Goal: Complete application form

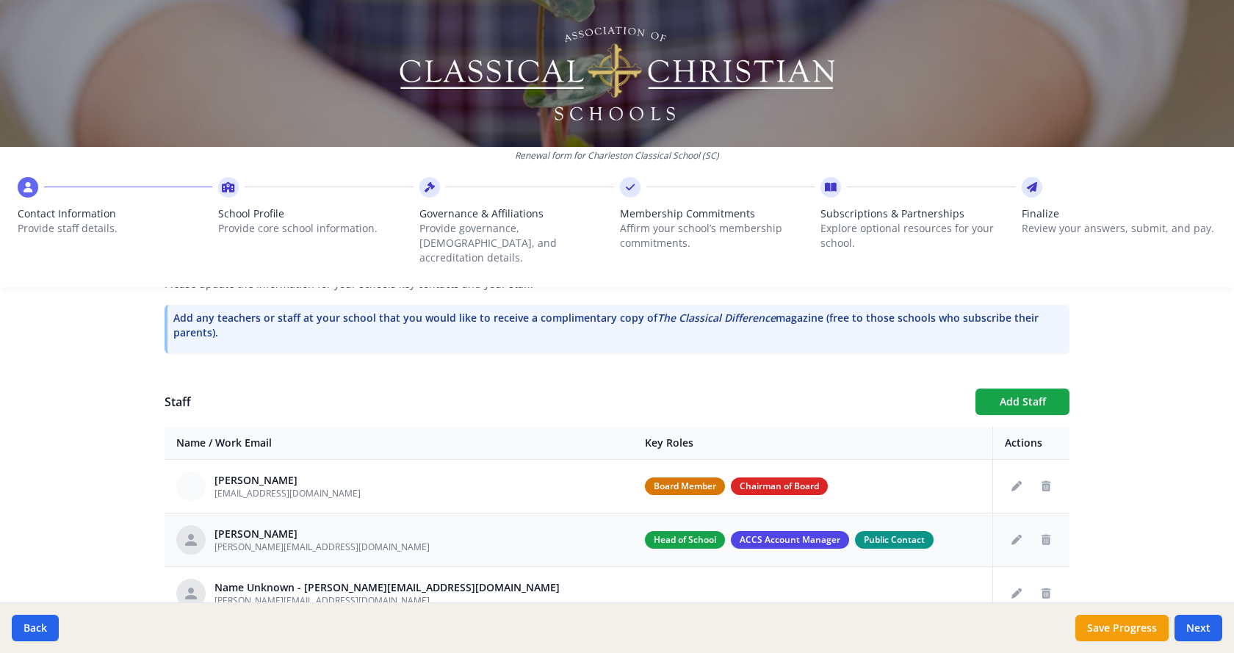
scroll to position [505, 0]
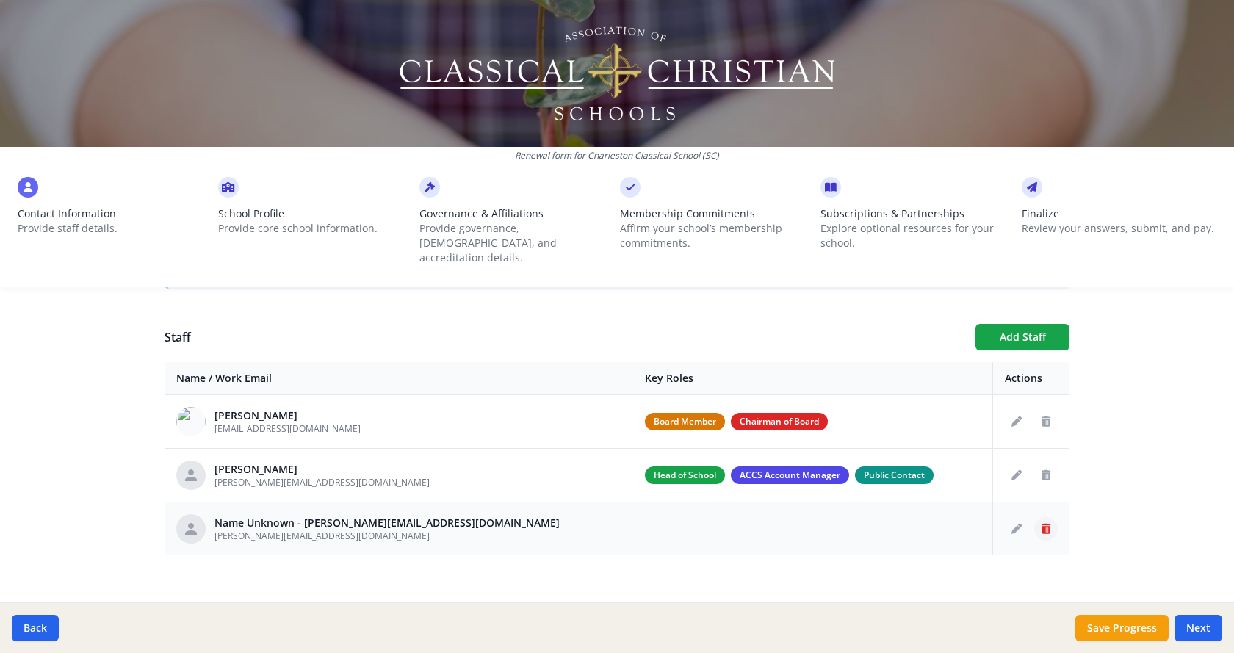
click at [1044, 524] on icon "Delete staff" at bounding box center [1046, 529] width 9 height 10
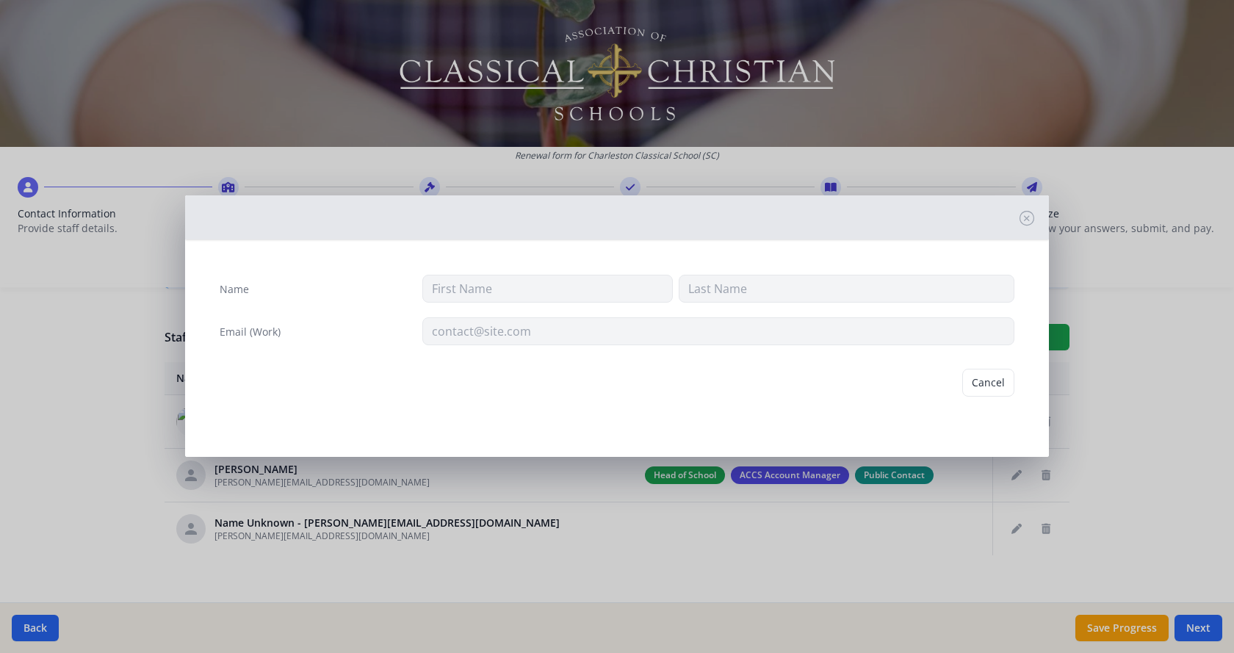
type input "J.Chambers@charlestonclassicalschool.org"
click at [996, 381] on button "Delete" at bounding box center [989, 383] width 51 height 28
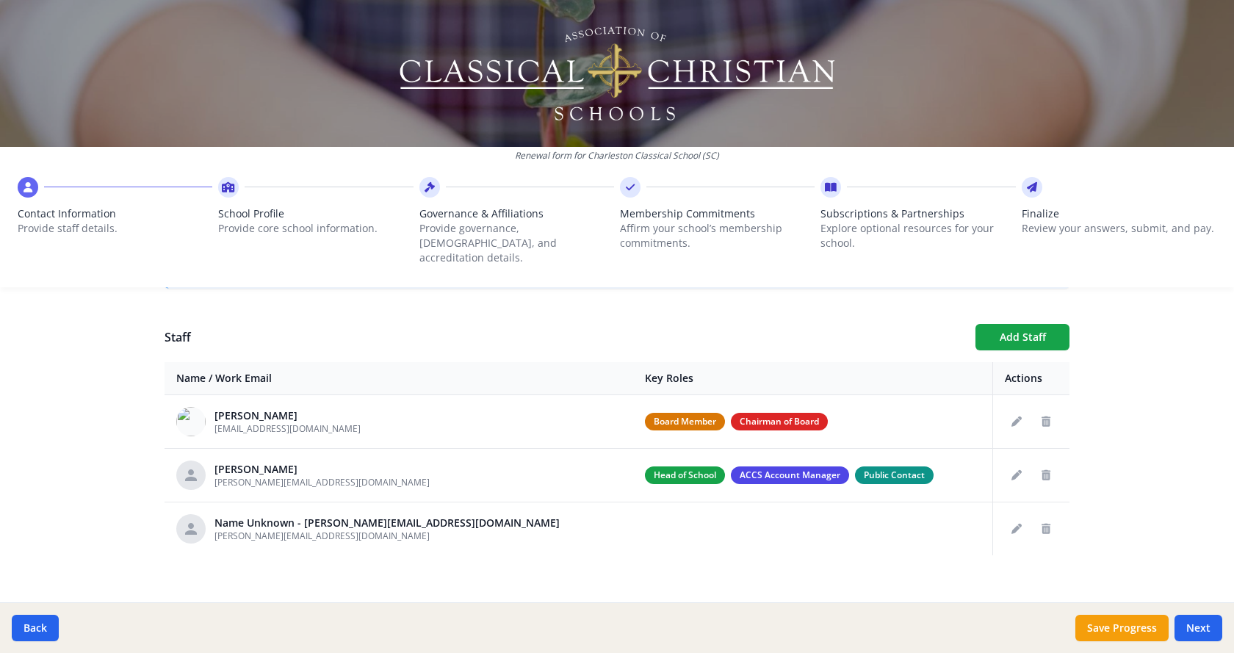
scroll to position [452, 0]
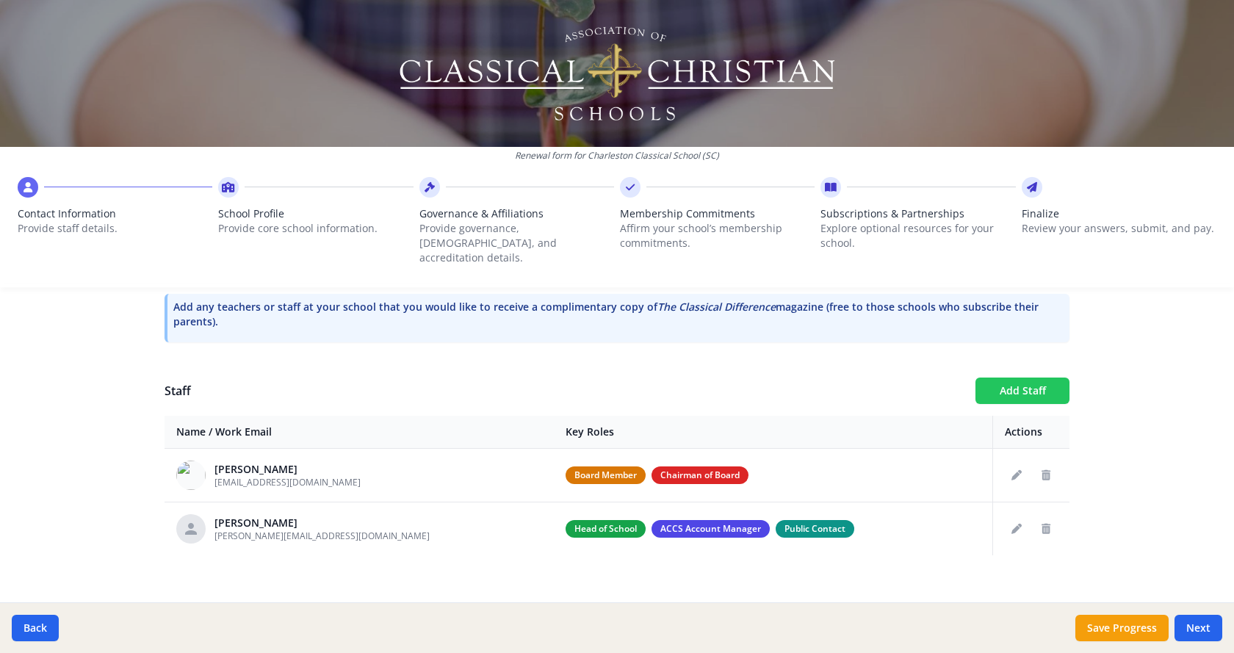
click at [1026, 378] on button "Add Staff" at bounding box center [1023, 391] width 94 height 26
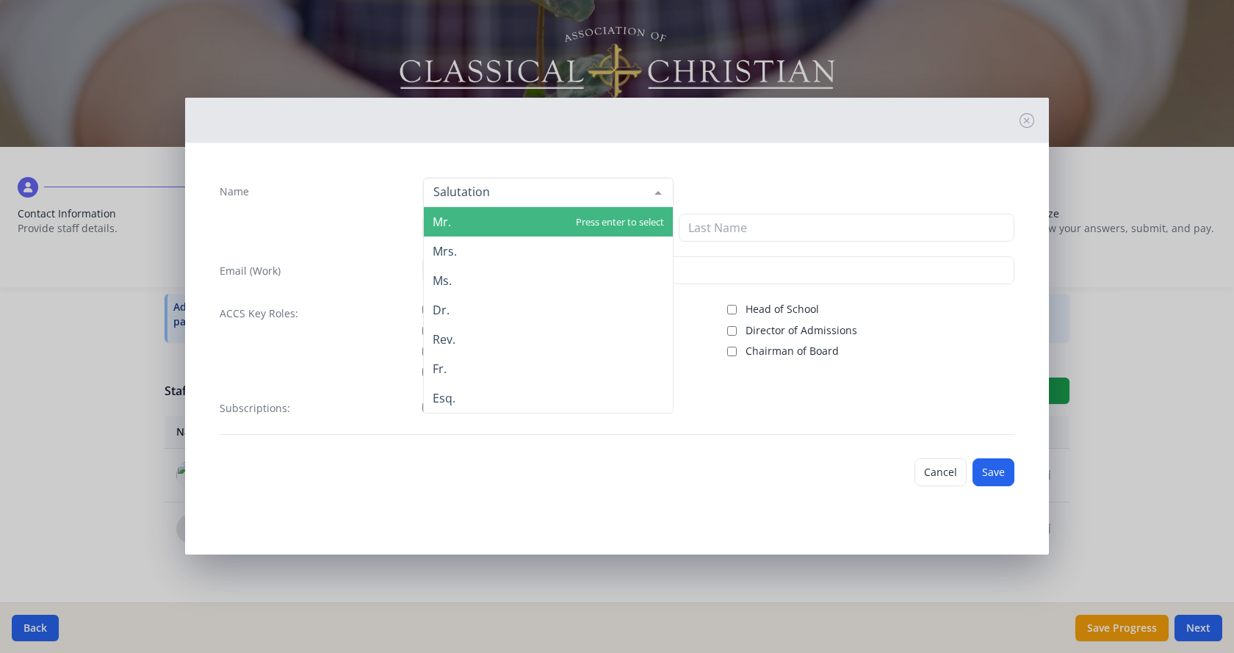
click at [655, 187] on div at bounding box center [658, 193] width 29 height 28
click at [491, 221] on span "Mr." at bounding box center [548, 221] width 249 height 29
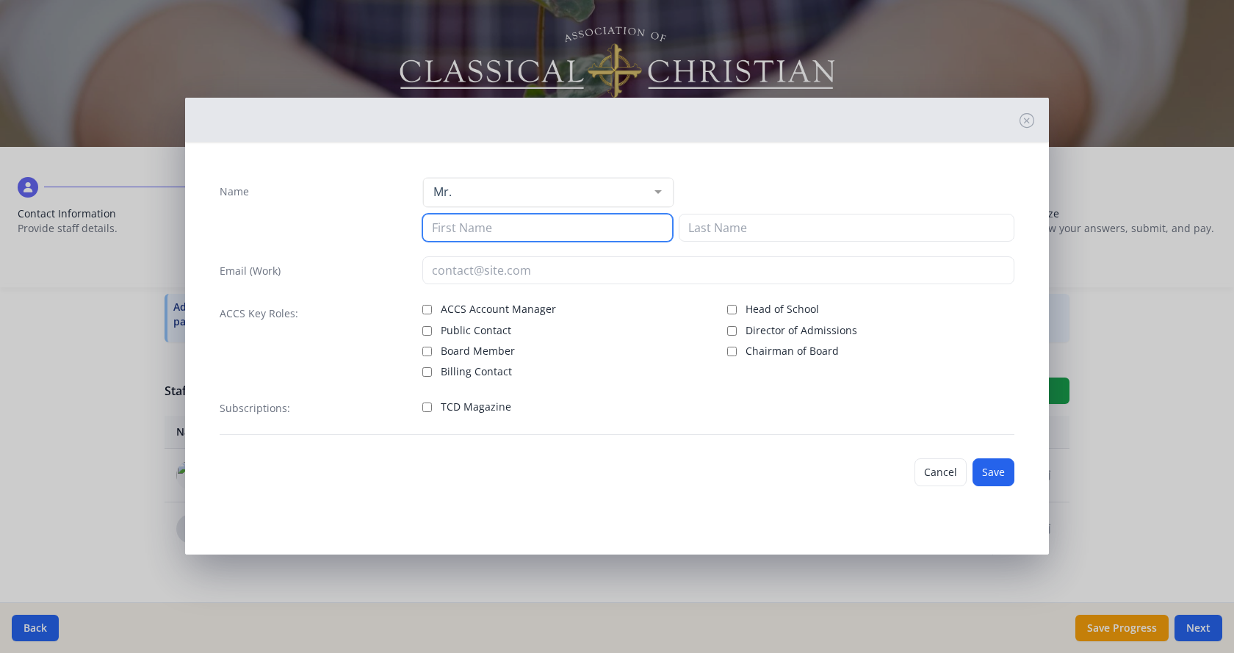
click at [487, 223] on input at bounding box center [547, 228] width 251 height 28
type input "Sam"
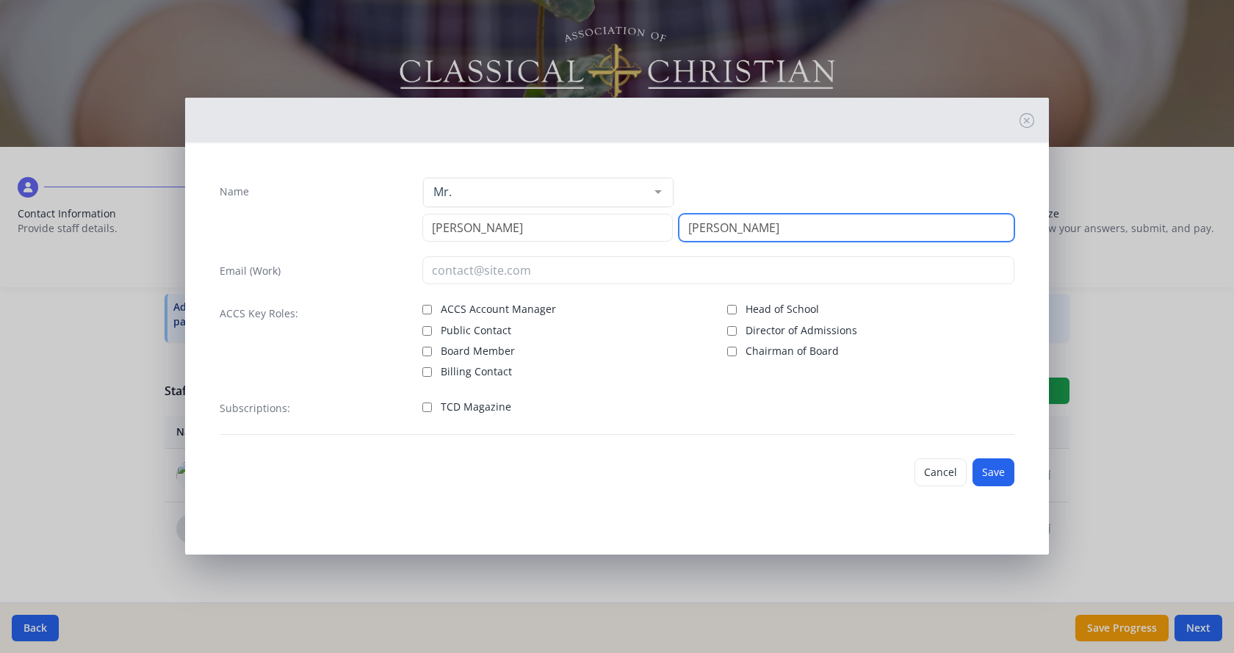
type input "Lewis"
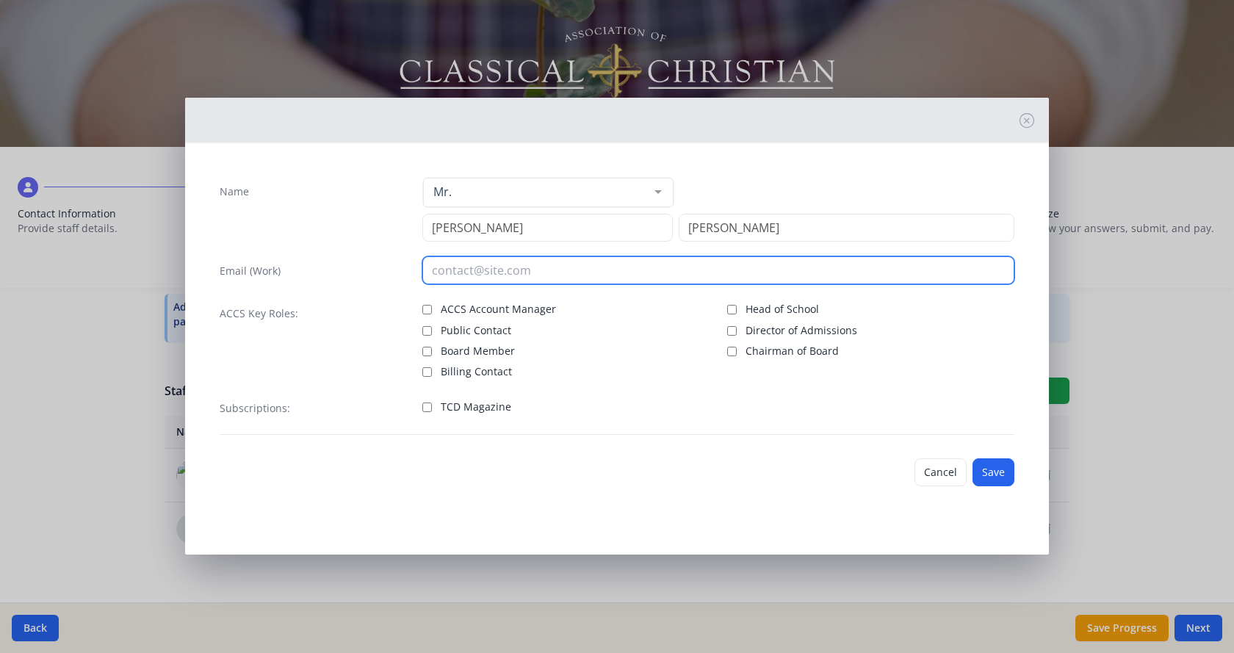
click at [481, 268] on input "email" at bounding box center [718, 270] width 593 height 28
type input "s.Lewis@CharlestonClassicalSchool.org"
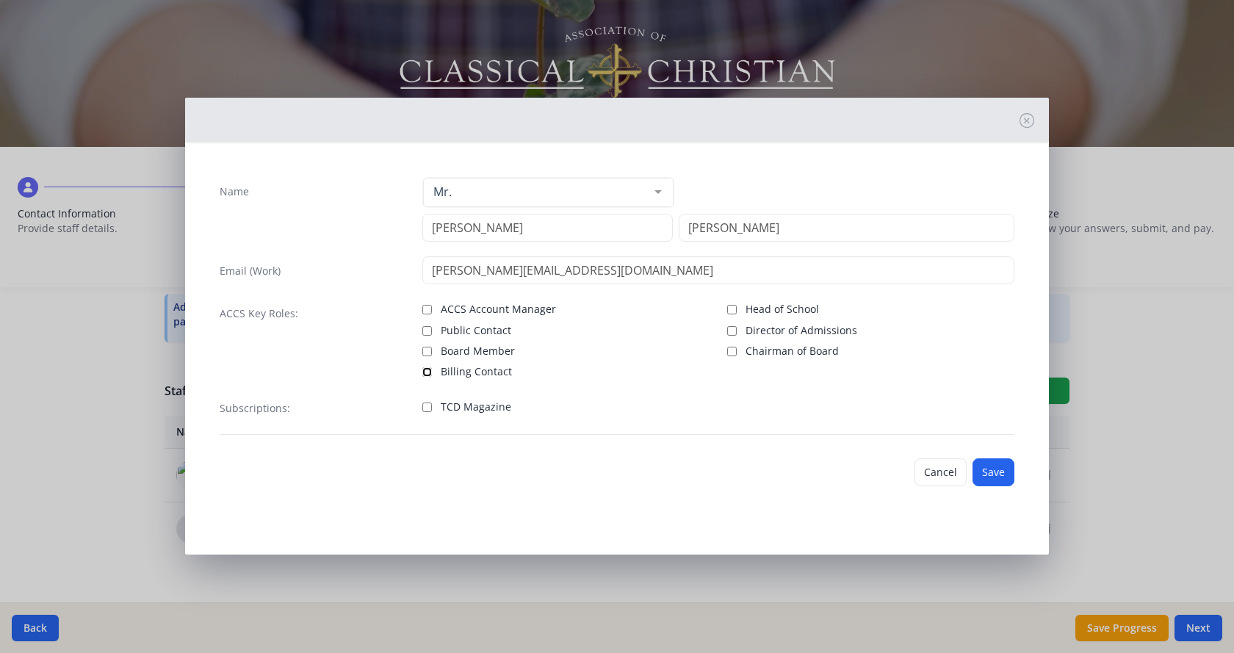
click at [428, 373] on input "Billing Contact" at bounding box center [427, 372] width 10 height 10
checkbox input "true"
click at [990, 465] on button "Save" at bounding box center [994, 472] width 42 height 28
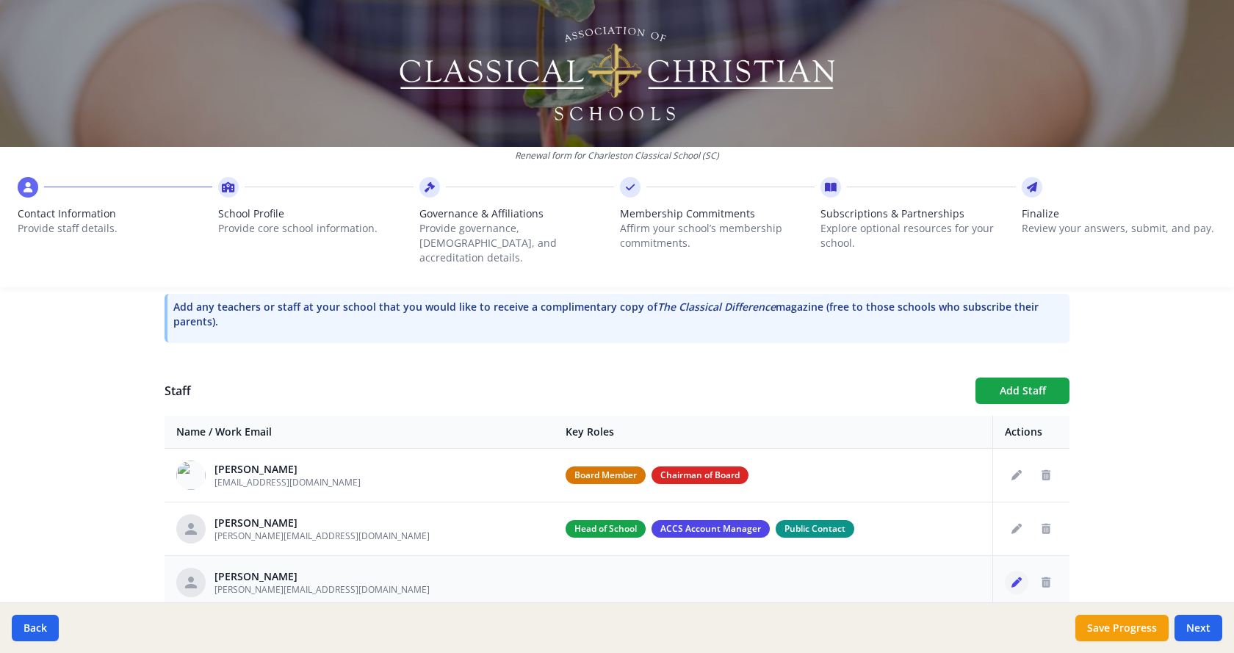
click at [1015, 577] on icon "Edit staff" at bounding box center [1017, 582] width 10 height 10
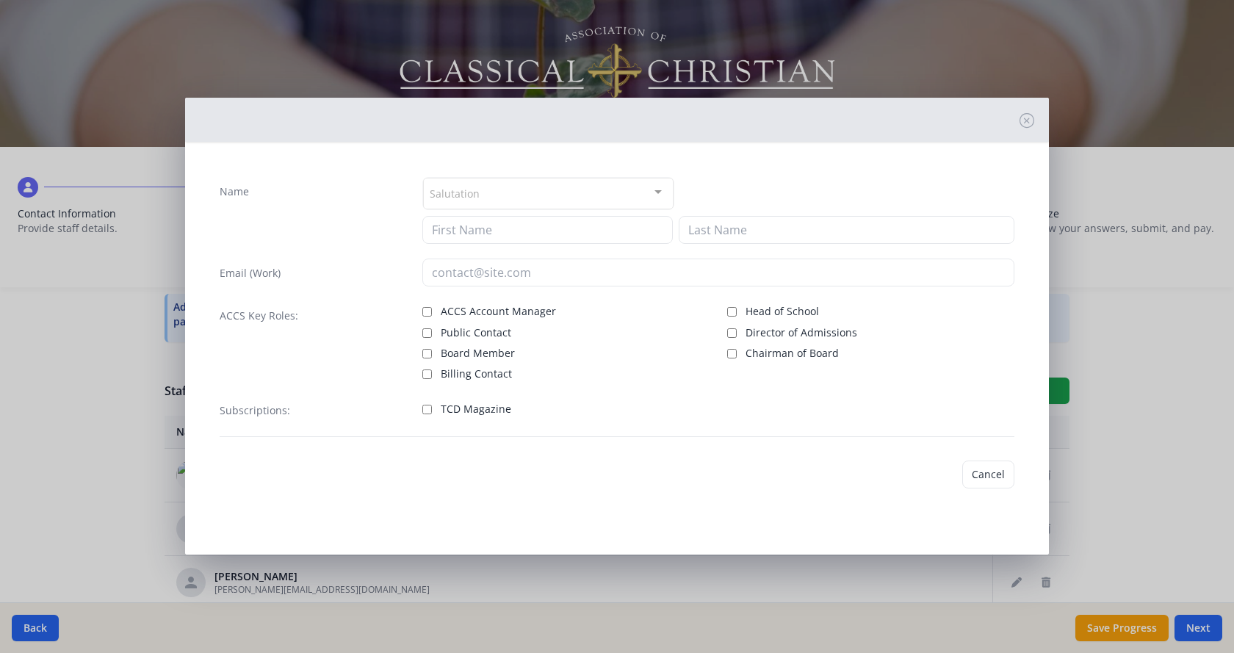
type input "Sam"
type input "Lewis"
type input "s.lewis@charlestonclassicalschool.org"
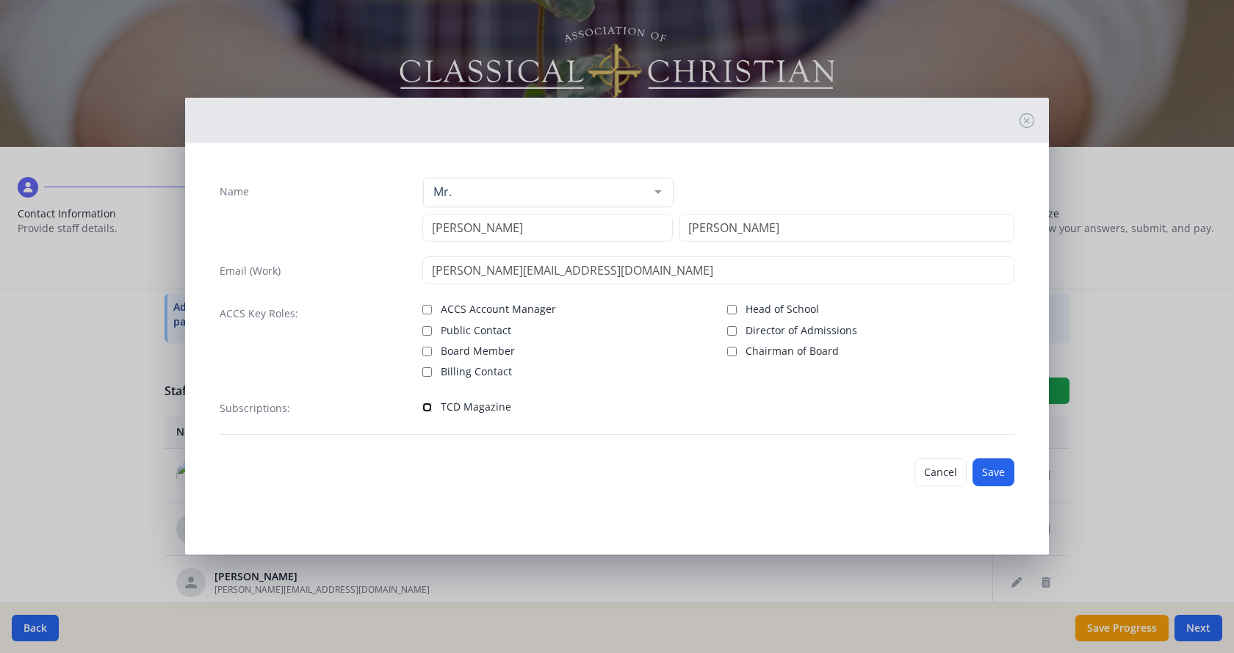
click at [431, 411] on input "TCD Magazine" at bounding box center [427, 408] width 10 height 10
checkbox input "true"
click at [997, 471] on button "Save" at bounding box center [994, 472] width 42 height 28
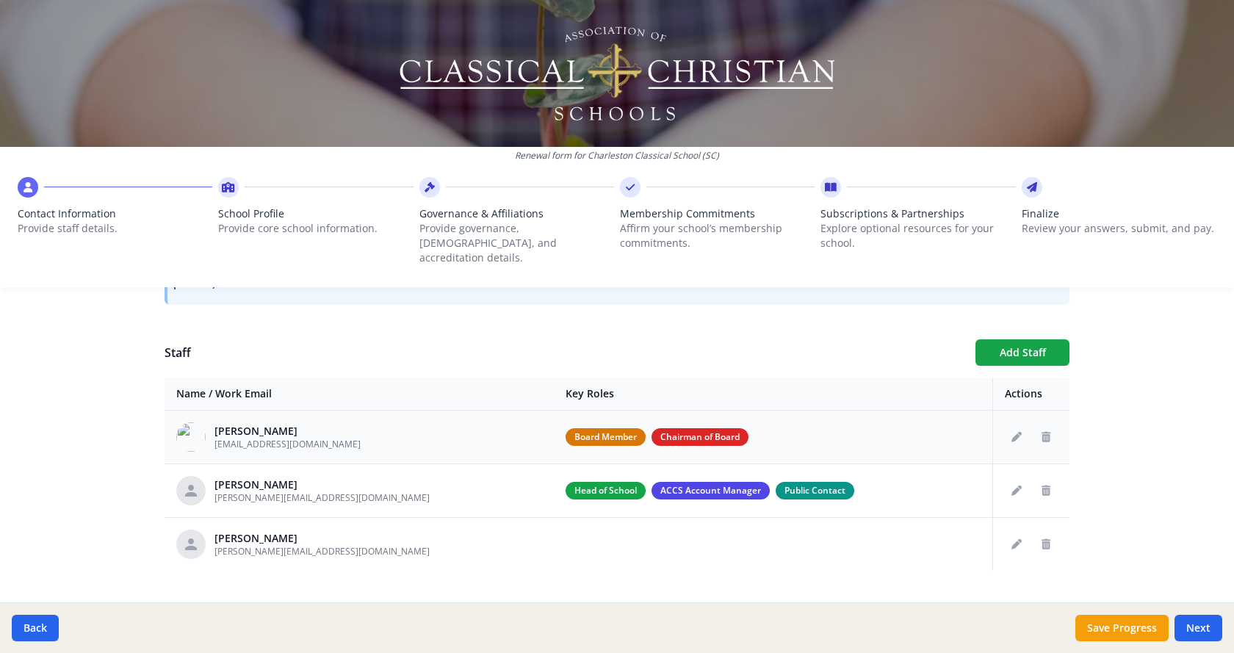
scroll to position [505, 0]
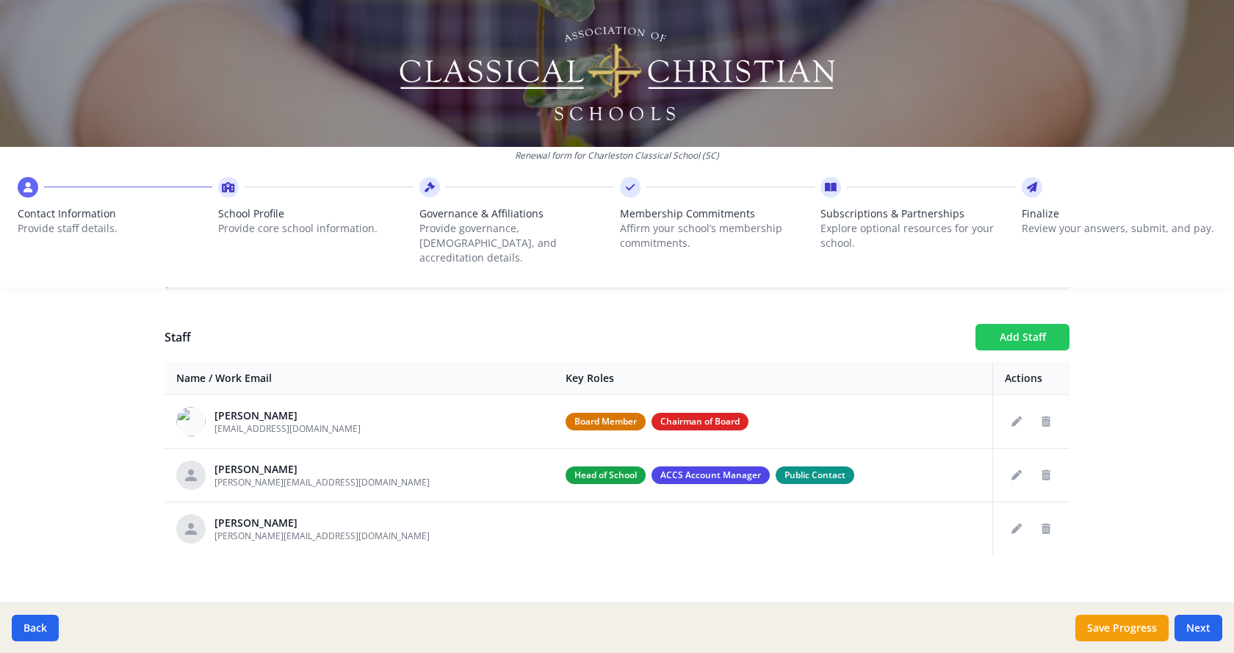
click at [1010, 325] on button "Add Staff" at bounding box center [1023, 337] width 94 height 26
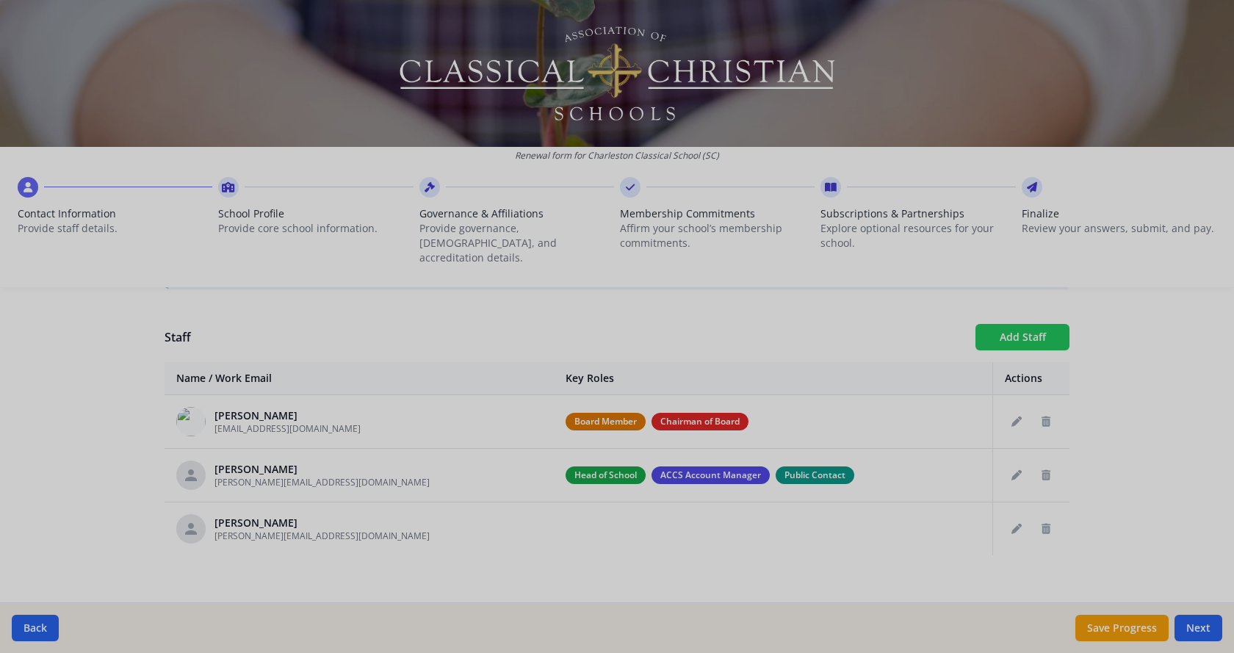
checkbox input "false"
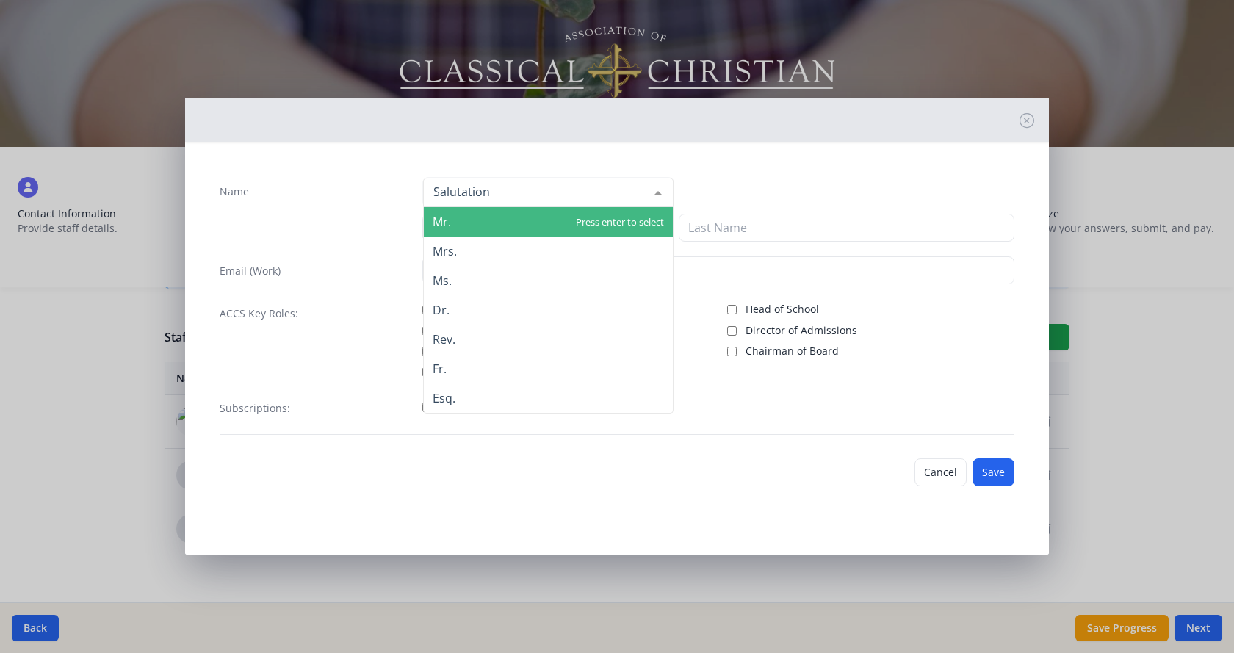
click at [661, 192] on div at bounding box center [658, 193] width 29 height 28
click at [519, 223] on span "Mr." at bounding box center [548, 221] width 249 height 29
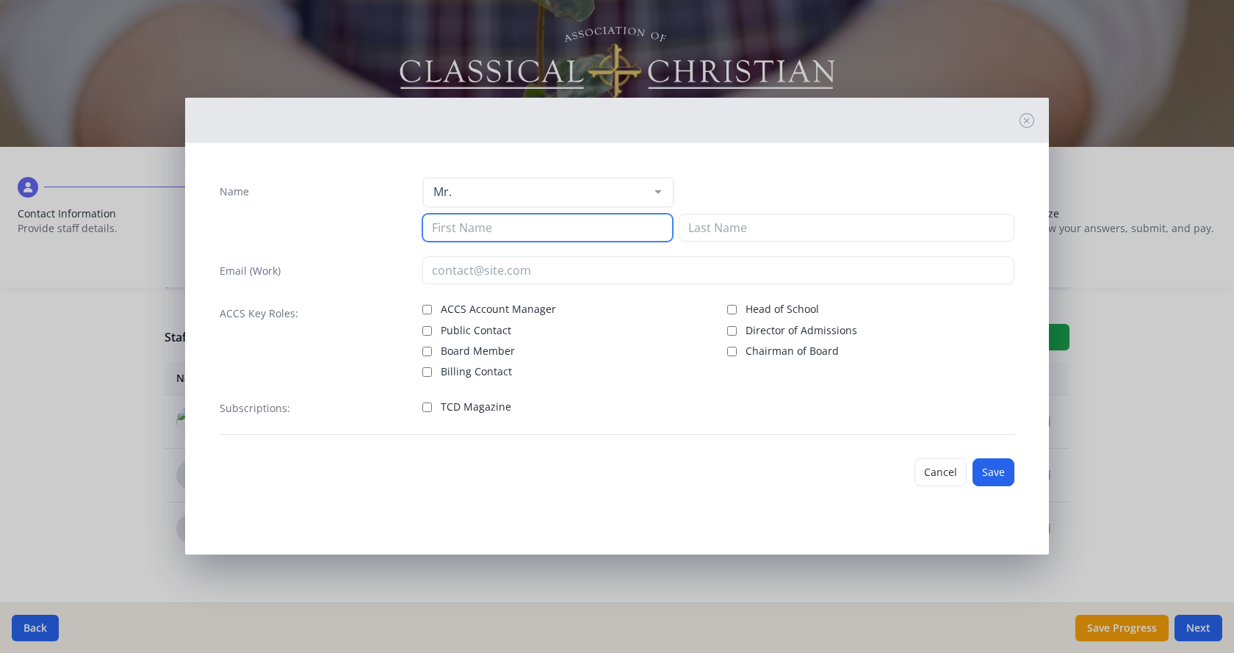
click at [505, 232] on input at bounding box center [547, 228] width 251 height 28
type input "Joshua"
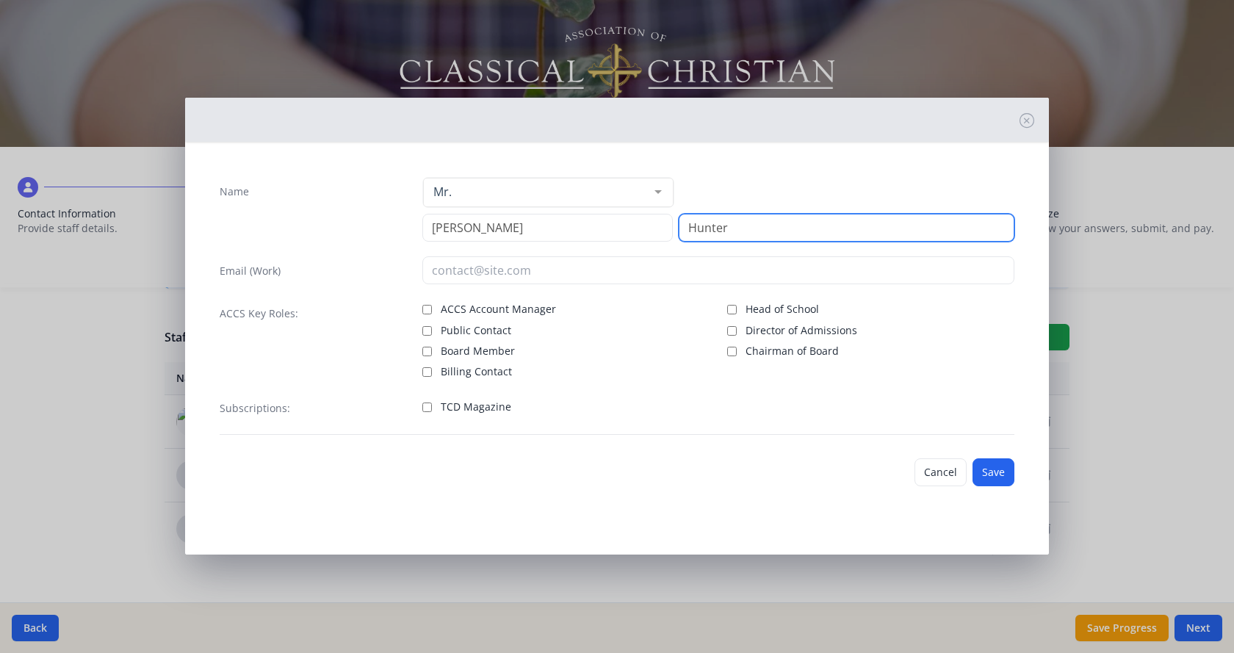
type input "Hunter"
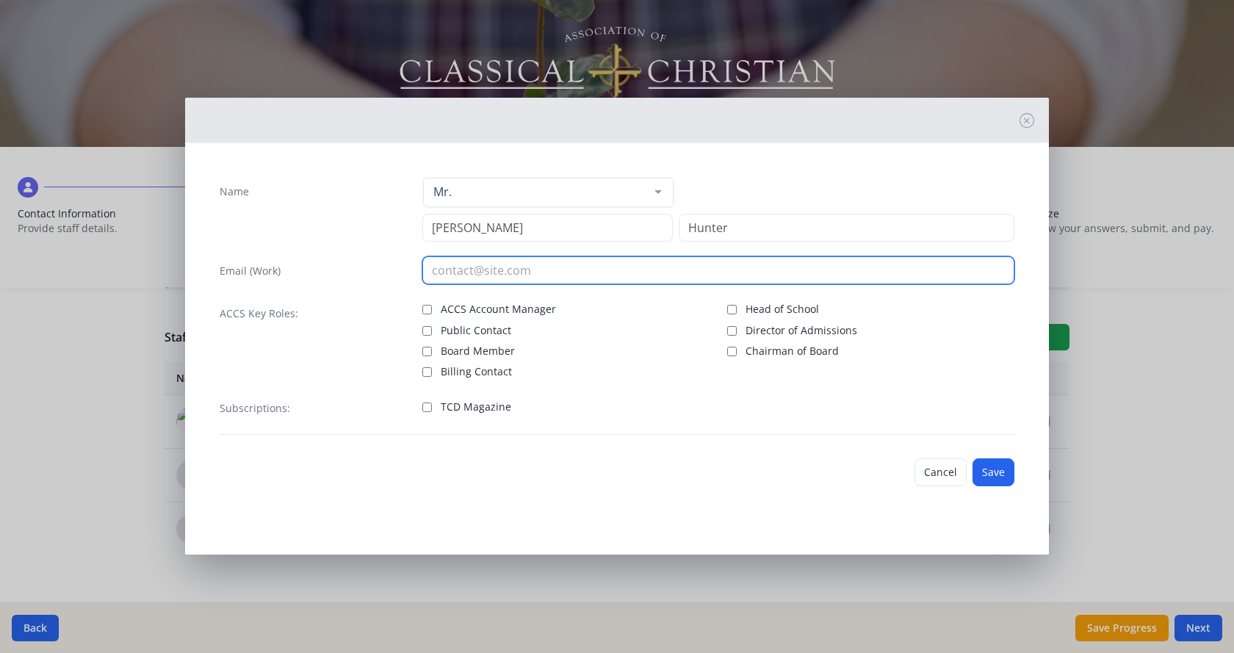
click at [519, 270] on input "email" at bounding box center [718, 270] width 593 height 28
type input "j.hunter@CharlestonClassicalSchool.org"
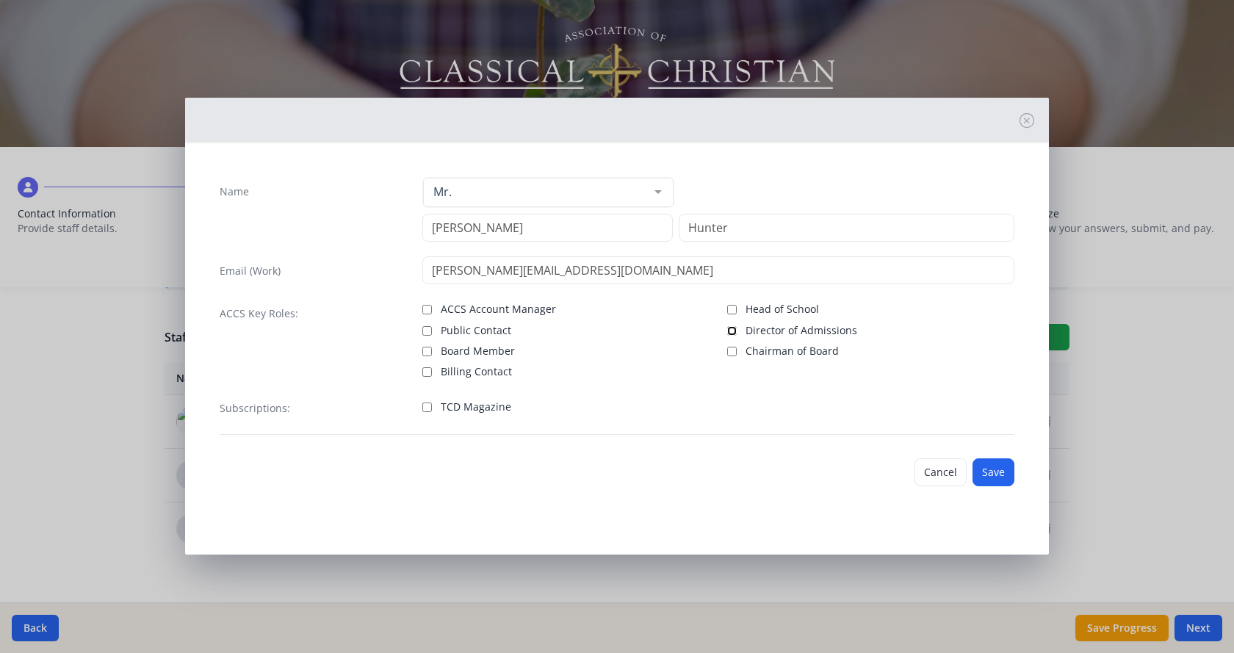
click at [729, 332] on input "Director of Admissions" at bounding box center [732, 331] width 10 height 10
checkbox input "true"
click at [427, 413] on label "TCD Magazine" at bounding box center [565, 406] width 287 height 18
click at [427, 412] on input "TCD Magazine" at bounding box center [427, 408] width 10 height 10
checkbox input "true"
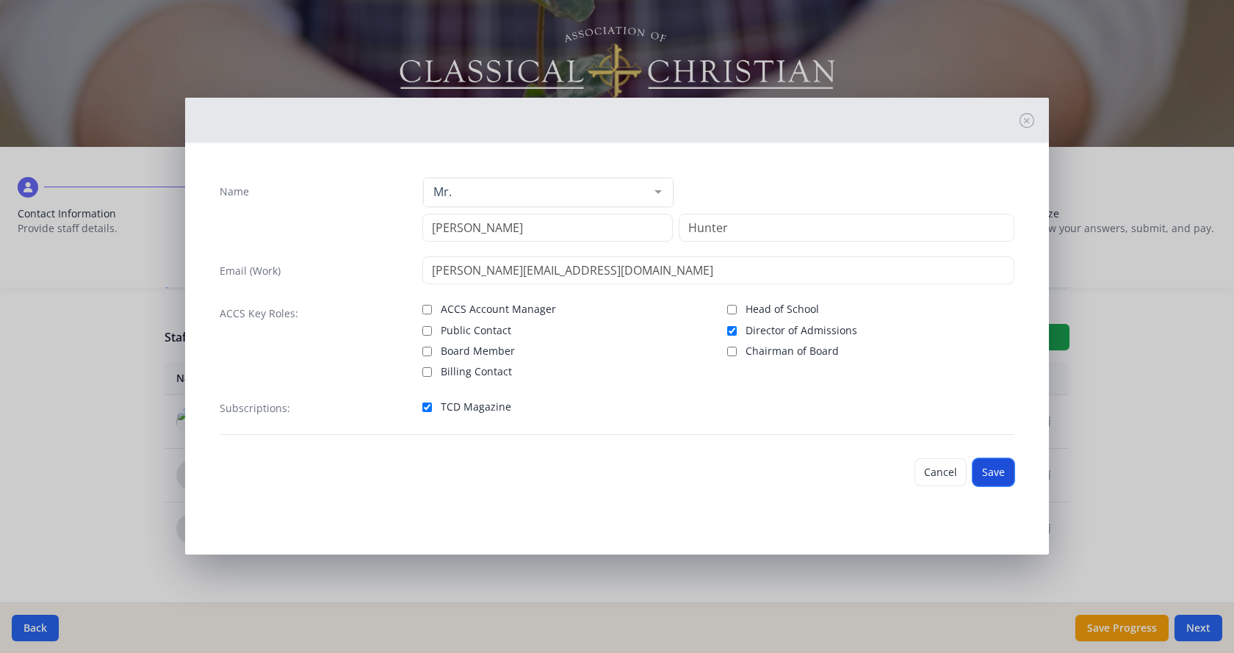
click at [1004, 475] on button "Save" at bounding box center [994, 472] width 42 height 28
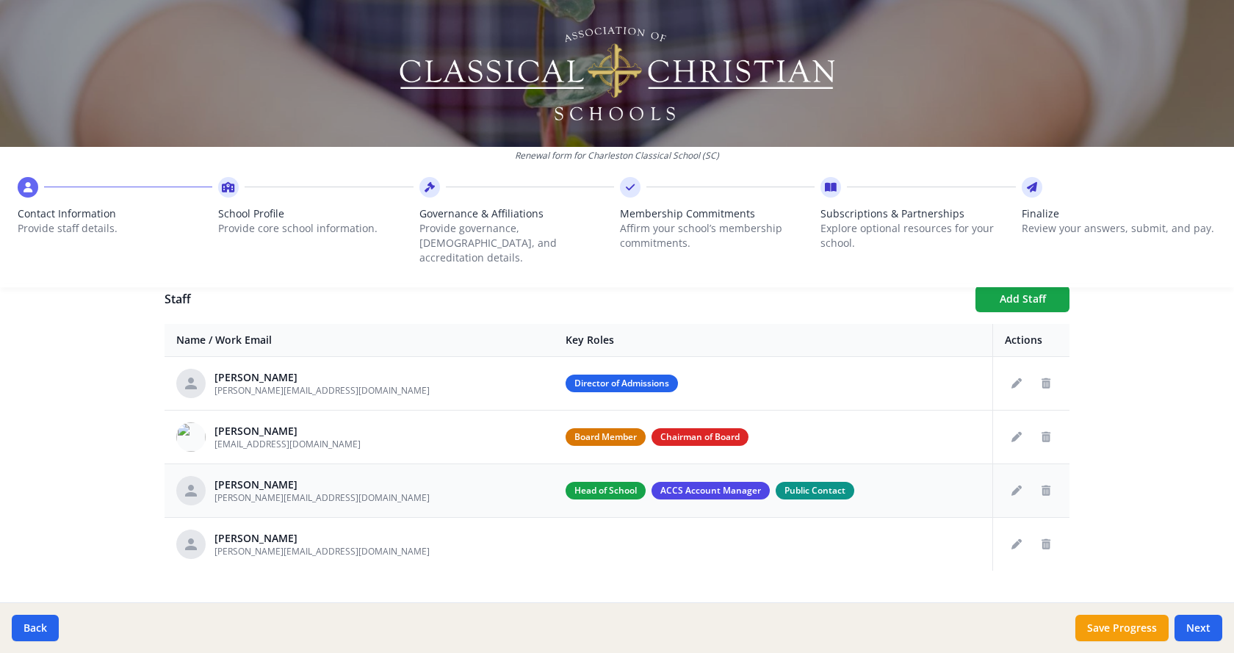
scroll to position [559, 0]
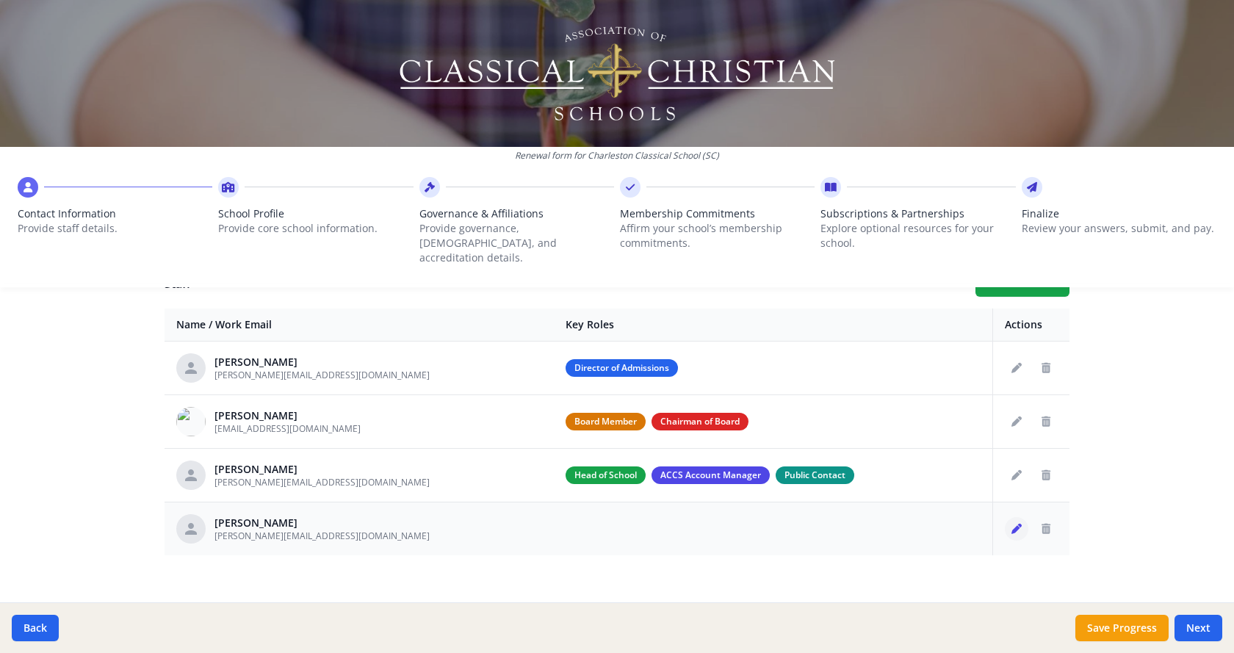
click at [1012, 524] on icon "Edit staff" at bounding box center [1017, 529] width 10 height 10
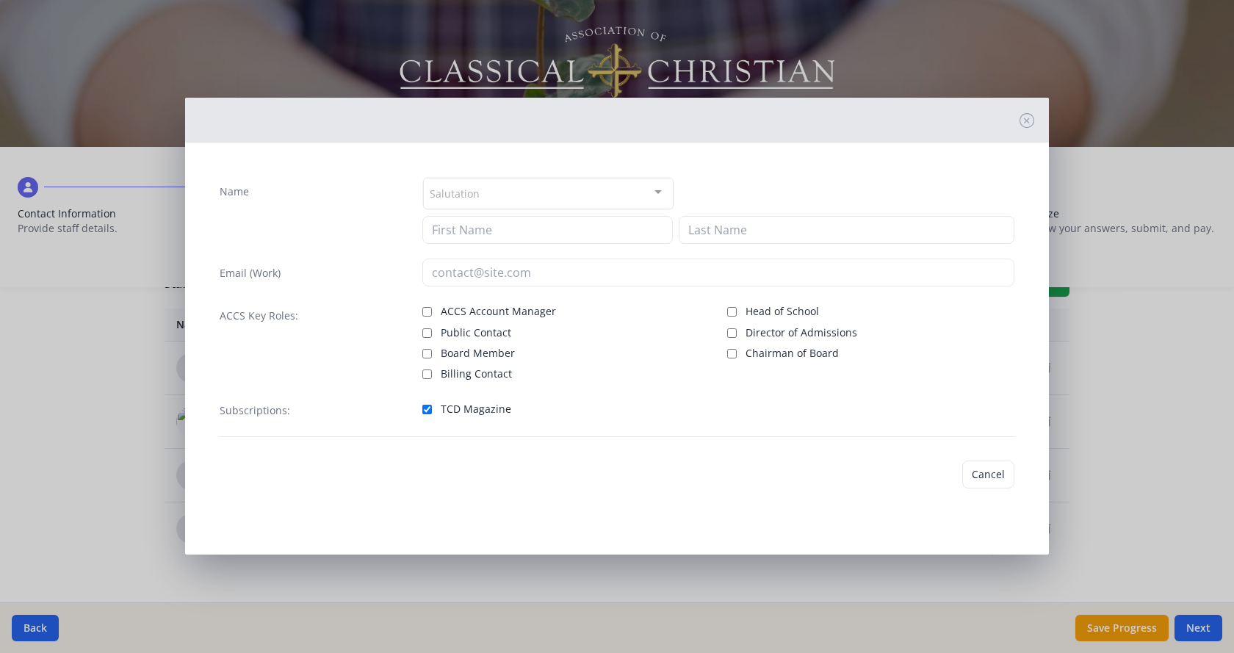
type input "Joshua"
type input "Hunter"
type input "j.hunter@charlestonclassicalschool.org"
checkbox input "true"
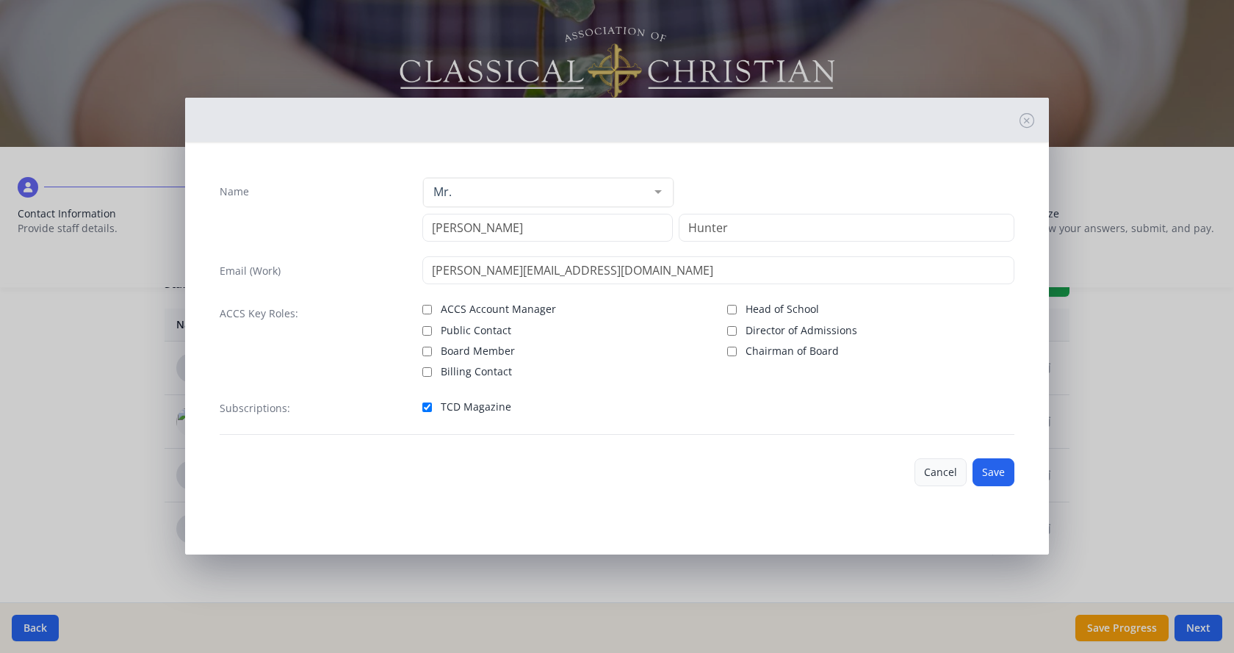
click at [946, 478] on button "Cancel" at bounding box center [941, 472] width 52 height 28
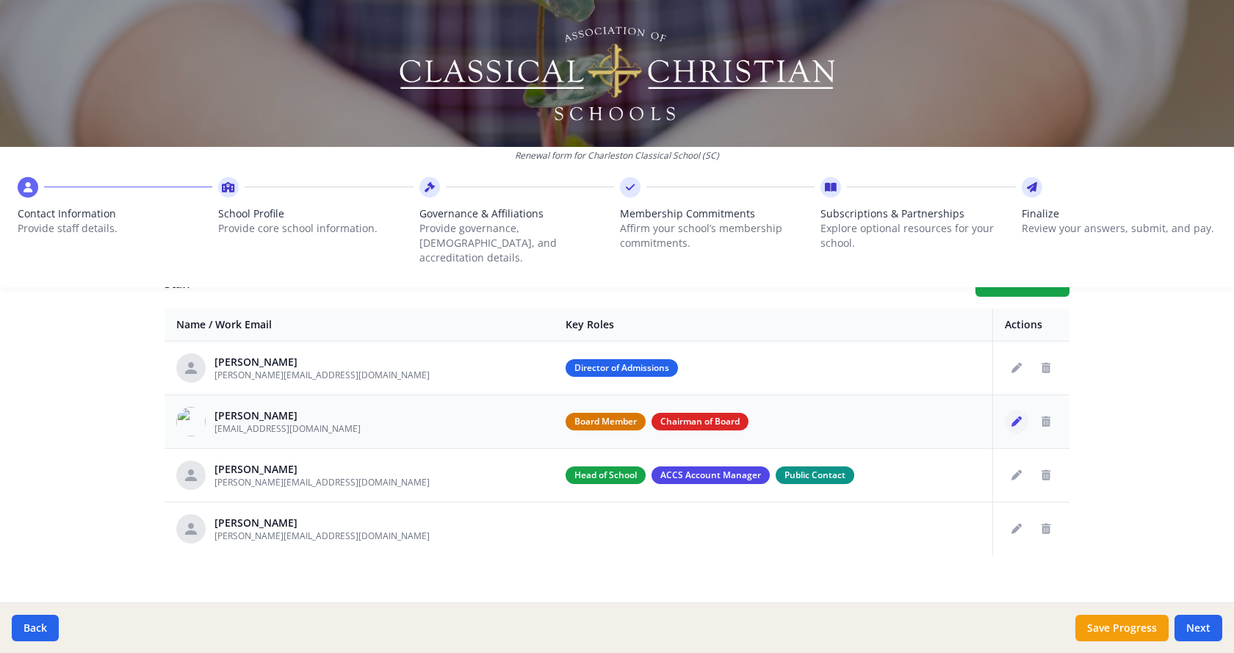
click at [1014, 417] on icon "Edit staff" at bounding box center [1017, 422] width 10 height 10
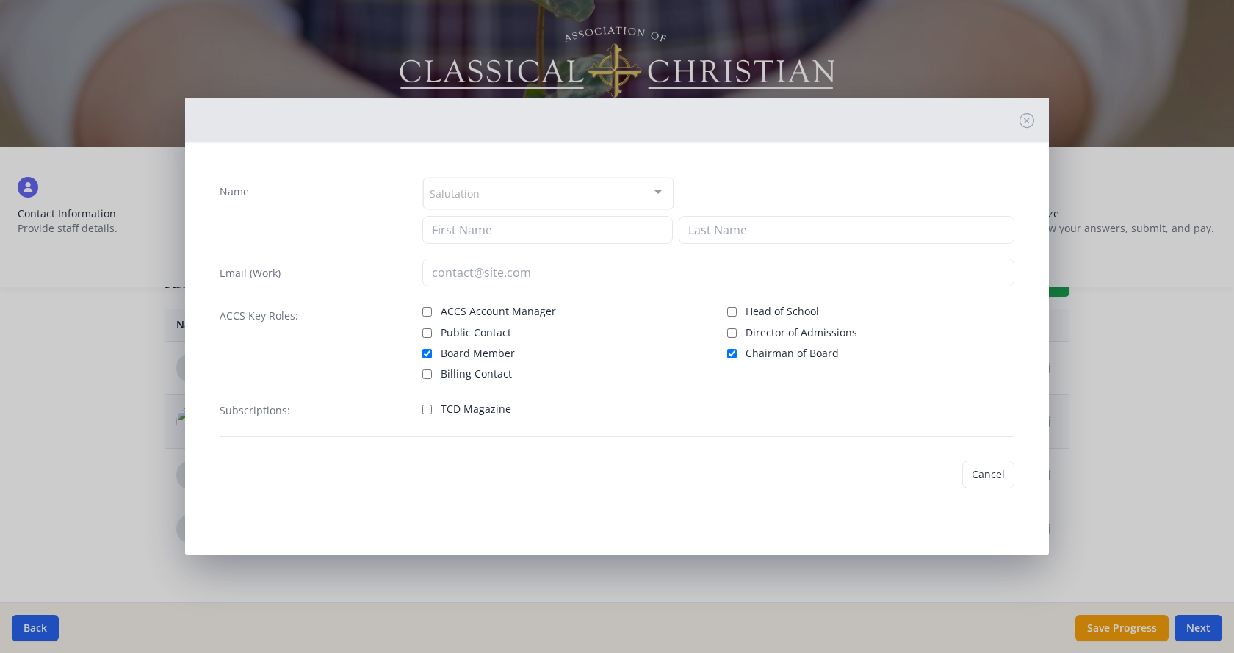
type input "Richard"
type input "Owens"
type input "rickowens@ieee.org"
checkbox input "true"
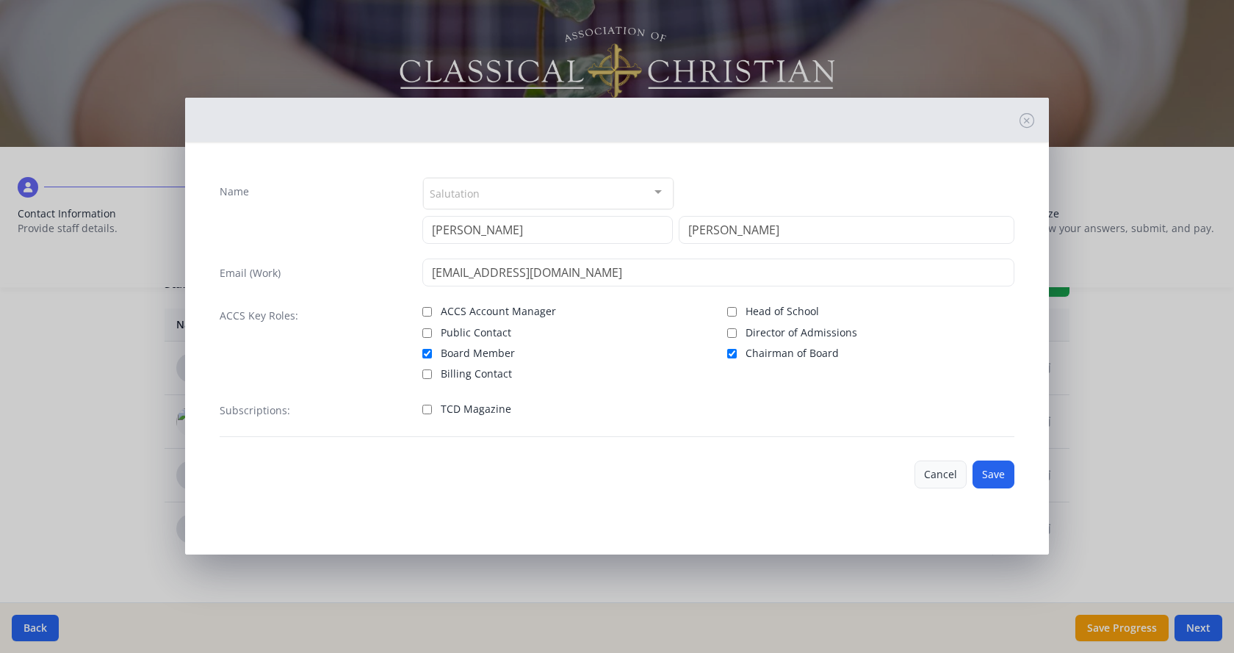
click at [951, 474] on button "Cancel" at bounding box center [941, 475] width 52 height 28
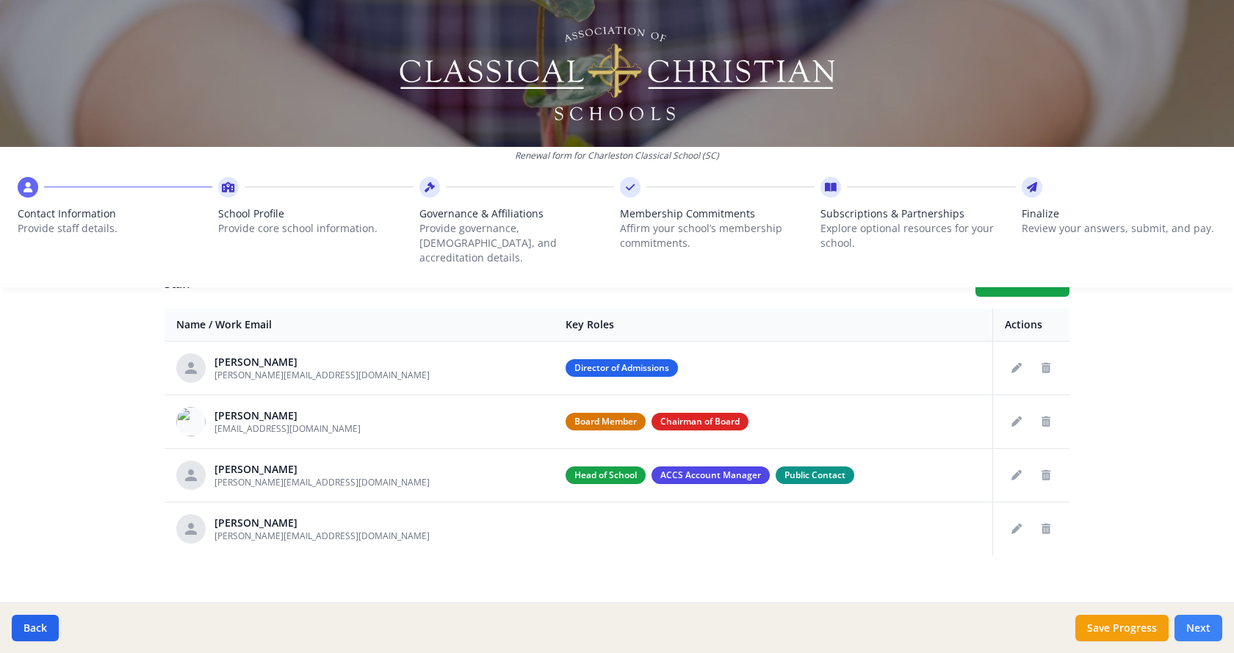
click at [1203, 630] on button "Next" at bounding box center [1199, 628] width 48 height 26
type input "(843) 952-3839"
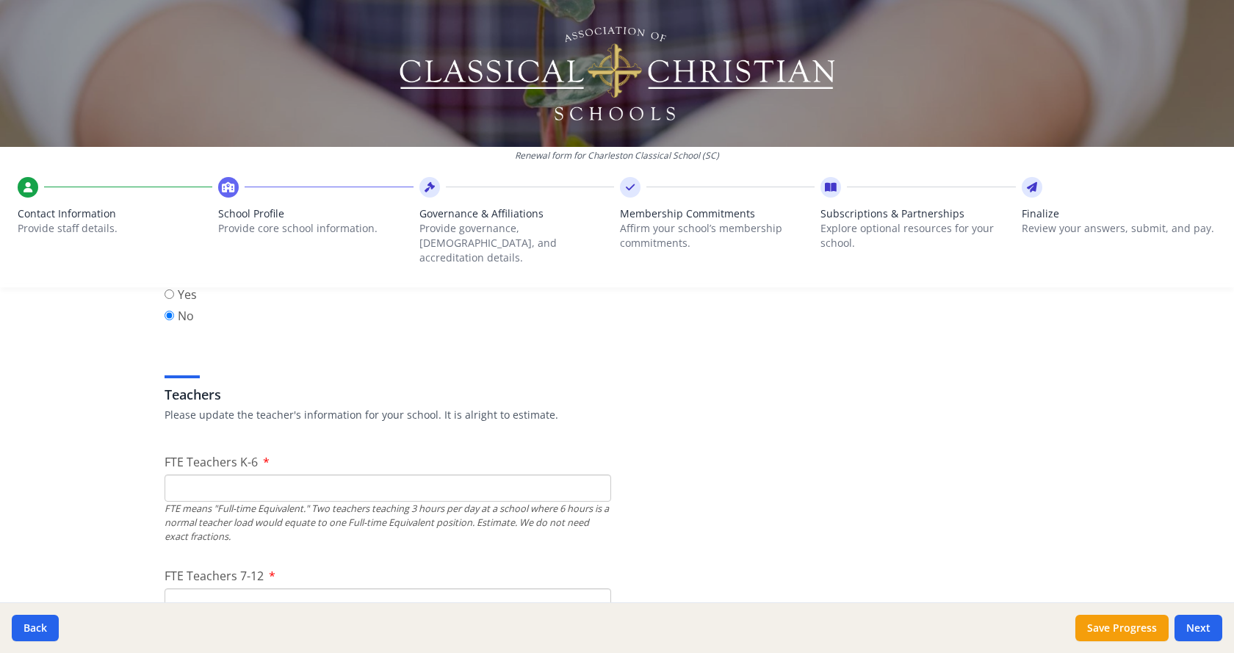
scroll to position [853, 0]
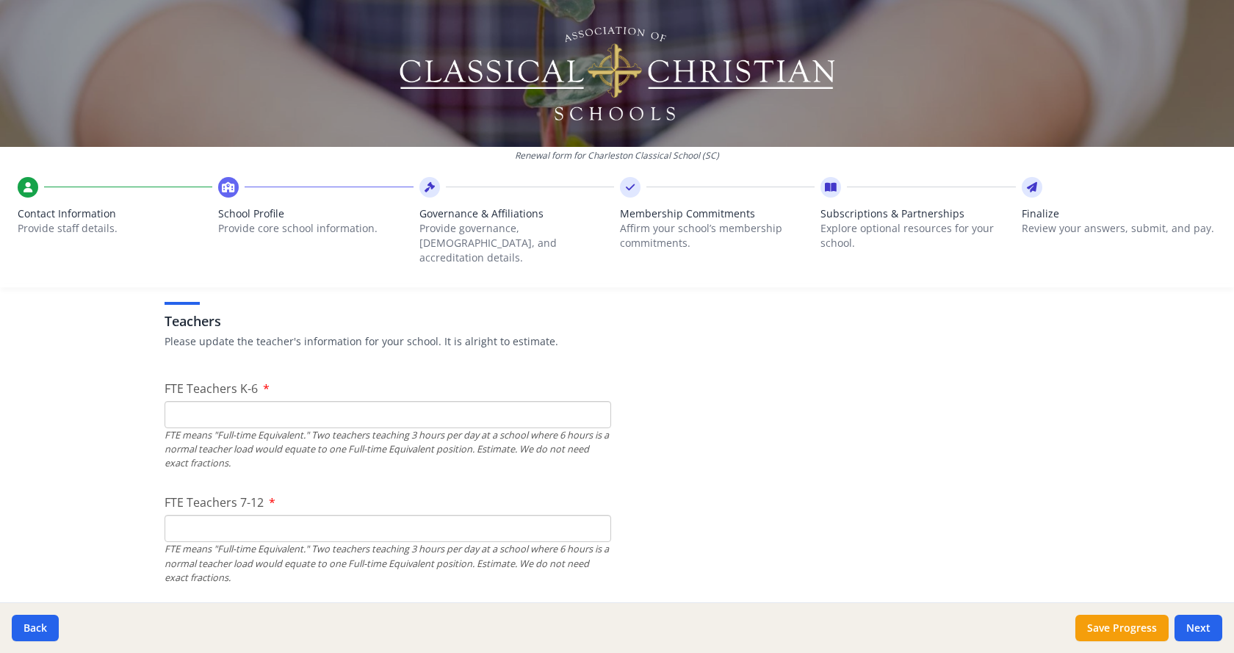
click at [446, 404] on input "FTE Teachers K-6" at bounding box center [388, 414] width 447 height 27
click at [500, 401] on input "FTE Teachers K-6" at bounding box center [388, 414] width 447 height 27
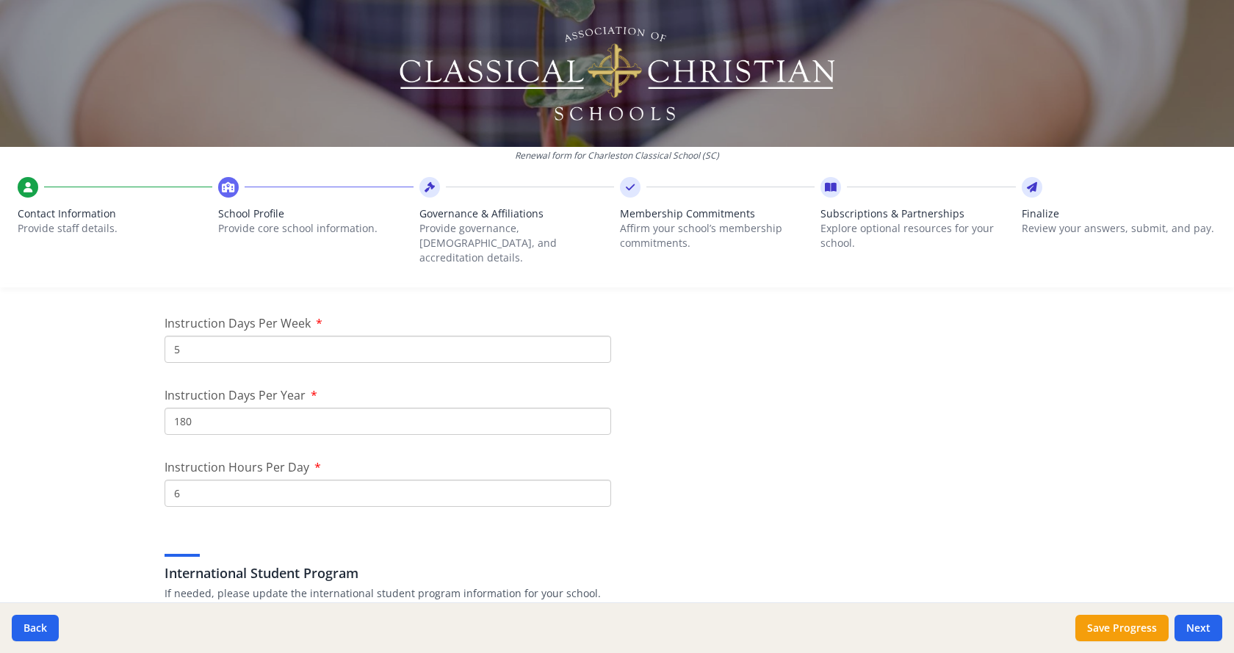
scroll to position [1294, 0]
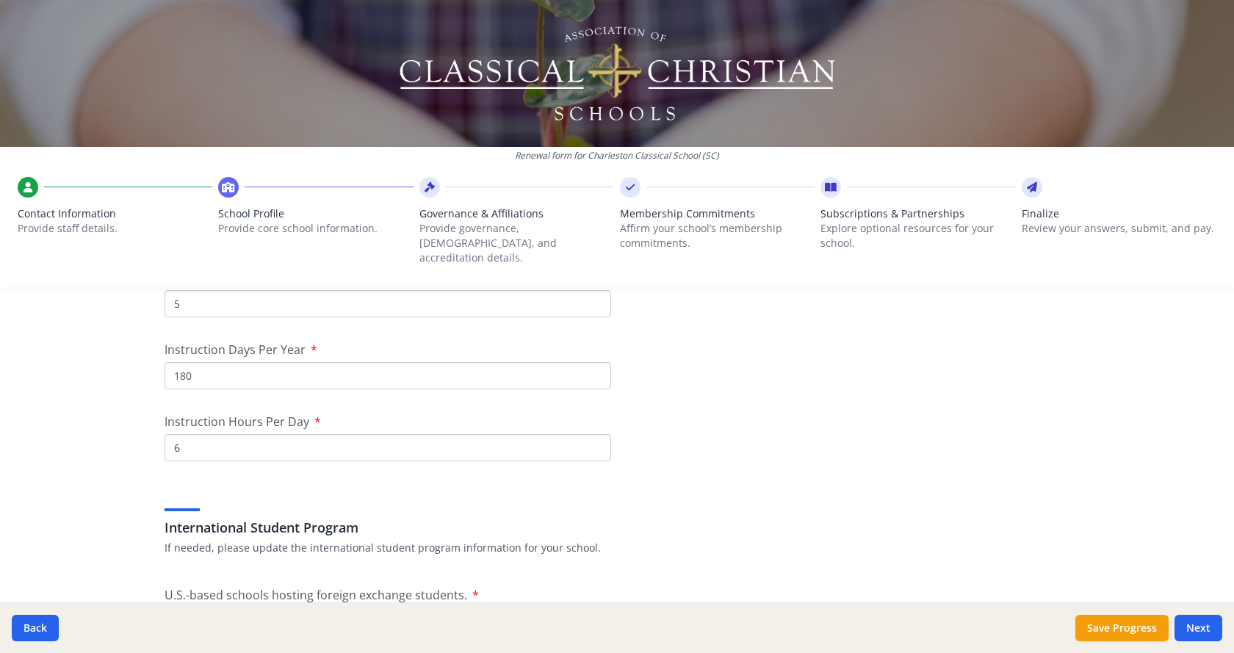
type input "5"
drag, startPoint x: 185, startPoint y: 439, endPoint x: 164, endPoint y: 438, distance: 21.3
click at [165, 438] on input "6" at bounding box center [388, 447] width 447 height 27
type input "7"
click at [588, 434] on input "7" at bounding box center [388, 447] width 447 height 27
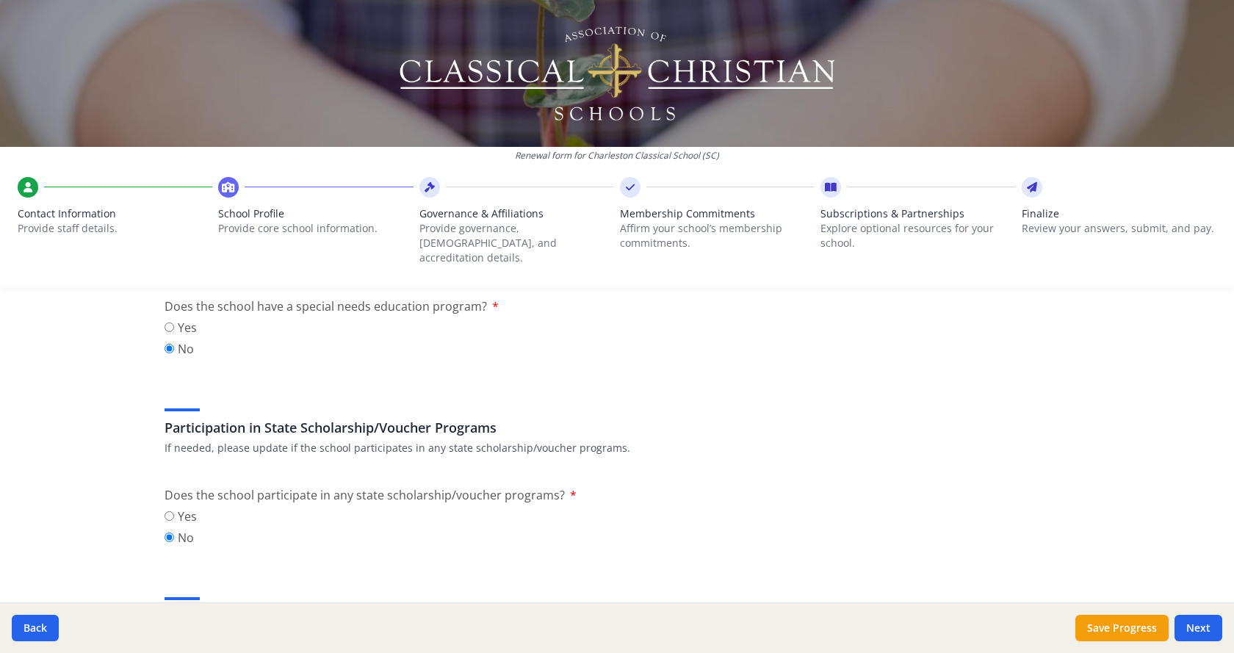
scroll to position [1808, 0]
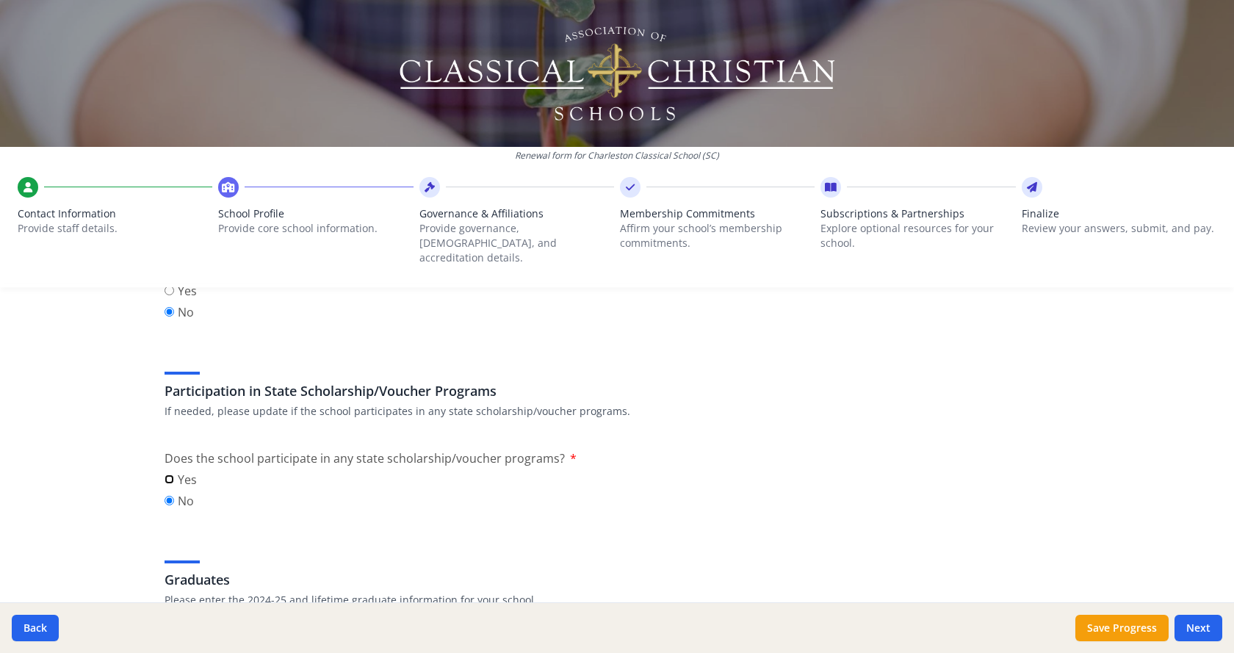
click at [165, 475] on input "Yes" at bounding box center [170, 480] width 10 height 10
radio input "true"
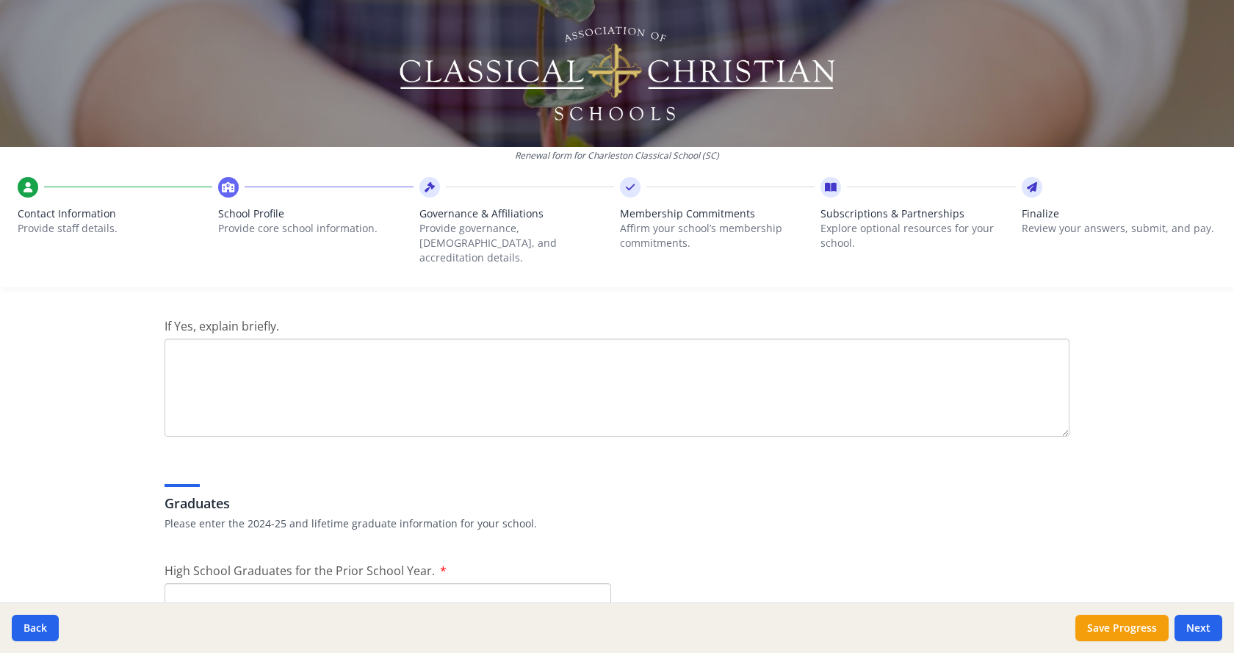
scroll to position [2028, 0]
click at [229, 348] on textarea "If Yes, explain briefly." at bounding box center [617, 387] width 905 height 98
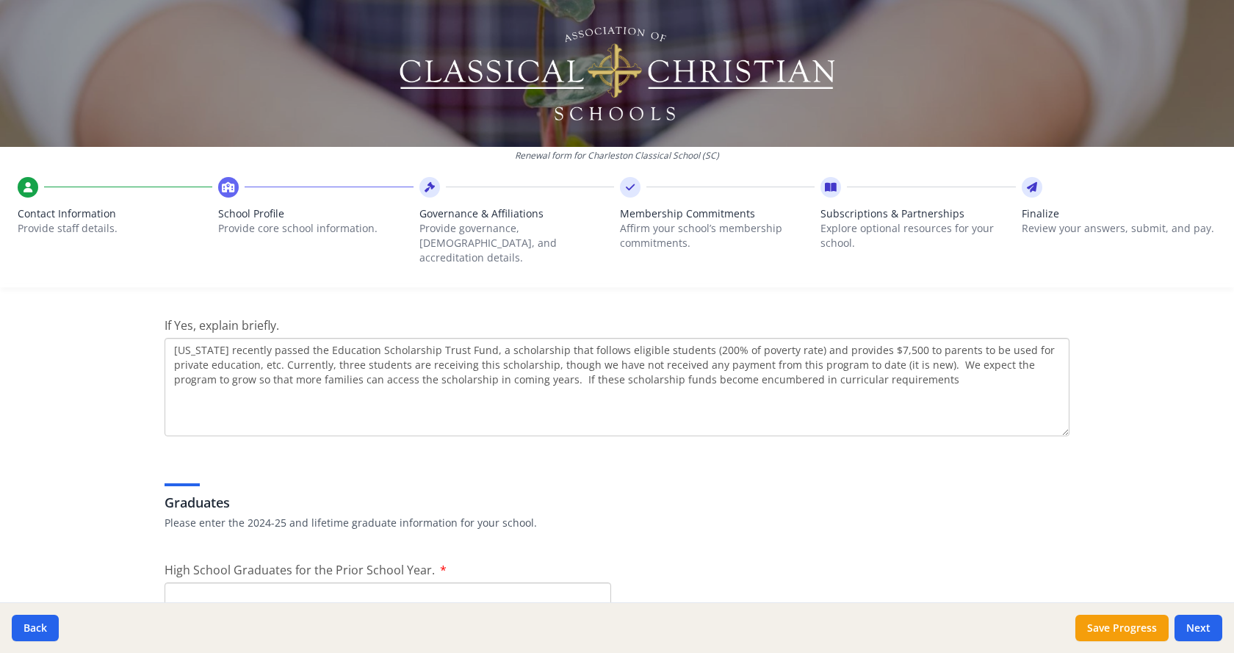
click at [760, 364] on textarea "South Carolina recently passed the Education Scholarship Trust Fund, a scholars…" at bounding box center [617, 387] width 905 height 98
click at [901, 370] on textarea "South Carolina recently passed the Education Scholarship Trust Fund, a scholars…" at bounding box center [617, 387] width 905 height 98
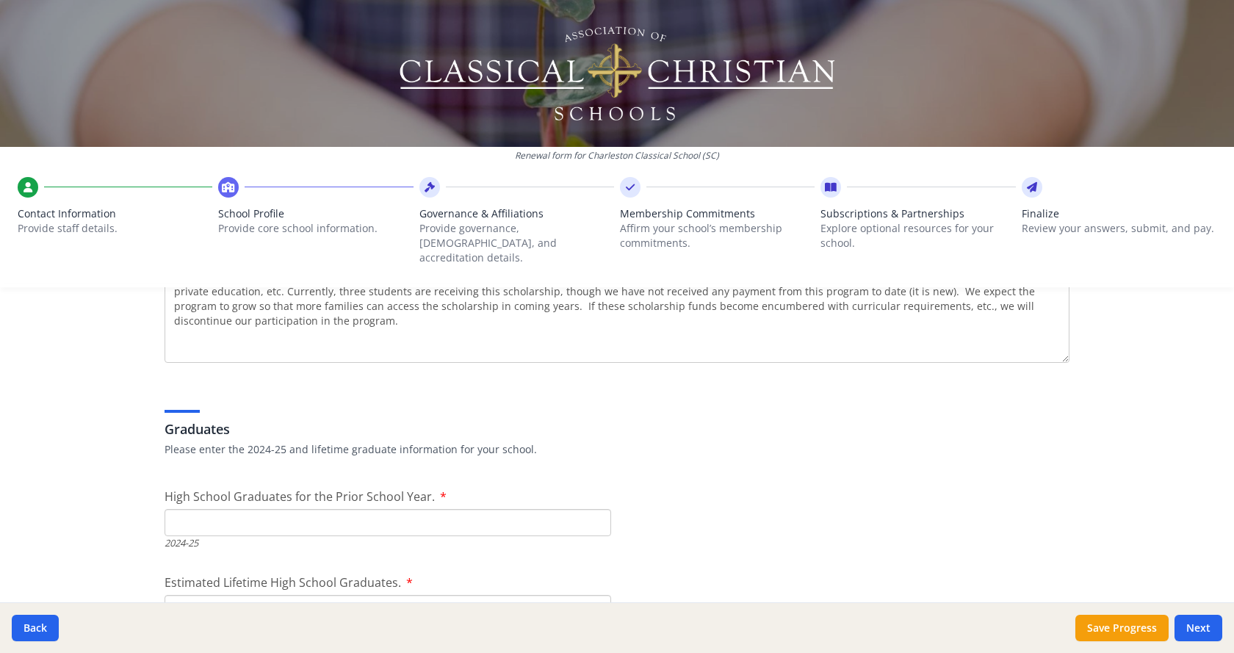
scroll to position [2175, 0]
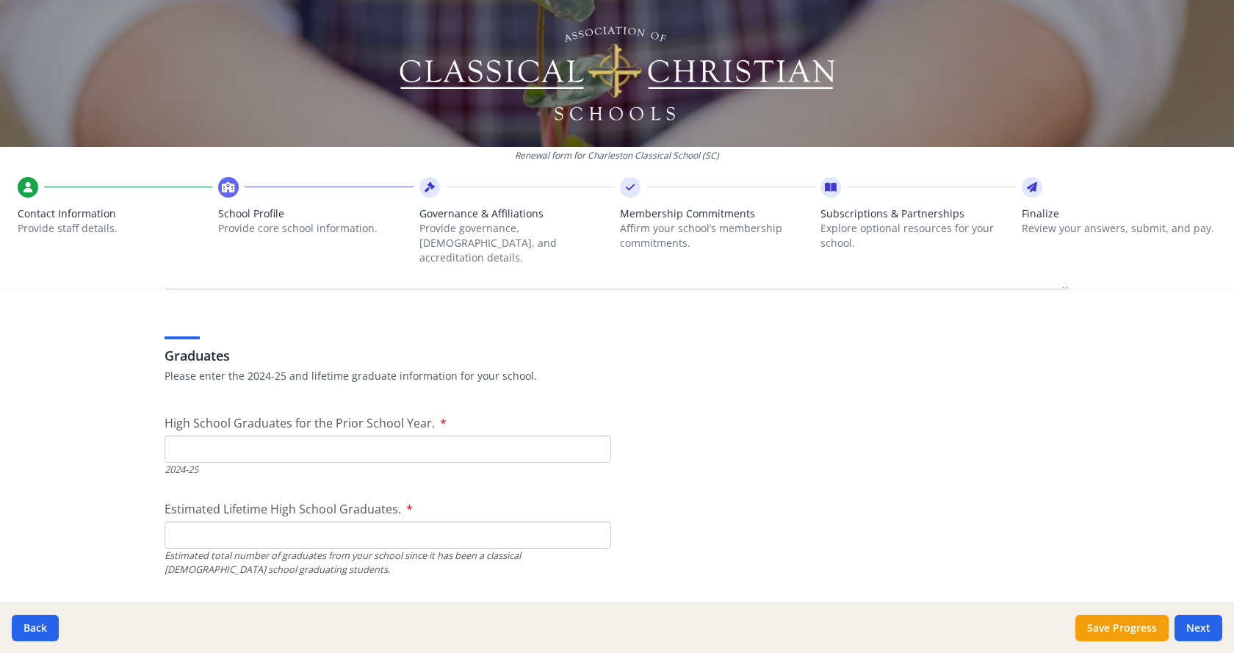
type textarea "South Carolina recently passed the Education Scholarship Trust Fund, a scholars…"
click at [501, 436] on input "High School Graduates for the Prior School Year." at bounding box center [388, 449] width 447 height 27
type input "0"
click at [446, 525] on input "Estimated Lifetime High School Graduates." at bounding box center [388, 535] width 447 height 27
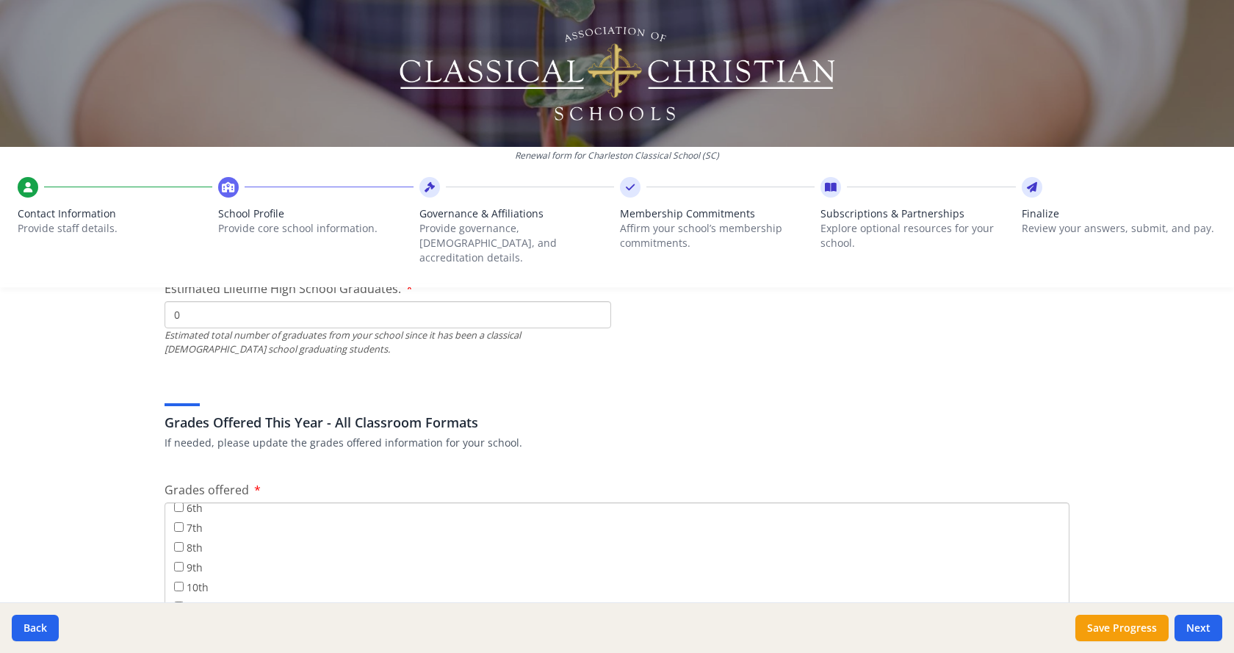
scroll to position [73, 0]
type input "0"
drag, startPoint x: 170, startPoint y: 564, endPoint x: 183, endPoint y: 575, distance: 16.7
click at [174, 576] on input "6th" at bounding box center [179, 581] width 10 height 10
checkbox input "true"
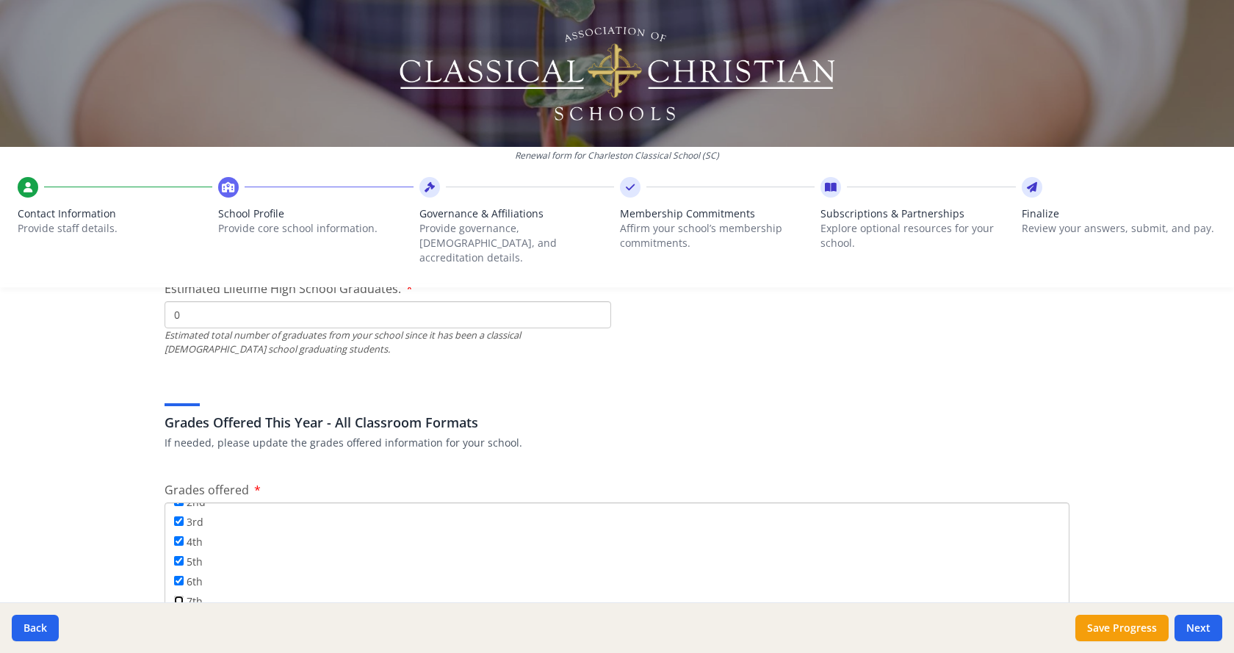
click at [176, 596] on input "7th" at bounding box center [179, 601] width 10 height 10
checkbox input "true"
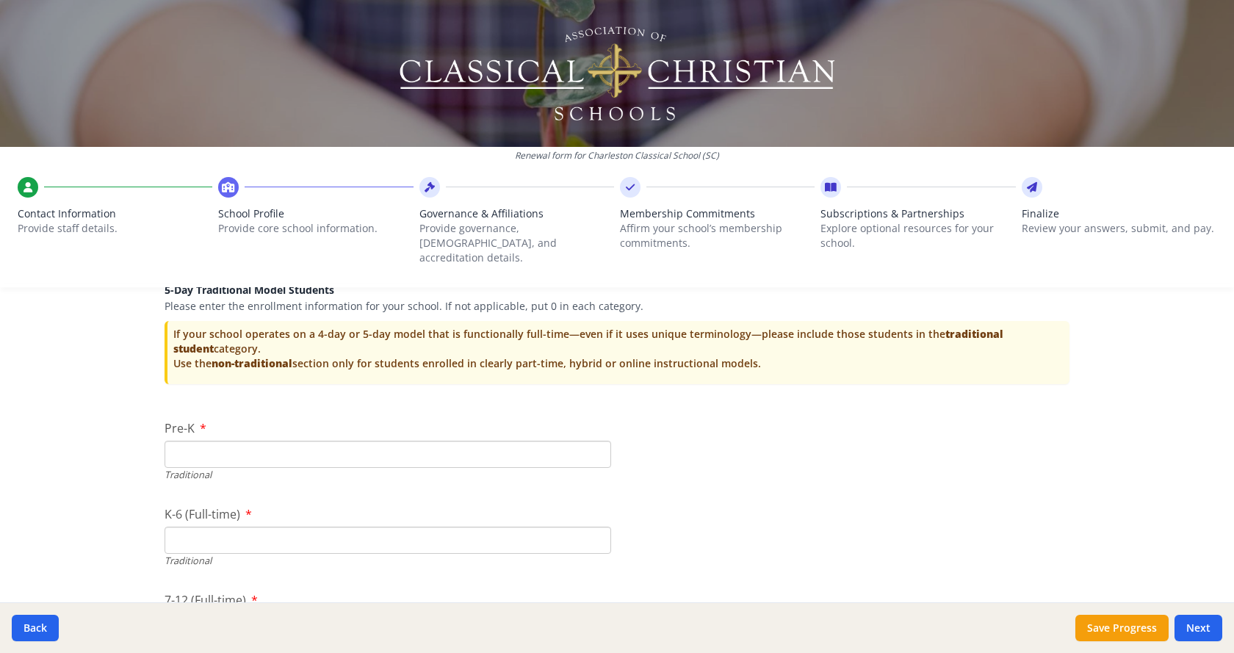
scroll to position [3131, 0]
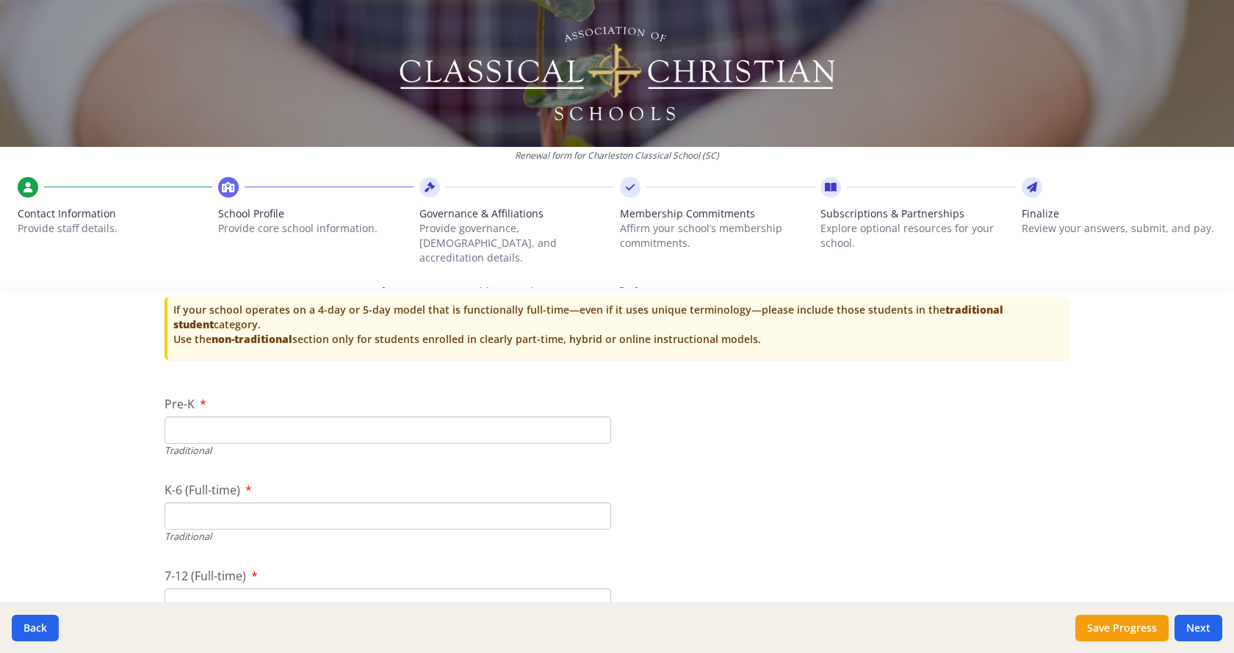
click at [413, 503] on input "K-6 (Full-time)" at bounding box center [388, 516] width 447 height 27
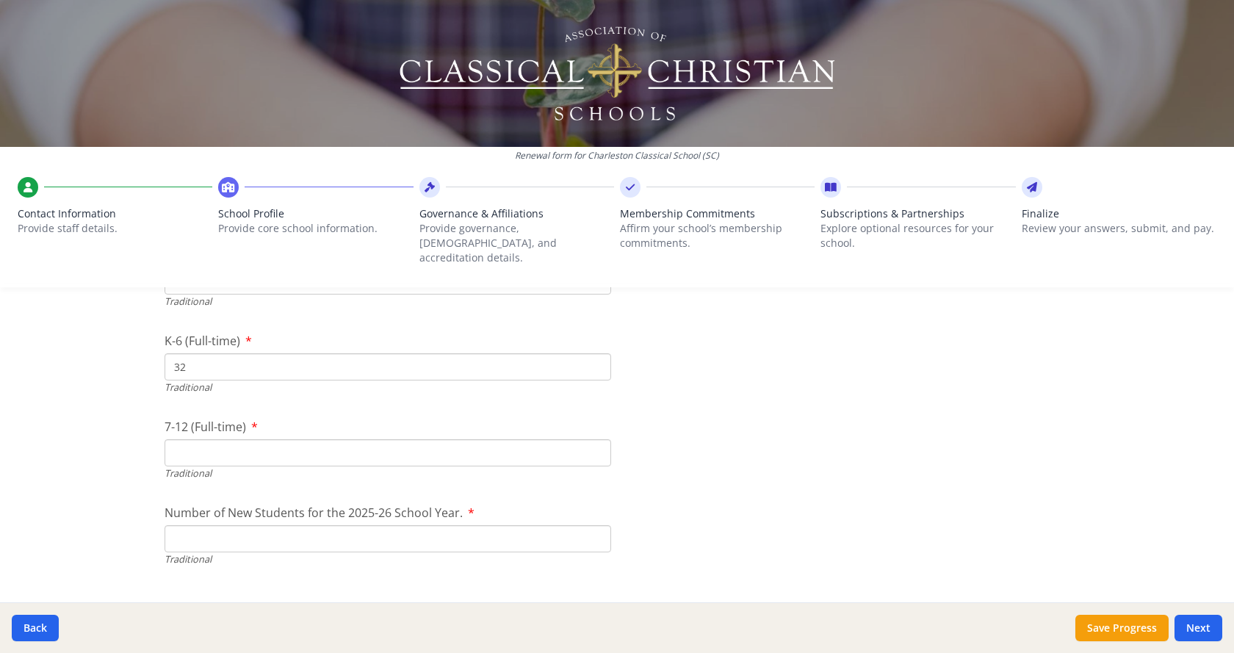
scroll to position [3351, 0]
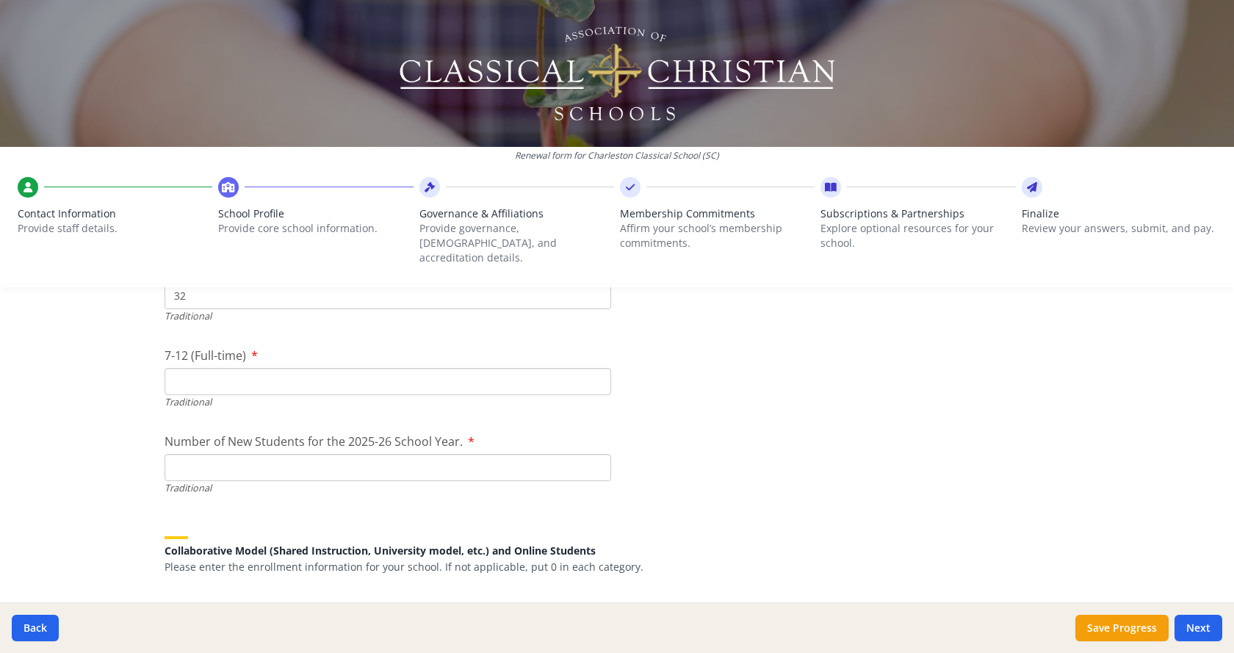
type input "32"
click at [508, 454] on input "Number of New Students for the 2025-26 School Year." at bounding box center [388, 467] width 447 height 27
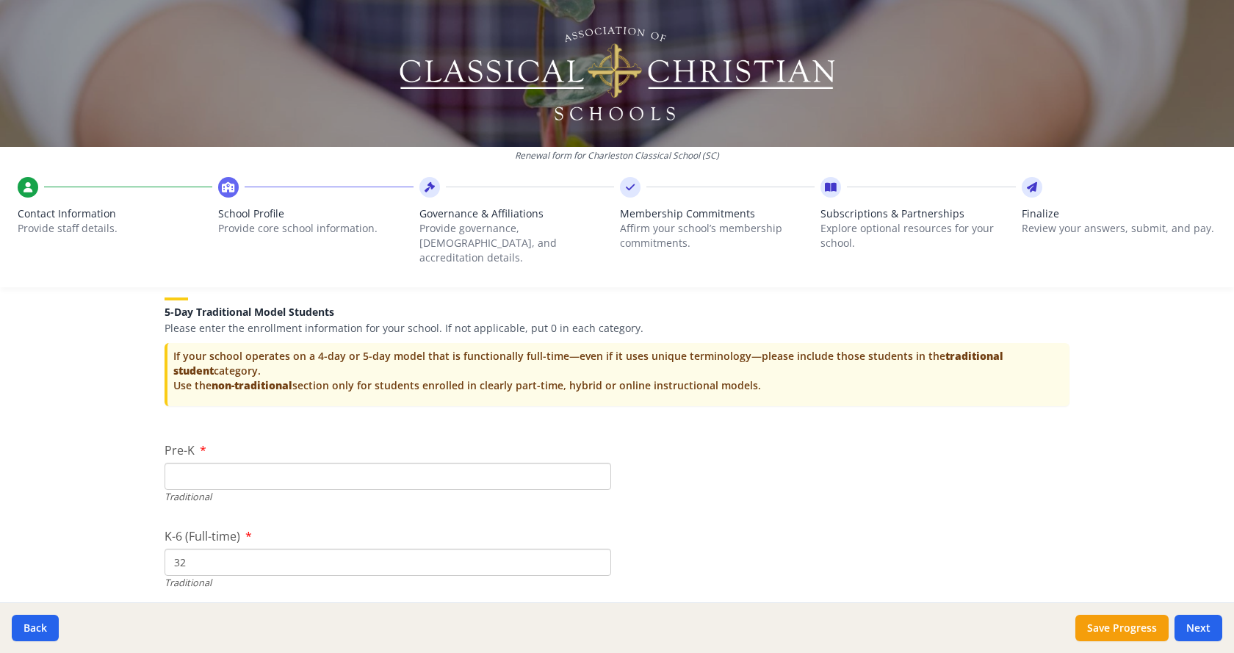
scroll to position [3057, 0]
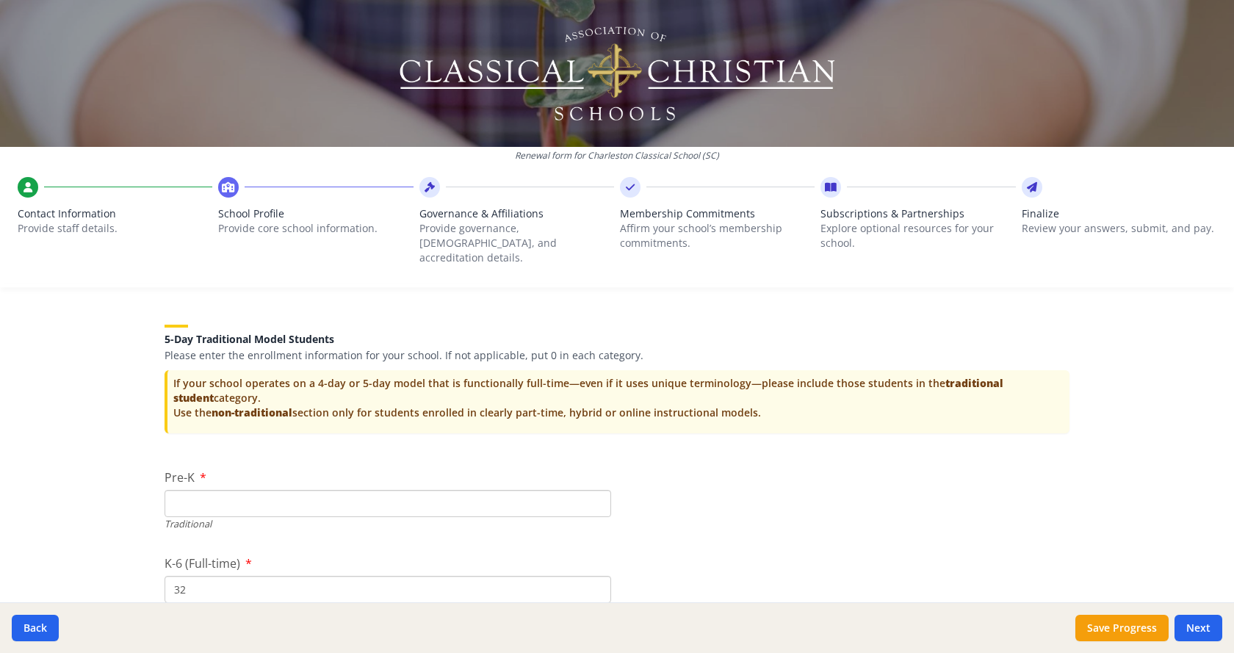
type input "9"
click at [238, 492] on input "Pre-K" at bounding box center [388, 503] width 447 height 27
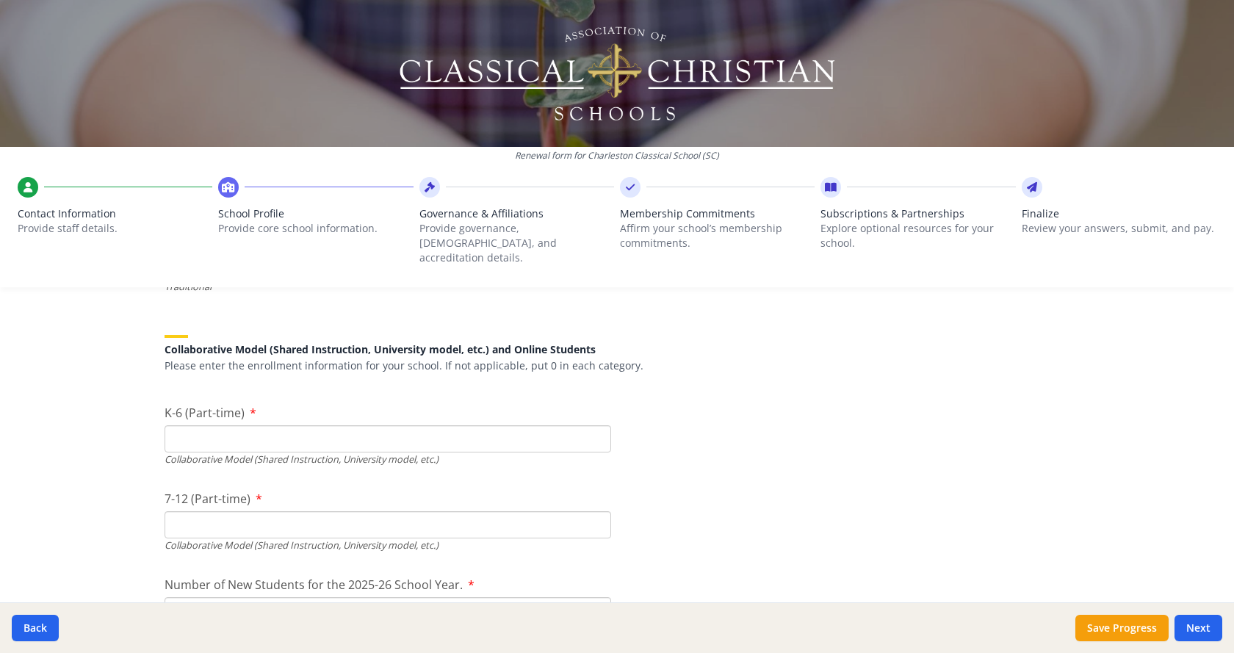
scroll to position [3571, 0]
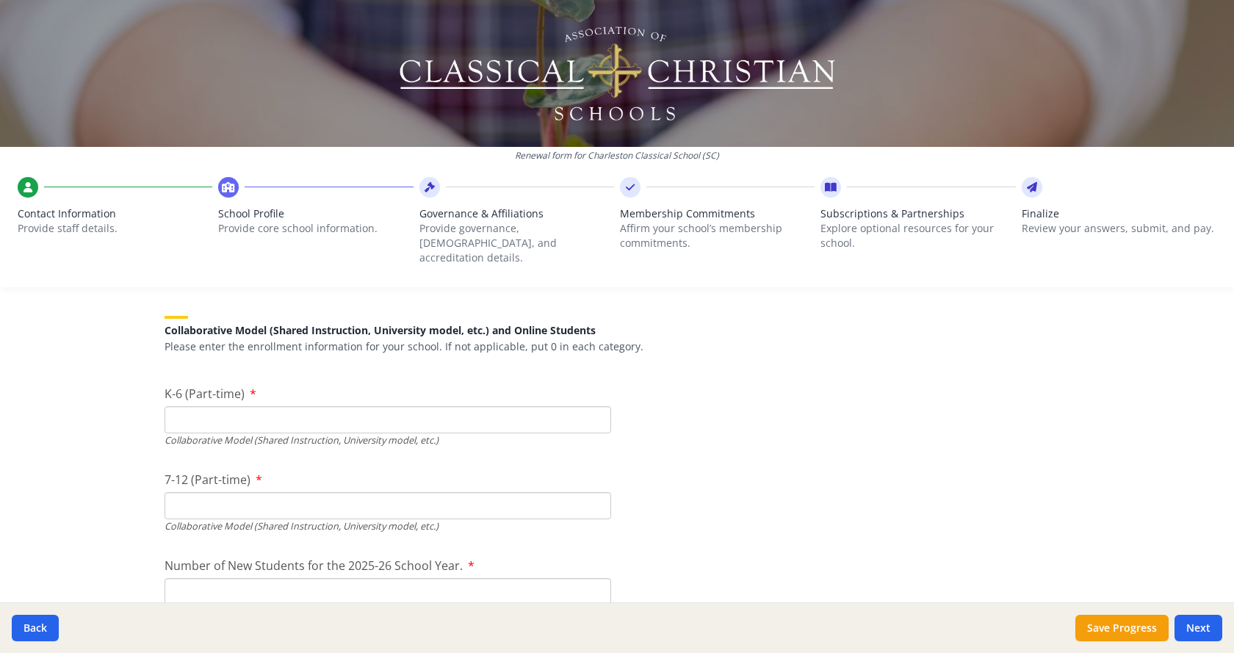
type input "0"
click at [245, 406] on input "K-6 (Part-time)" at bounding box center [388, 419] width 447 height 27
type input "0"
click at [236, 492] on input "7-12 (Part-time)" at bounding box center [388, 505] width 447 height 27
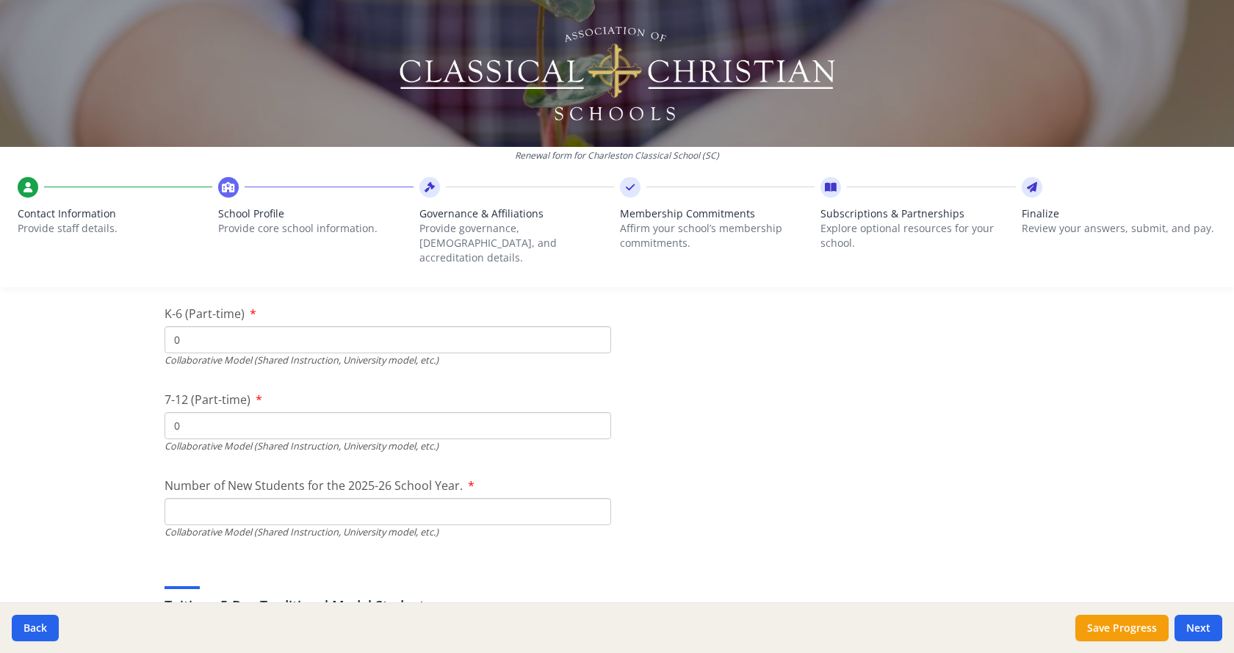
scroll to position [3718, 0]
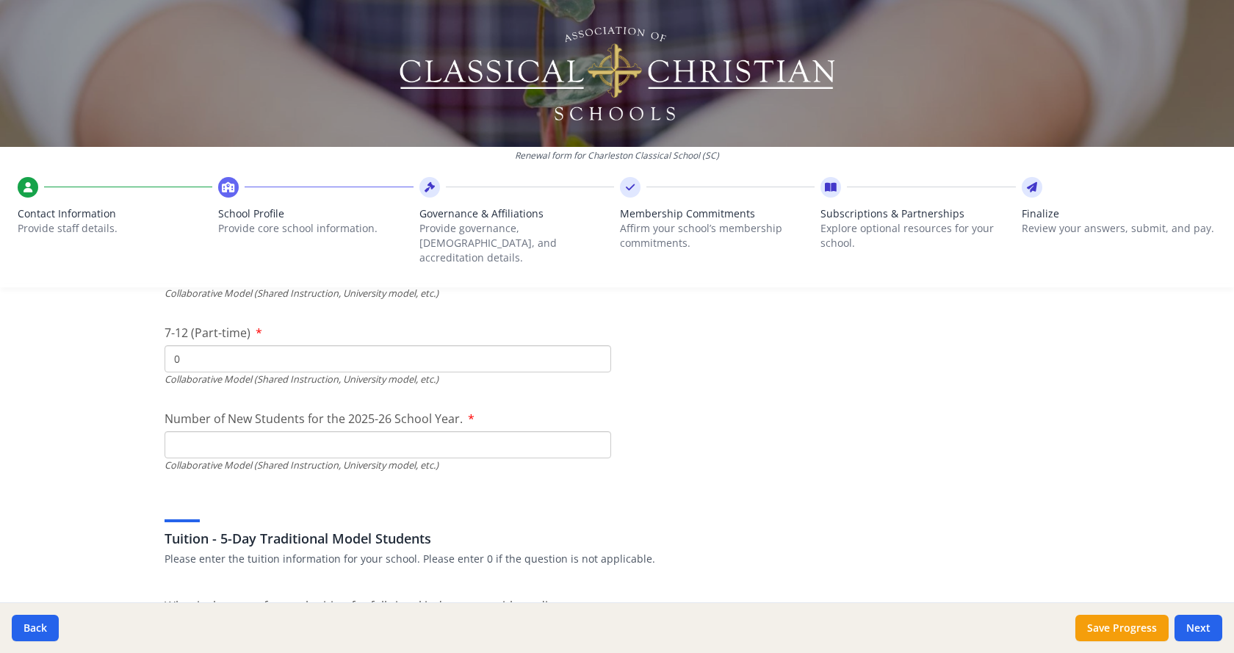
type input "0"
click at [216, 114] on input "Number of New Students for the 2025-26 School Year." at bounding box center [388, 100] width 447 height 27
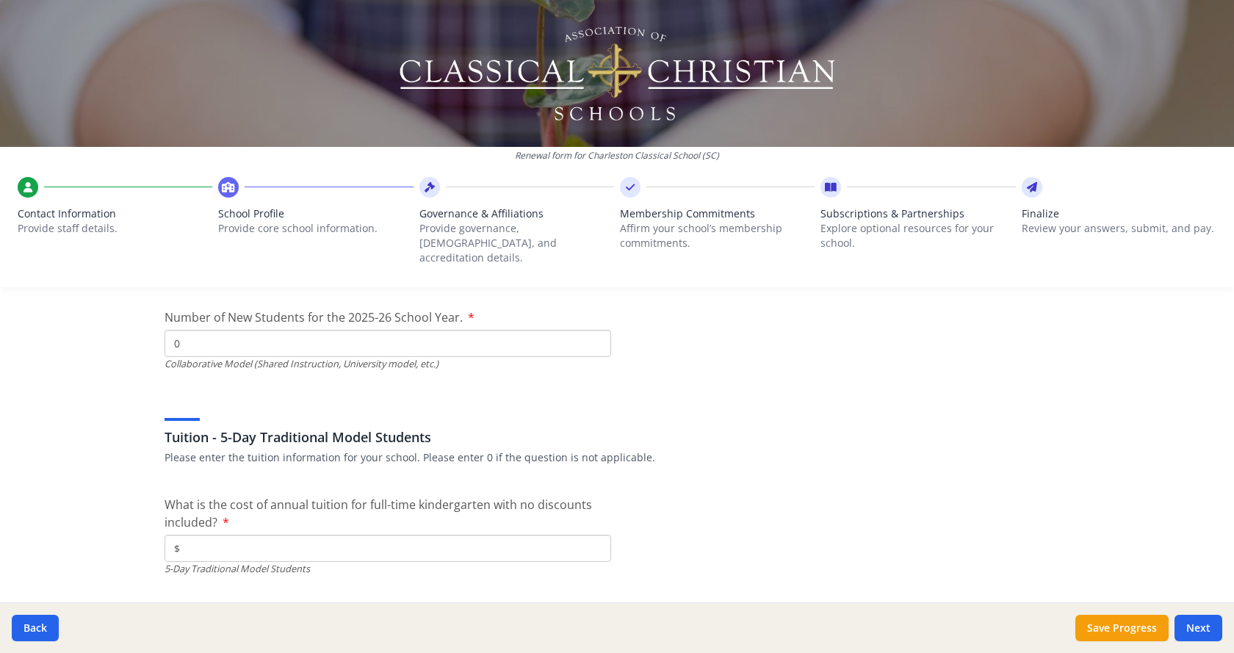
scroll to position [3865, 0]
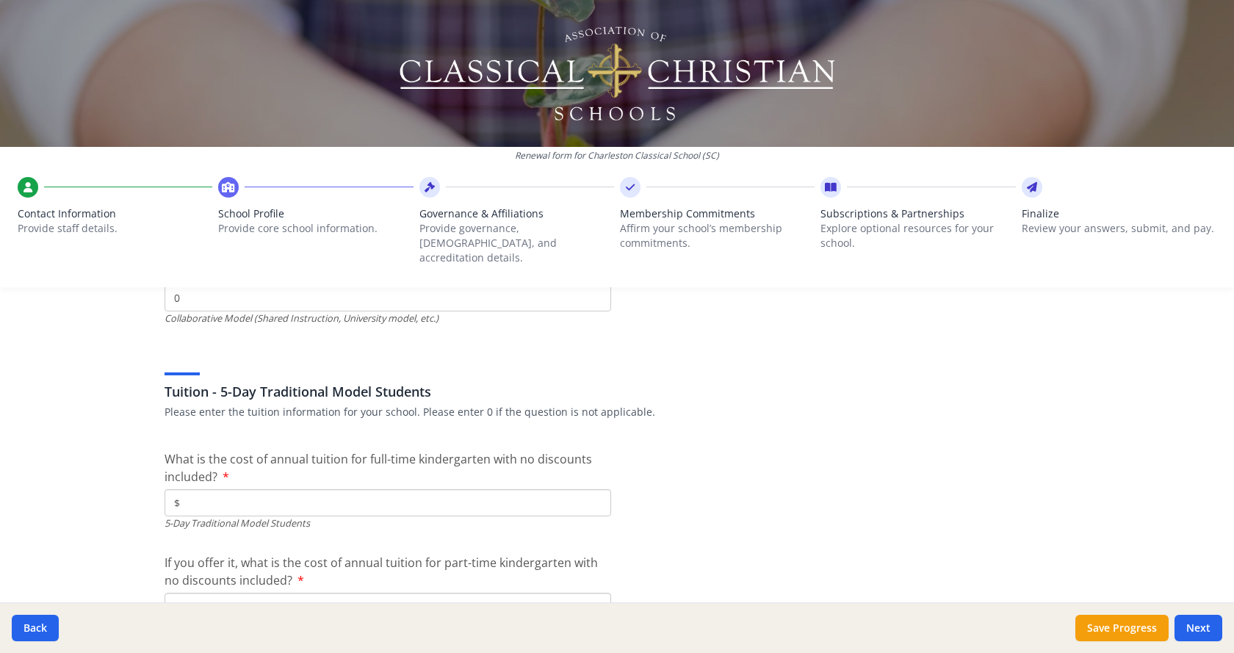
type input "0"
click at [348, 492] on input "$" at bounding box center [388, 502] width 447 height 27
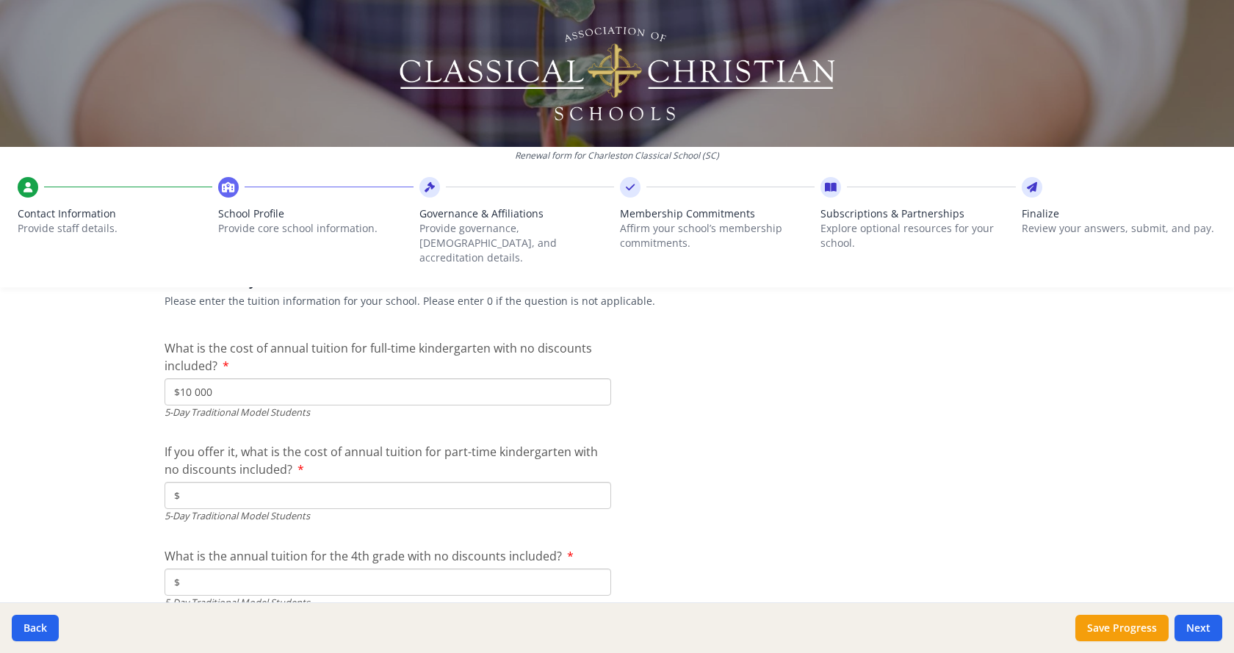
scroll to position [4012, 0]
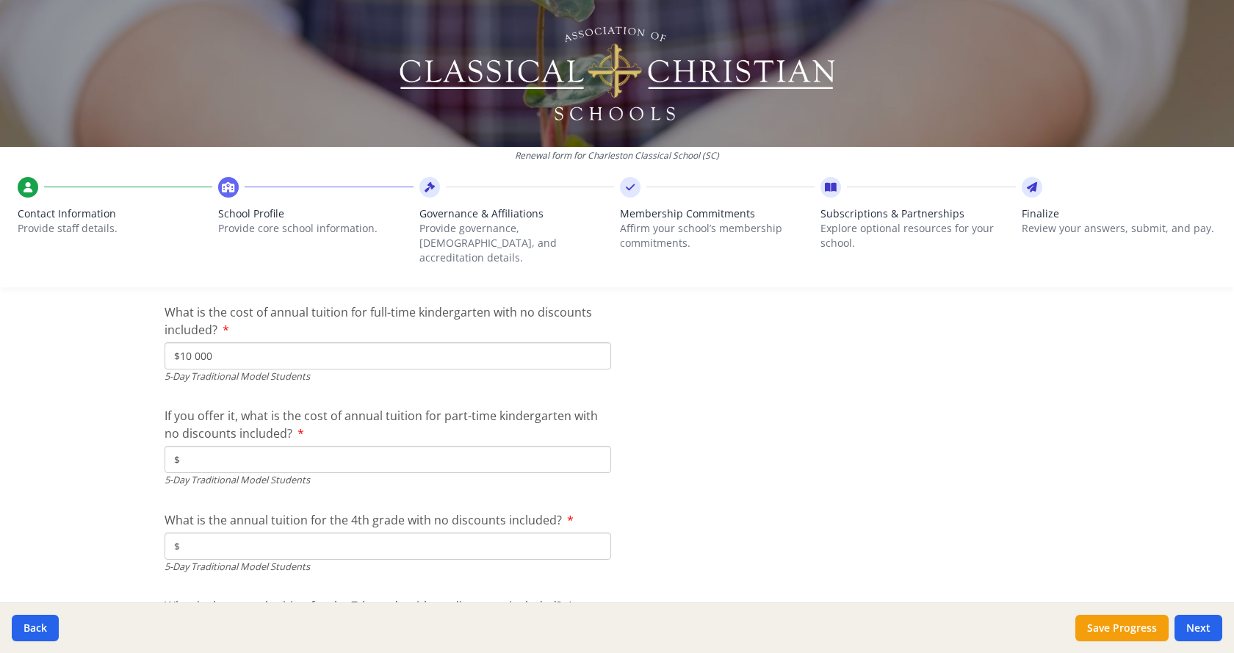
type input "$10 000"
click at [243, 453] on input "$" at bounding box center [388, 459] width 447 height 27
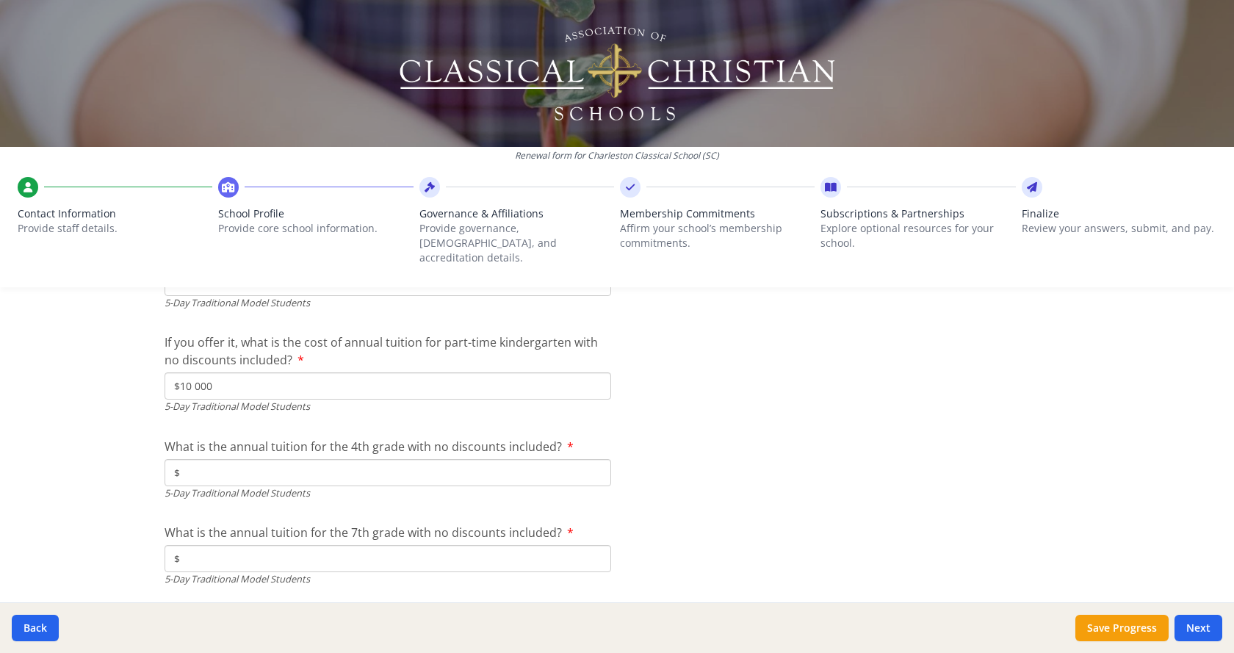
type input "$10 000"
click at [395, 460] on input "$" at bounding box center [388, 472] width 447 height 27
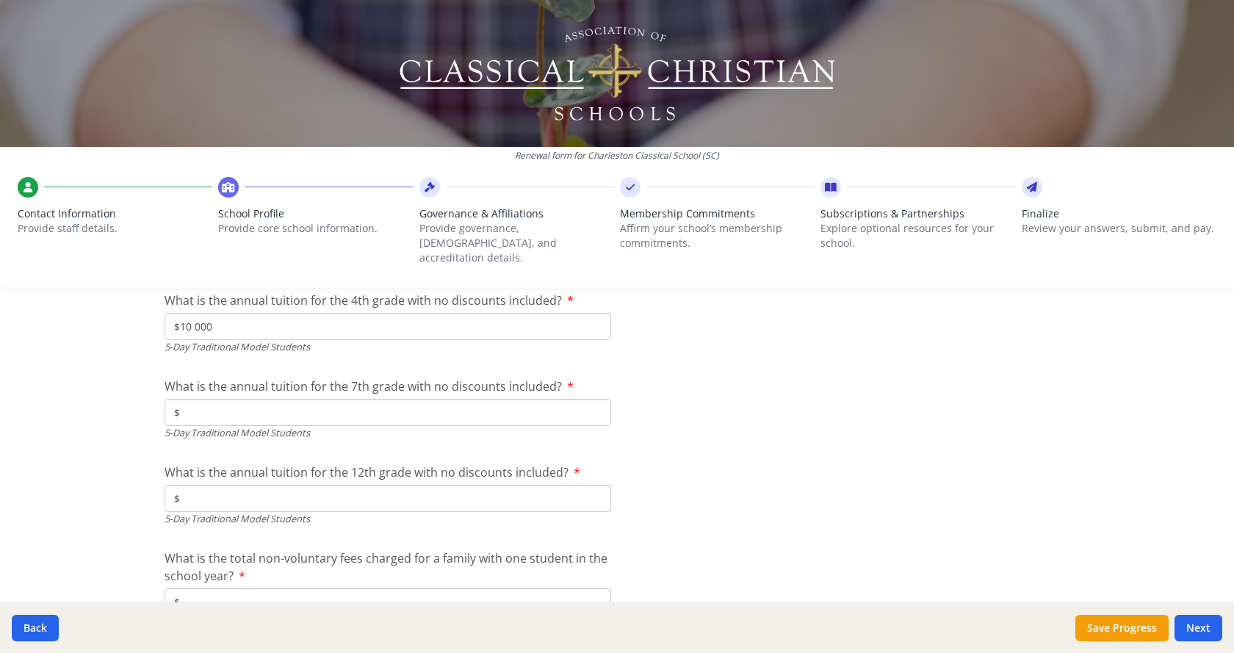
scroll to position [4233, 0]
type input "$10 000"
click at [325, 400] on input "$" at bounding box center [388, 411] width 447 height 27
type input "$10 000"
click at [345, 484] on input "$" at bounding box center [388, 497] width 447 height 27
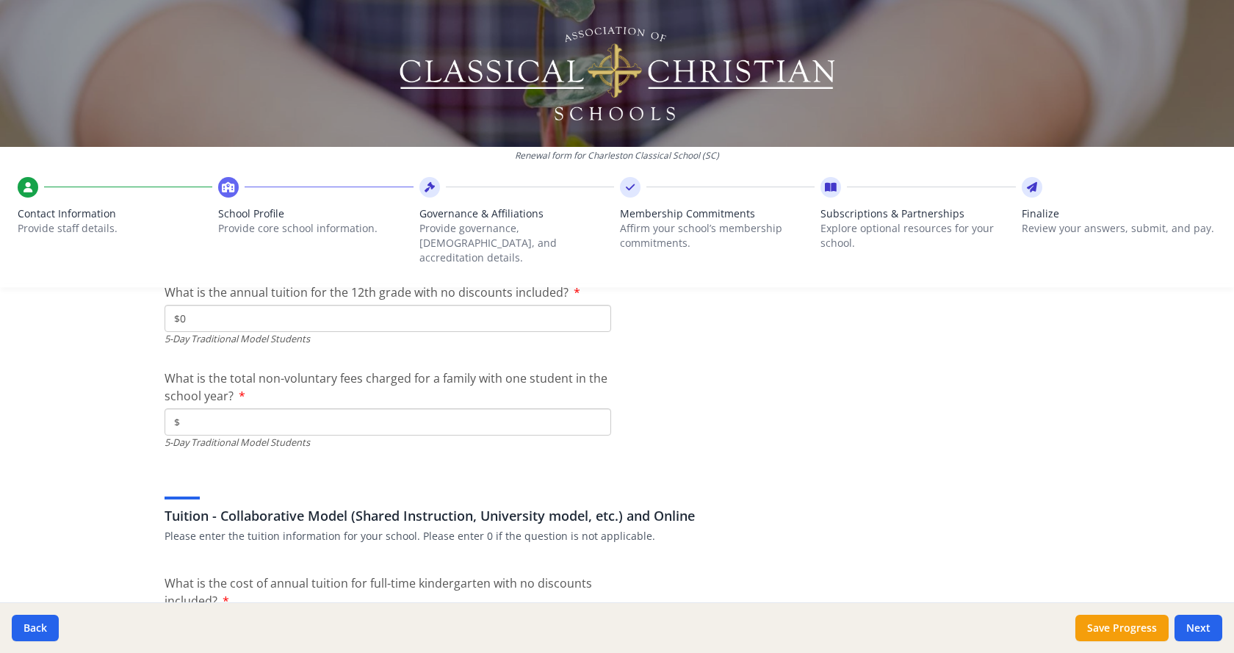
scroll to position [4453, 0]
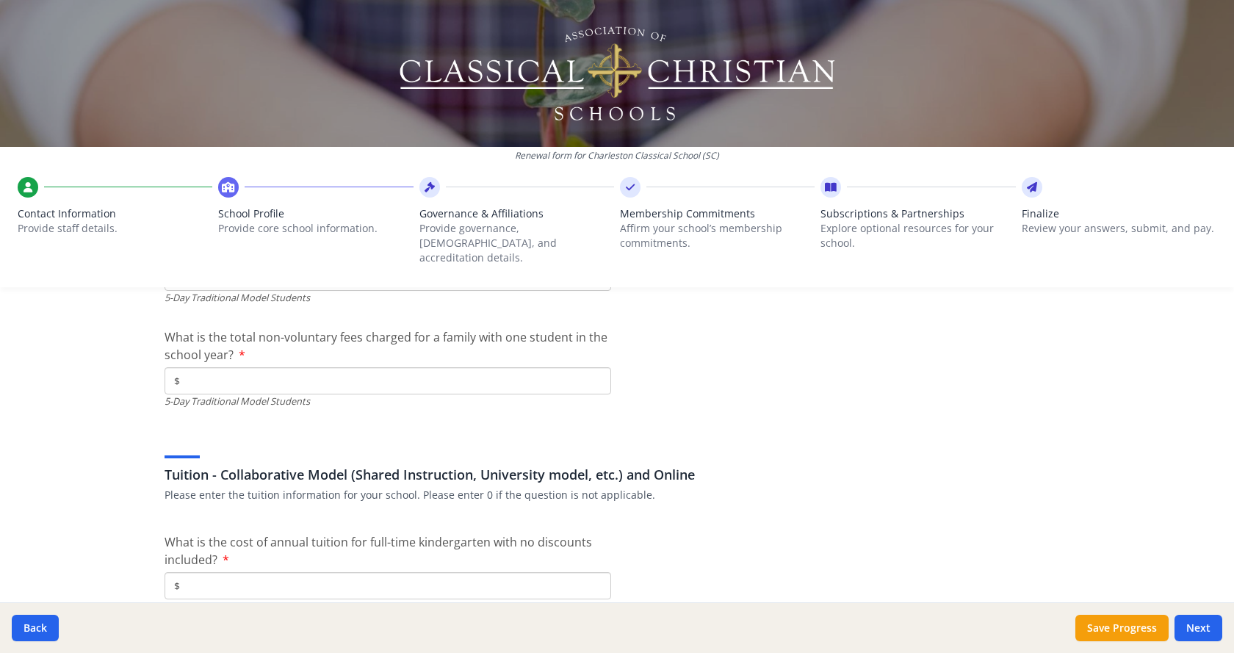
type input "$0"
click at [301, 367] on input "$" at bounding box center [388, 380] width 447 height 27
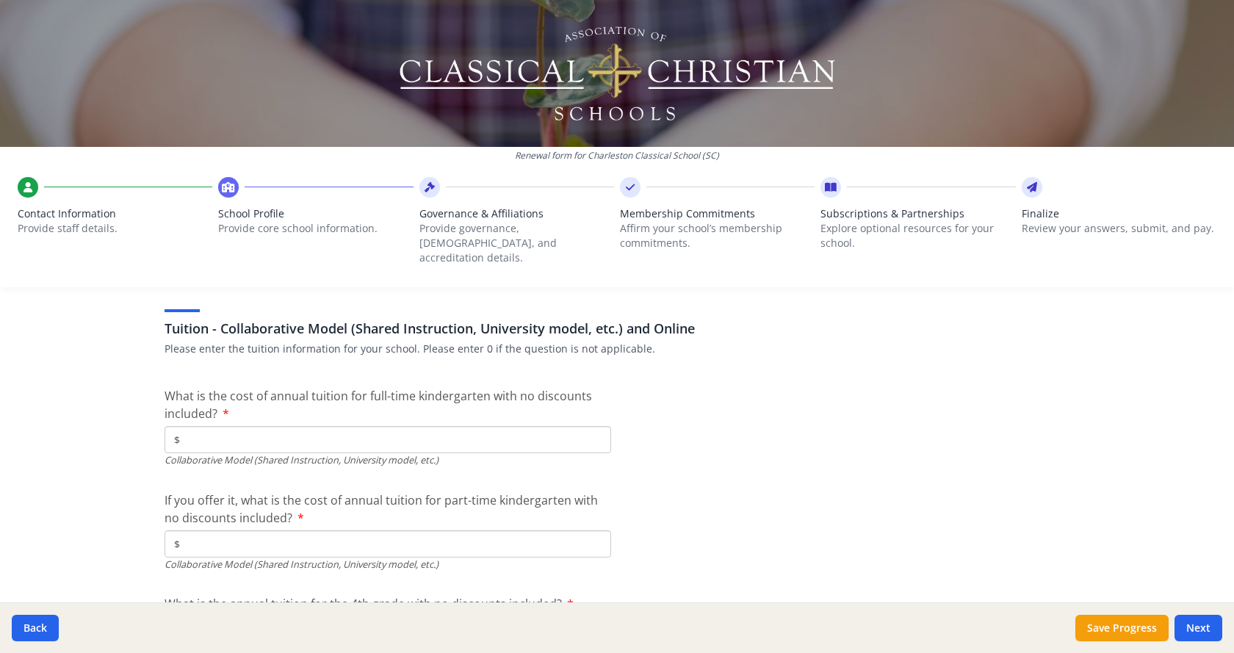
scroll to position [4600, 0]
type input "$75"
type input "$0"
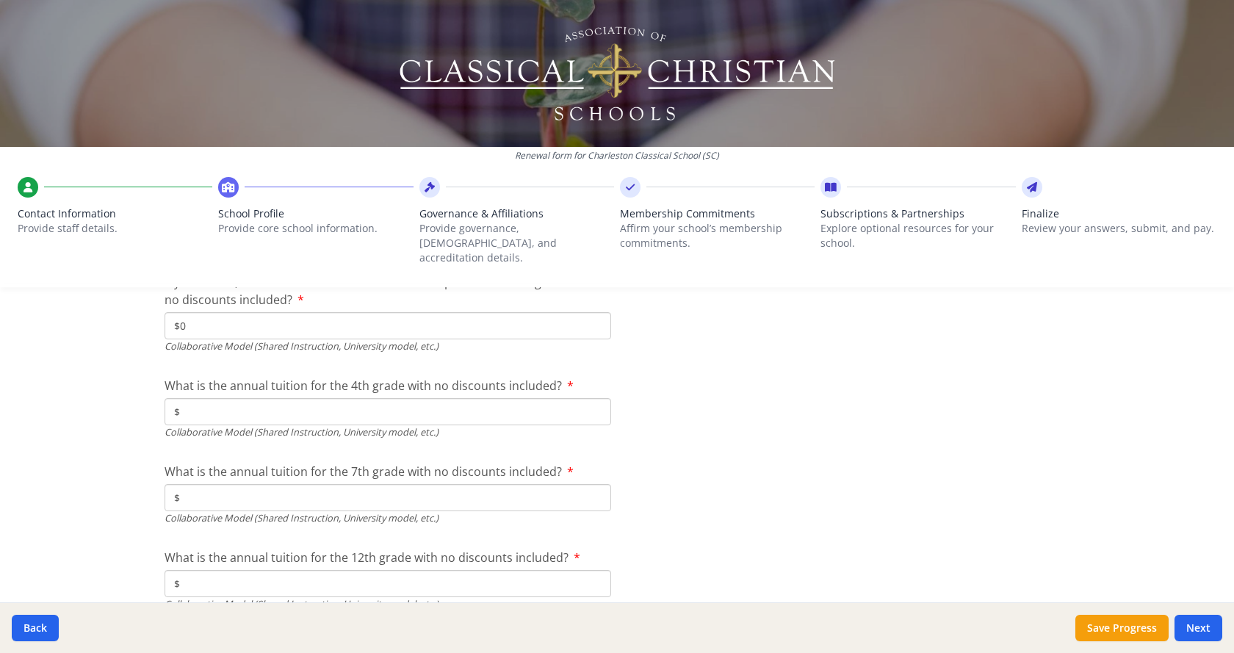
scroll to position [4820, 0]
type input "$0"
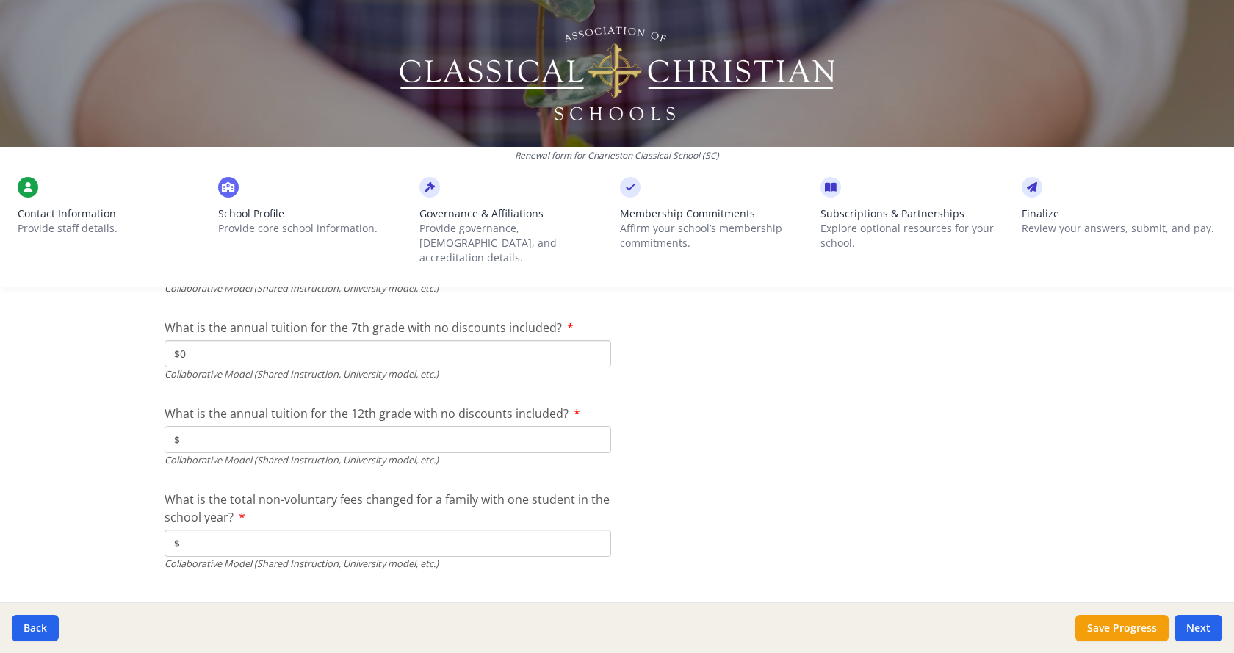
scroll to position [4978, 0]
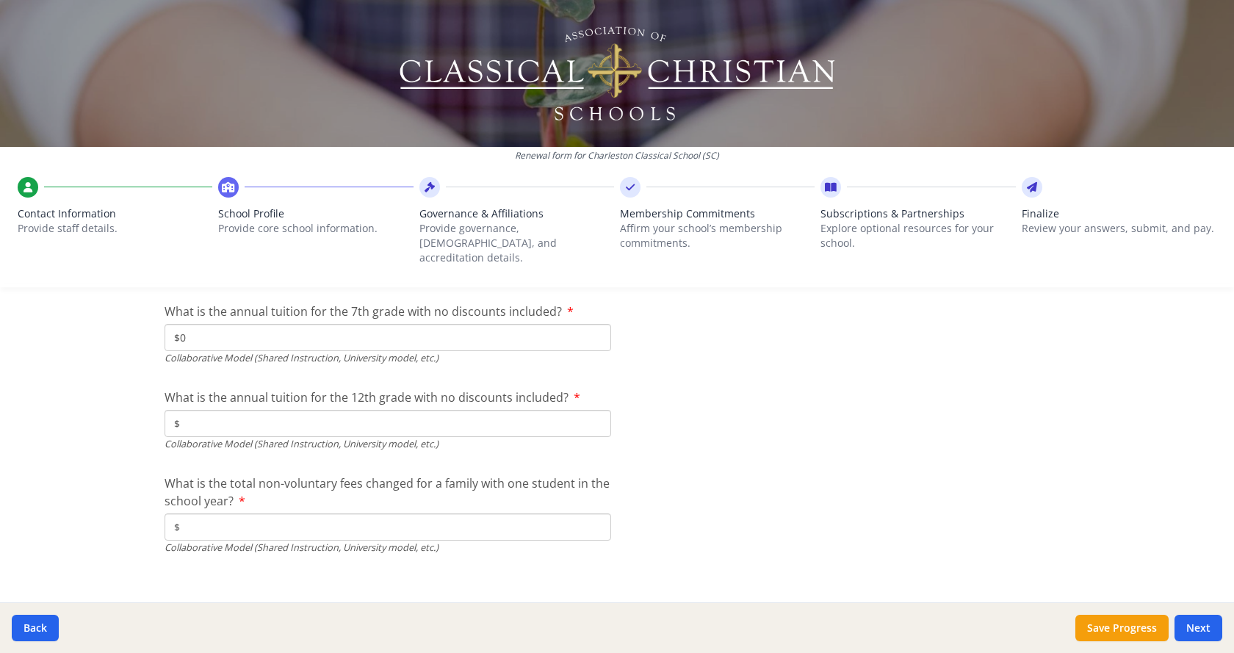
type input "$0"
click at [329, 521] on input "$" at bounding box center [388, 527] width 447 height 27
type input "$0"
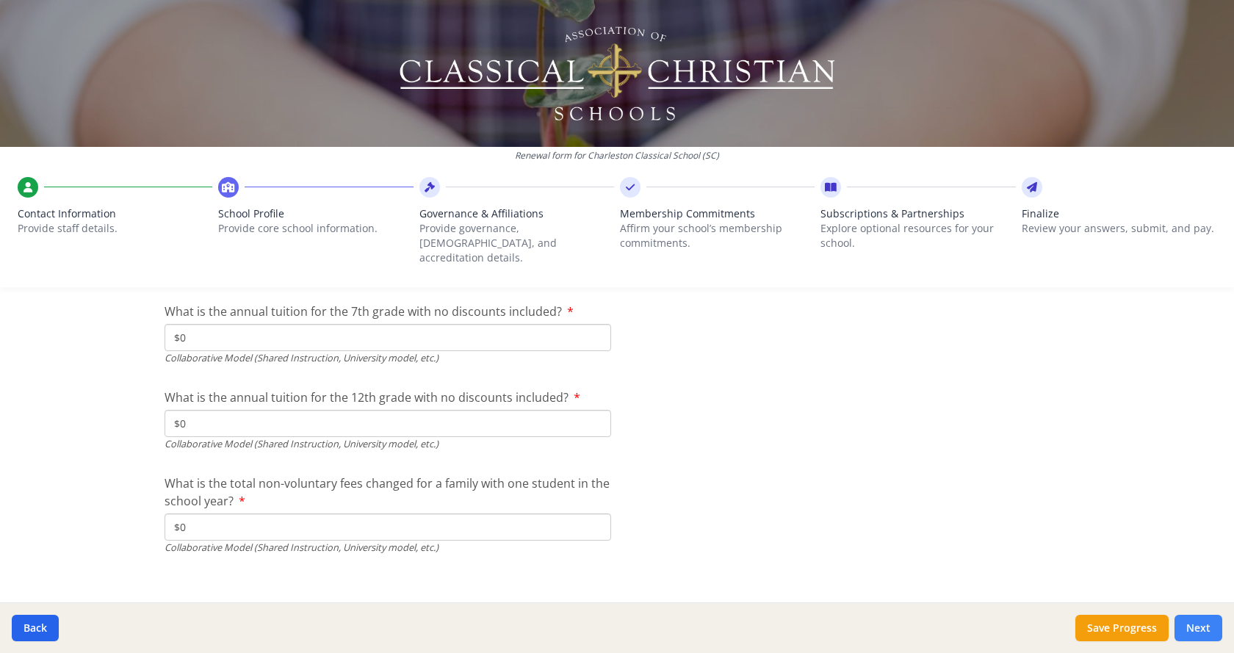
click at [1197, 622] on button "Next" at bounding box center [1199, 628] width 48 height 26
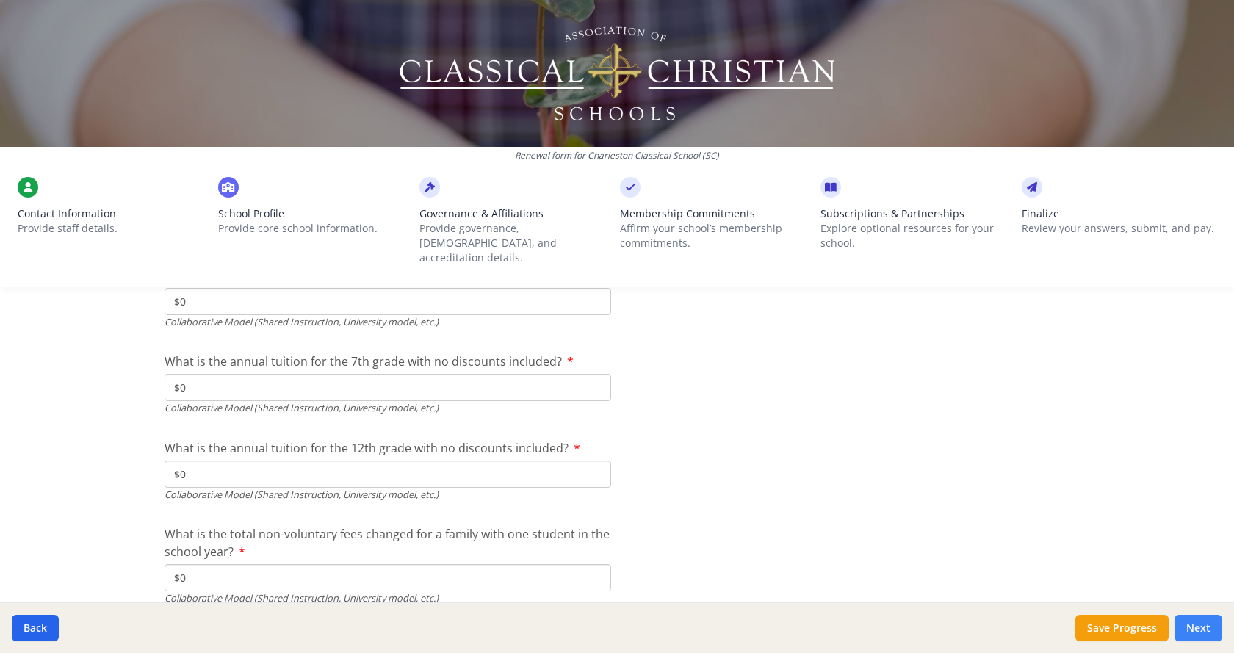
scroll to position [5027, 0]
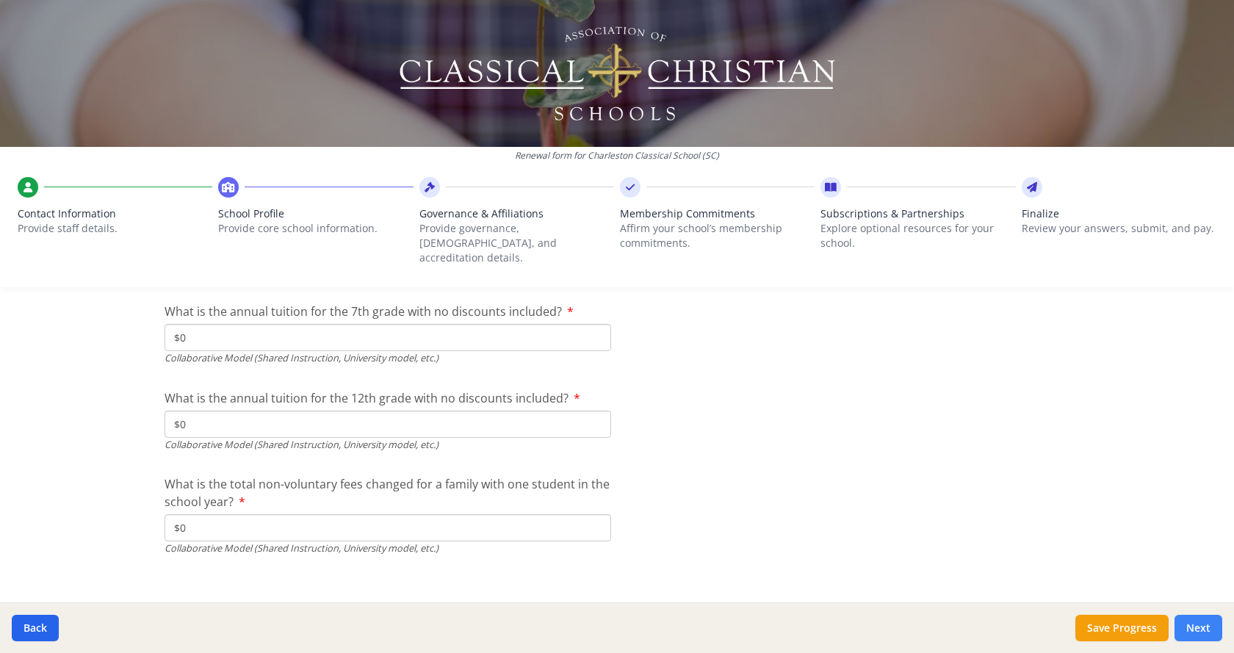
click at [1204, 626] on button "Next" at bounding box center [1199, 628] width 48 height 26
click at [1113, 622] on button "Save Progress" at bounding box center [1122, 628] width 93 height 26
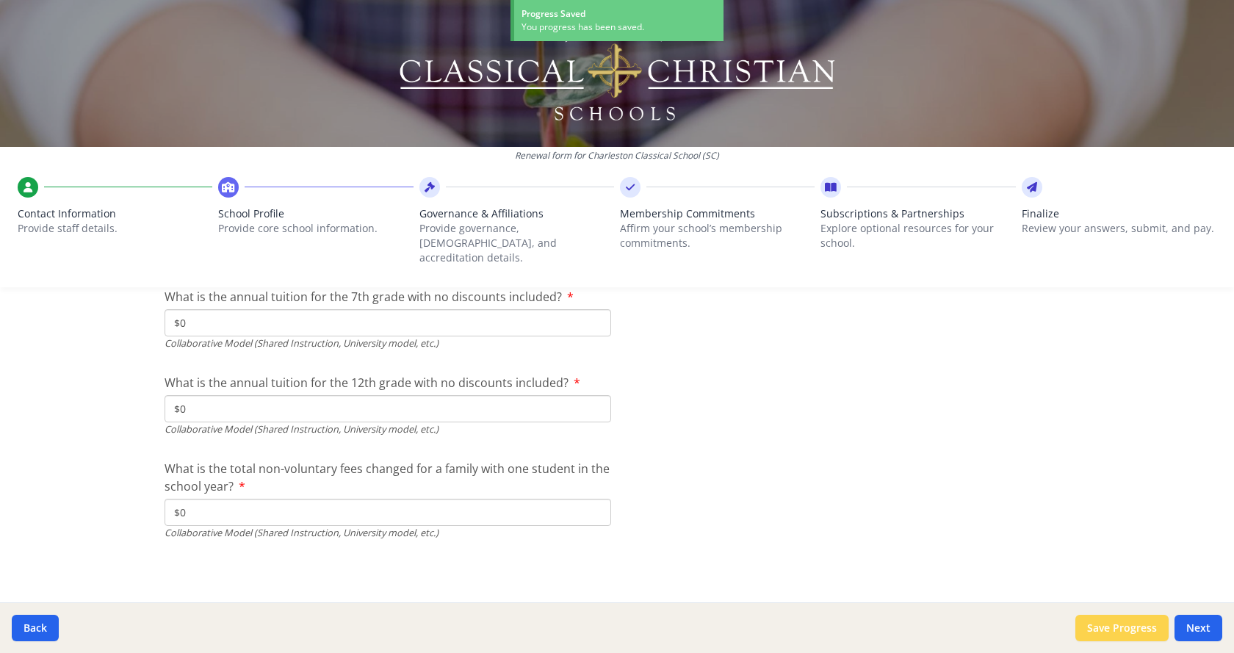
scroll to position [4978, 0]
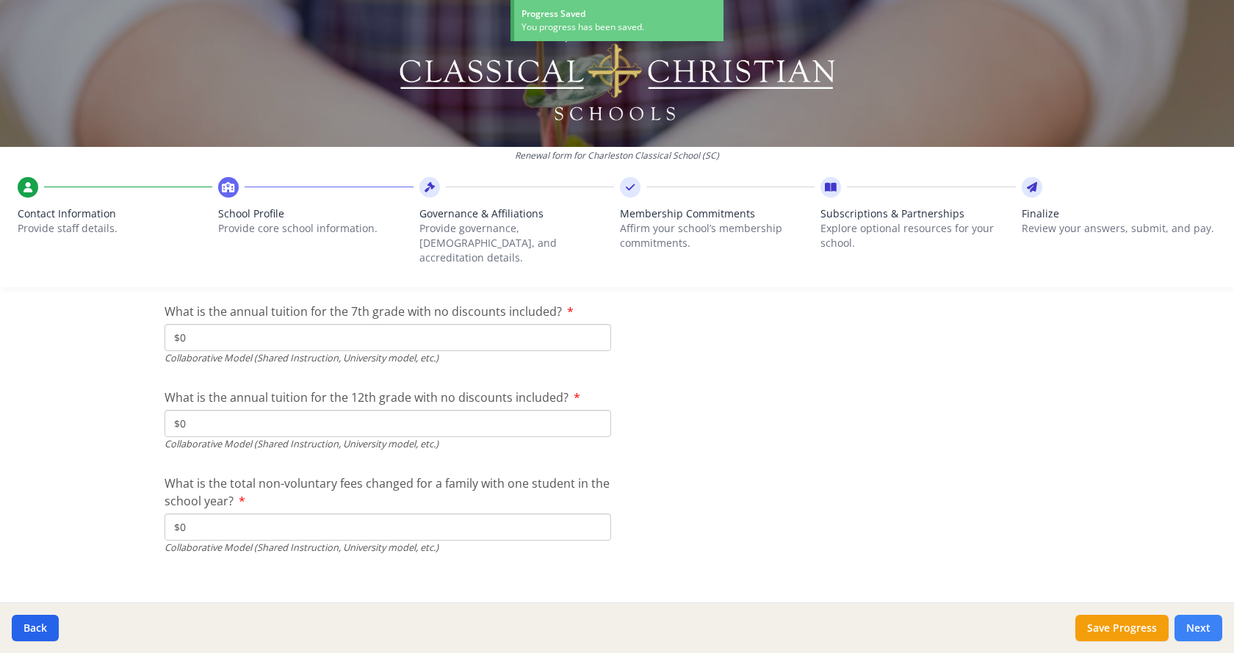
click at [1198, 621] on button "Next" at bounding box center [1199, 628] width 48 height 26
click at [1203, 622] on button "Next" at bounding box center [1199, 628] width 48 height 26
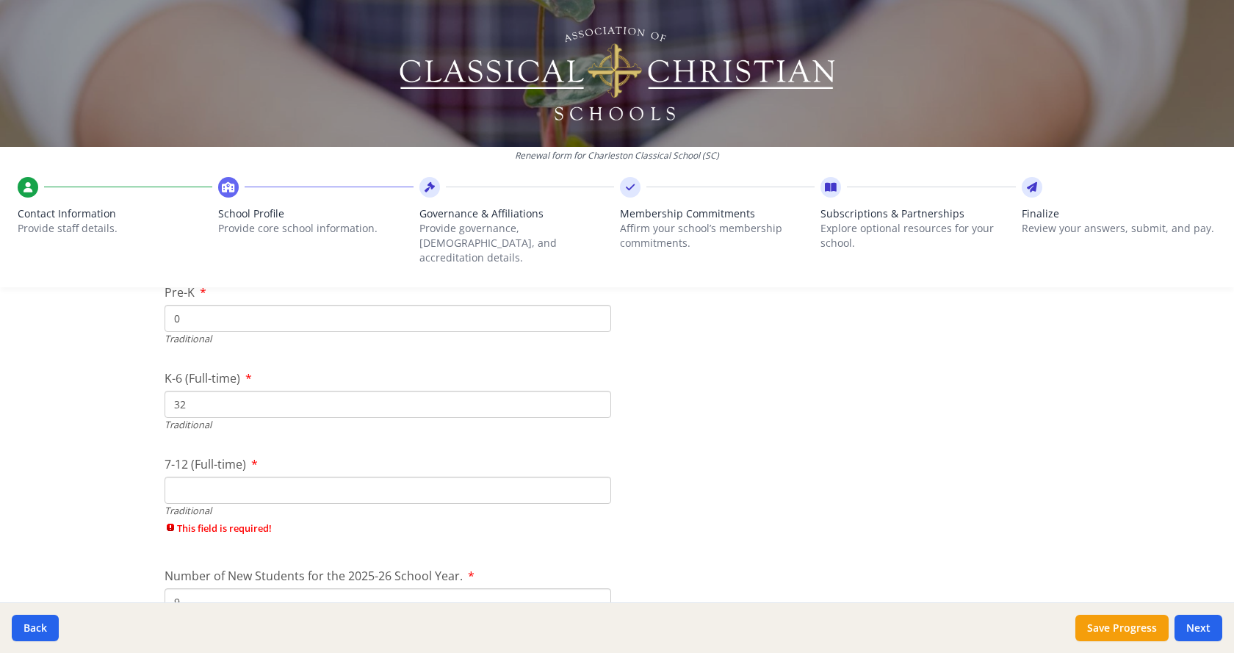
scroll to position [3264, 0]
click at [330, 480] on input "7-12 (Full-time)" at bounding box center [388, 493] width 447 height 27
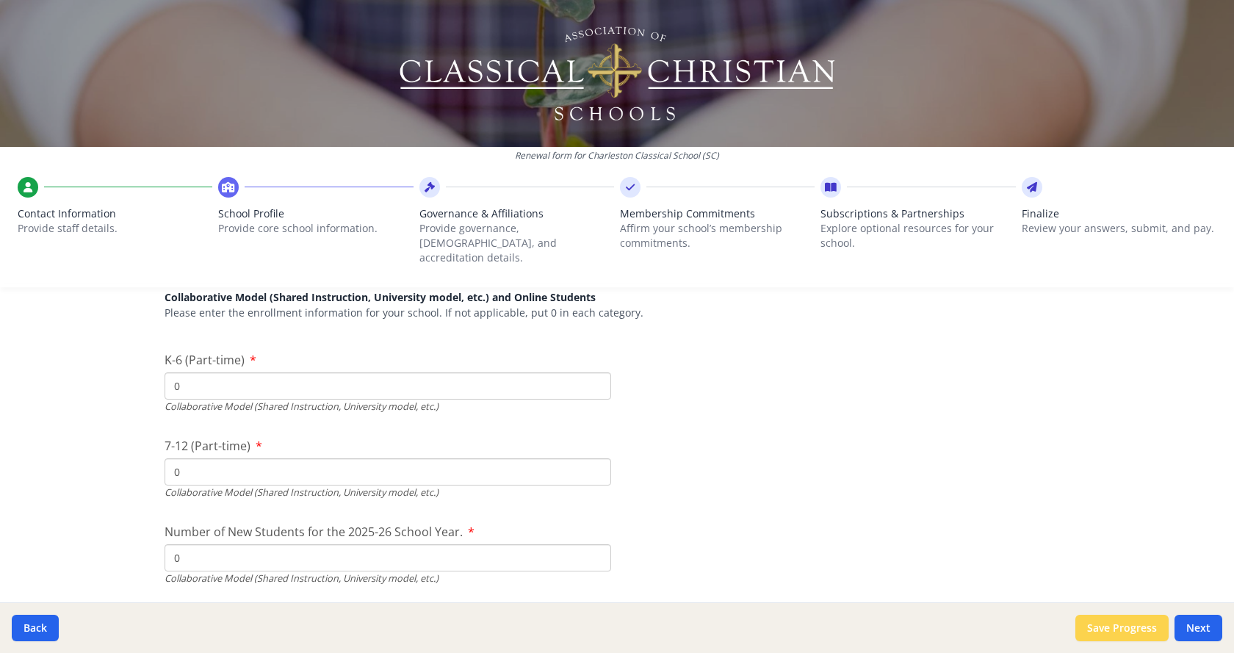
scroll to position [3632, 0]
type input "0"
click at [1199, 624] on button "Next" at bounding box center [1199, 628] width 48 height 26
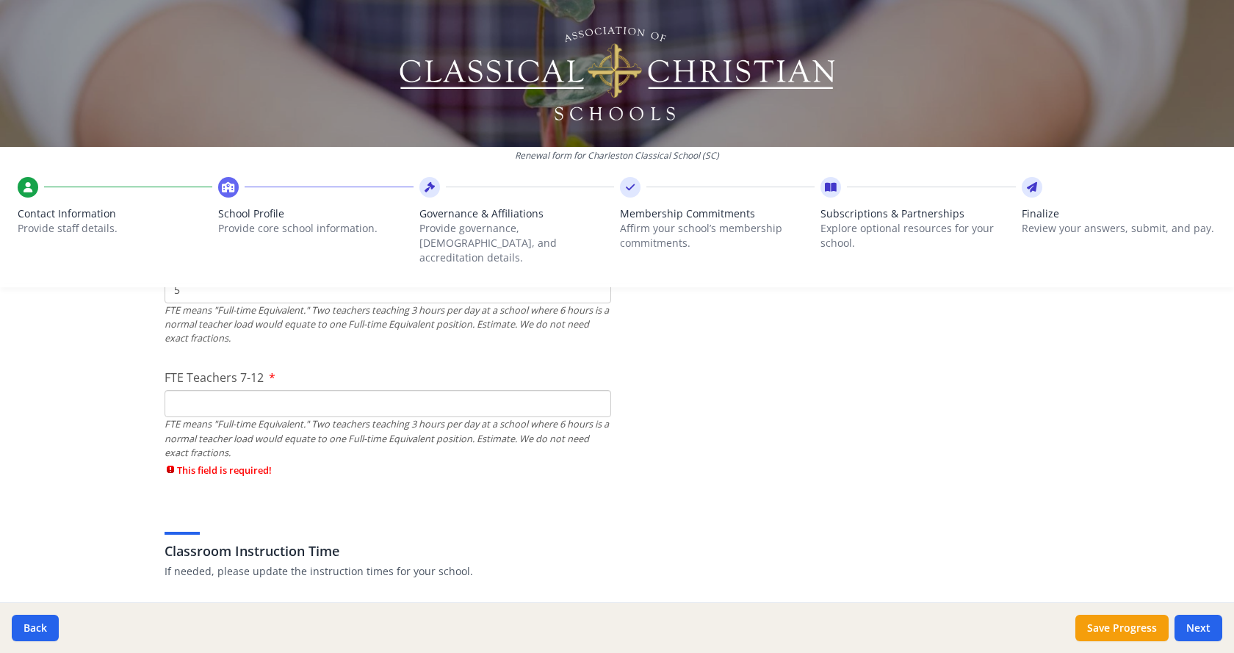
scroll to position [984, 0]
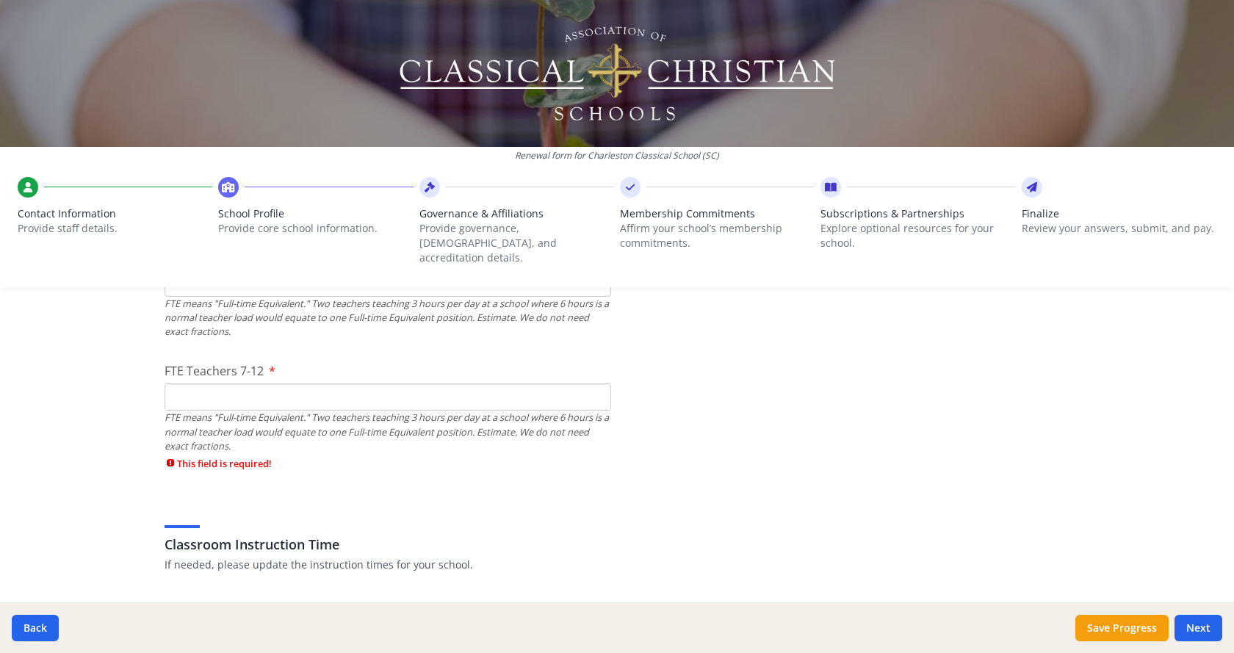
click at [191, 389] on input "FTE Teachers 7-12" at bounding box center [388, 397] width 447 height 27
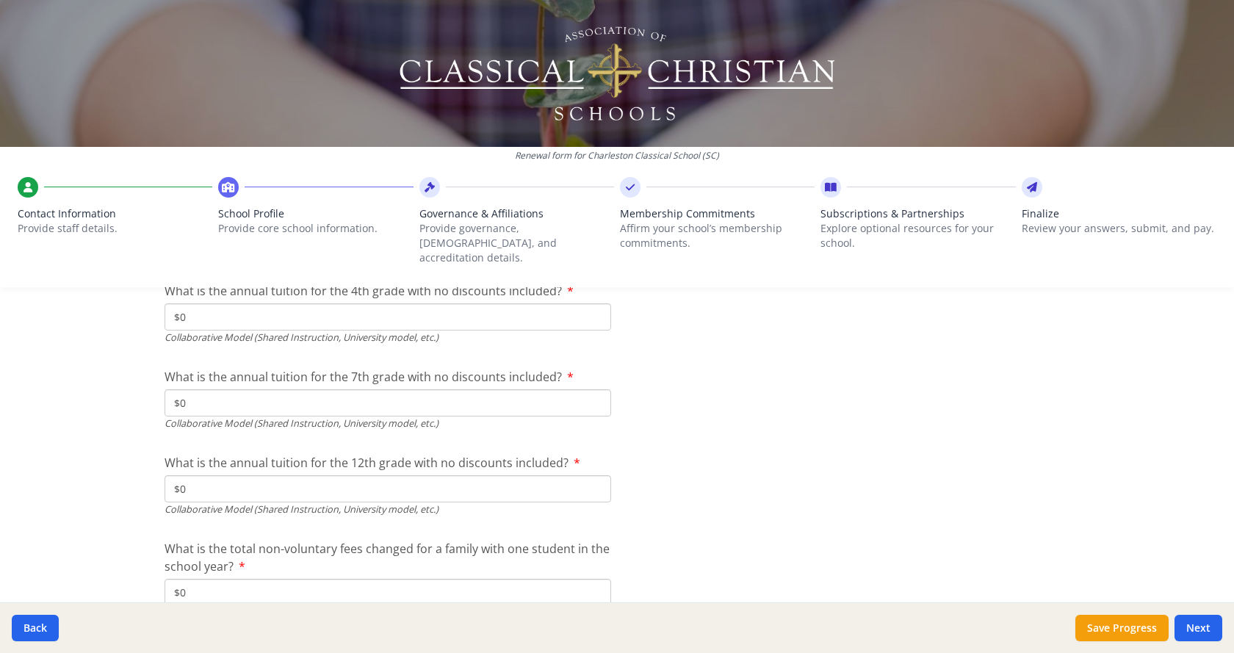
scroll to position [4978, 0]
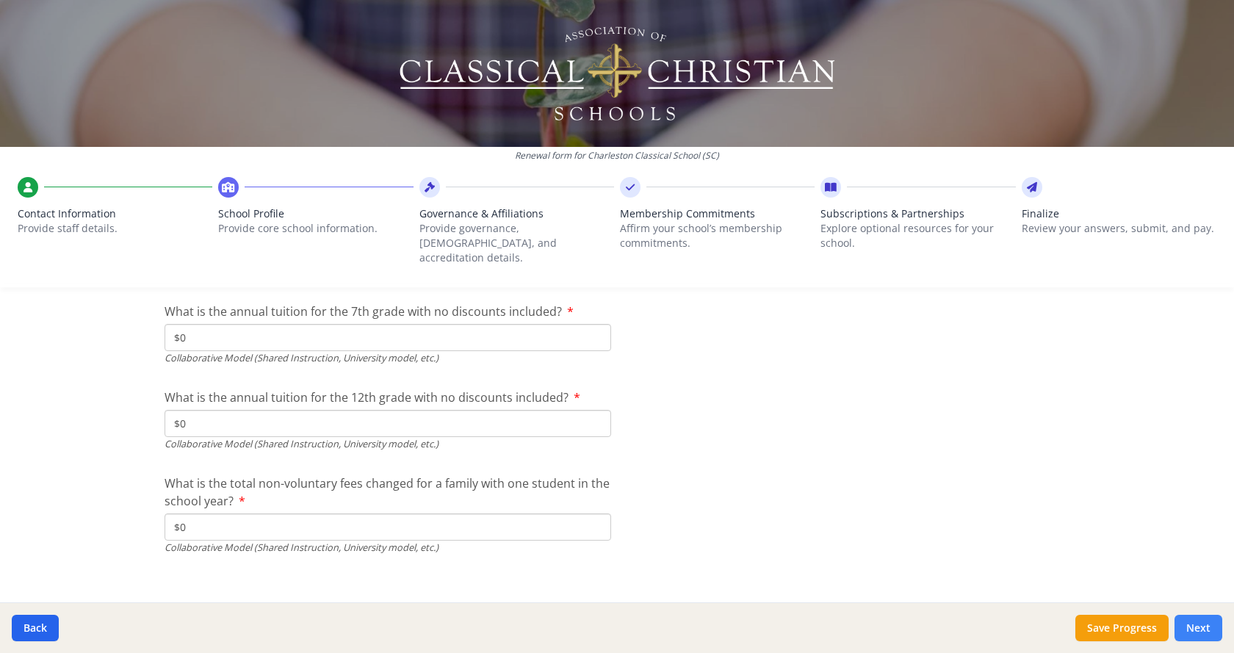
type input "0"
click at [1199, 624] on button "Next" at bounding box center [1199, 628] width 48 height 26
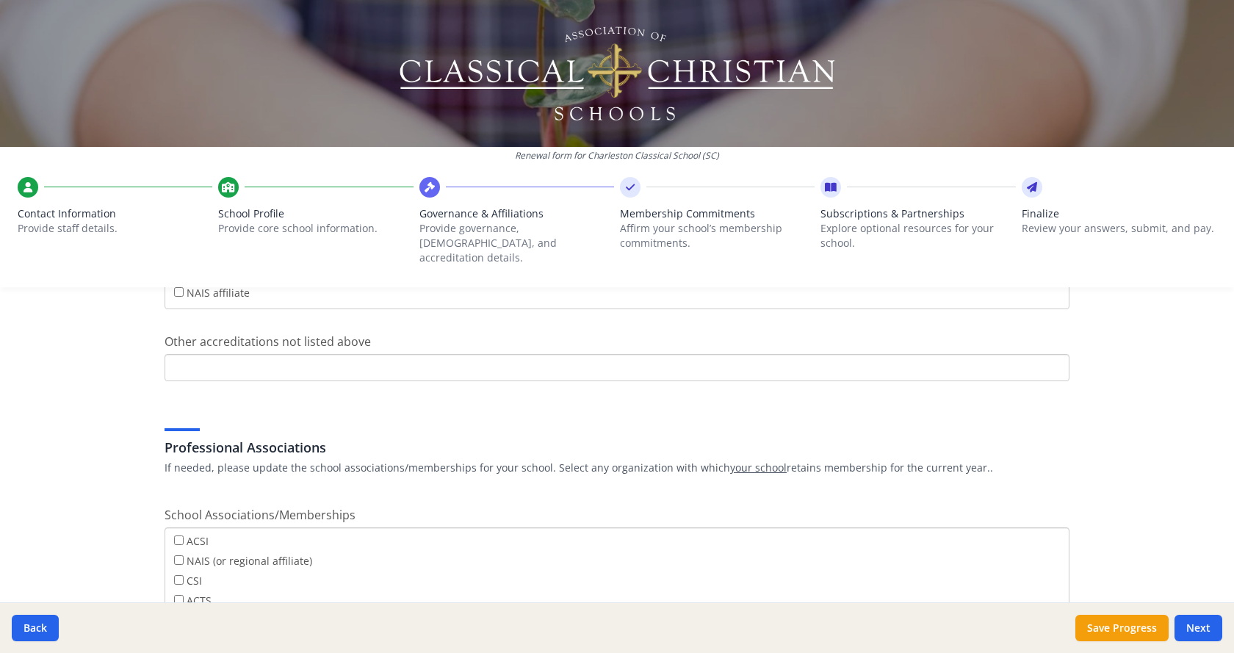
scroll to position [808, 0]
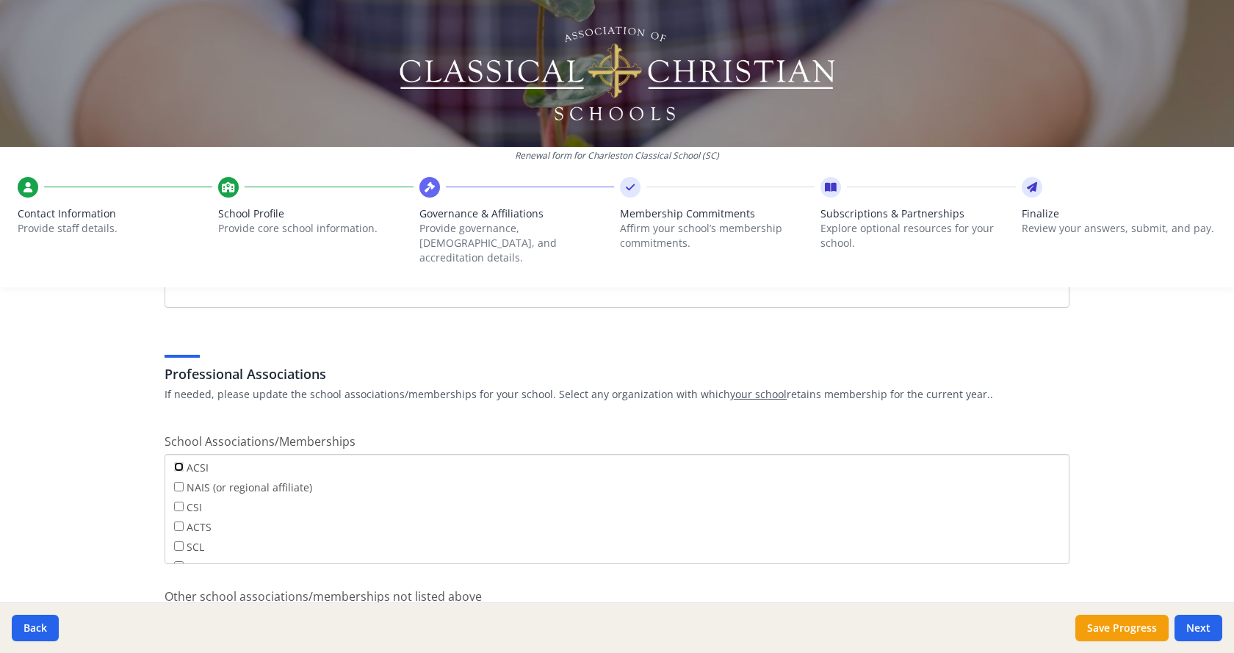
click at [174, 462] on input "ACSI" at bounding box center [179, 467] width 10 height 10
checkbox input "true"
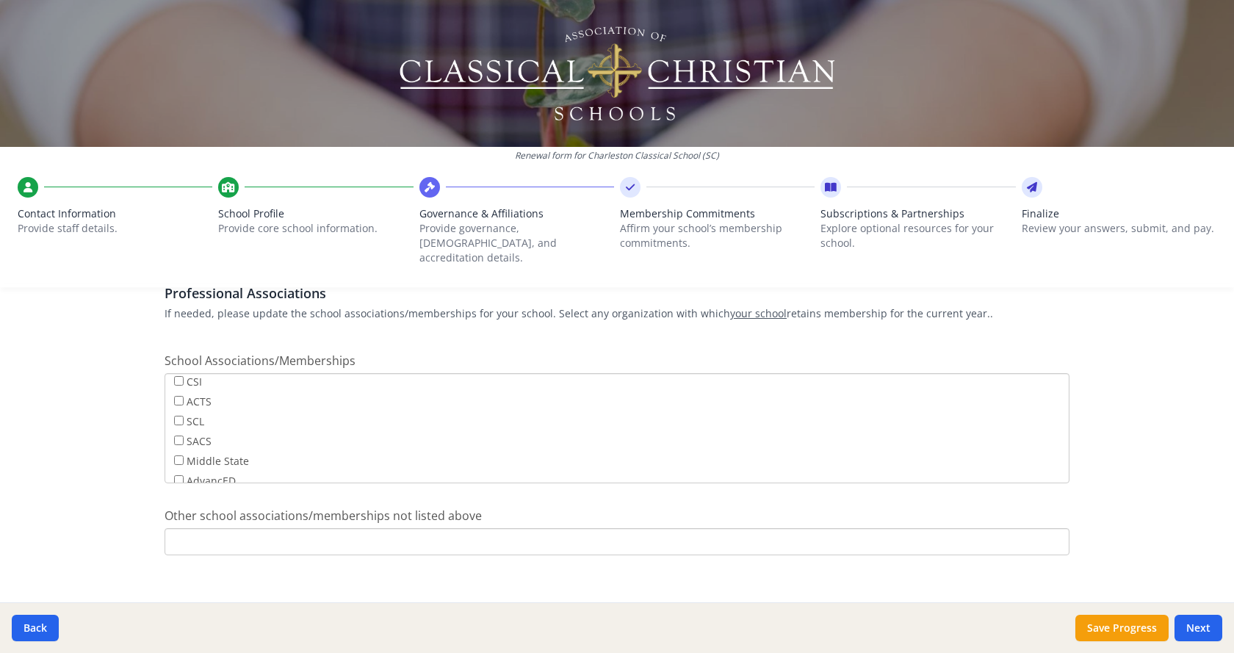
scroll to position [0, 0]
click at [228, 528] on input "Other school associations/memberships not listed above" at bounding box center [617, 541] width 905 height 27
type input "South Carolina Independent School Association (SCISA)"
click at [176, 381] on input "ACSI" at bounding box center [179, 386] width 10 height 10
checkbox input "false"
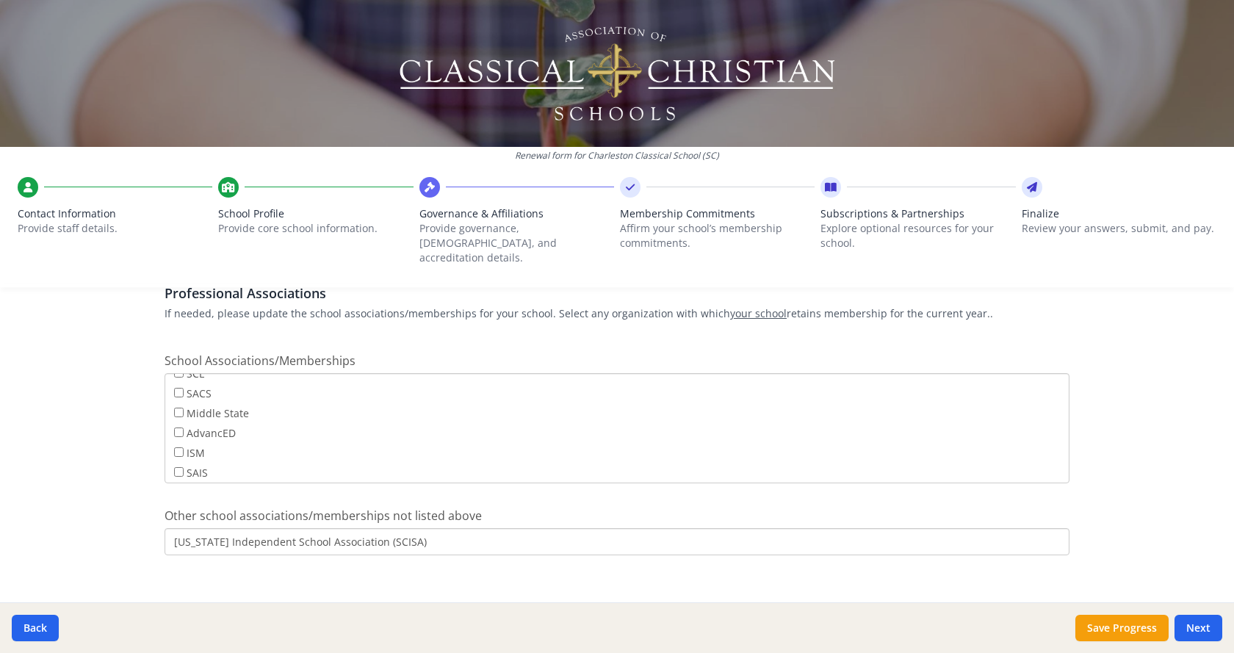
scroll to position [118, 0]
click at [1208, 624] on button "Next" at bounding box center [1199, 628] width 48 height 26
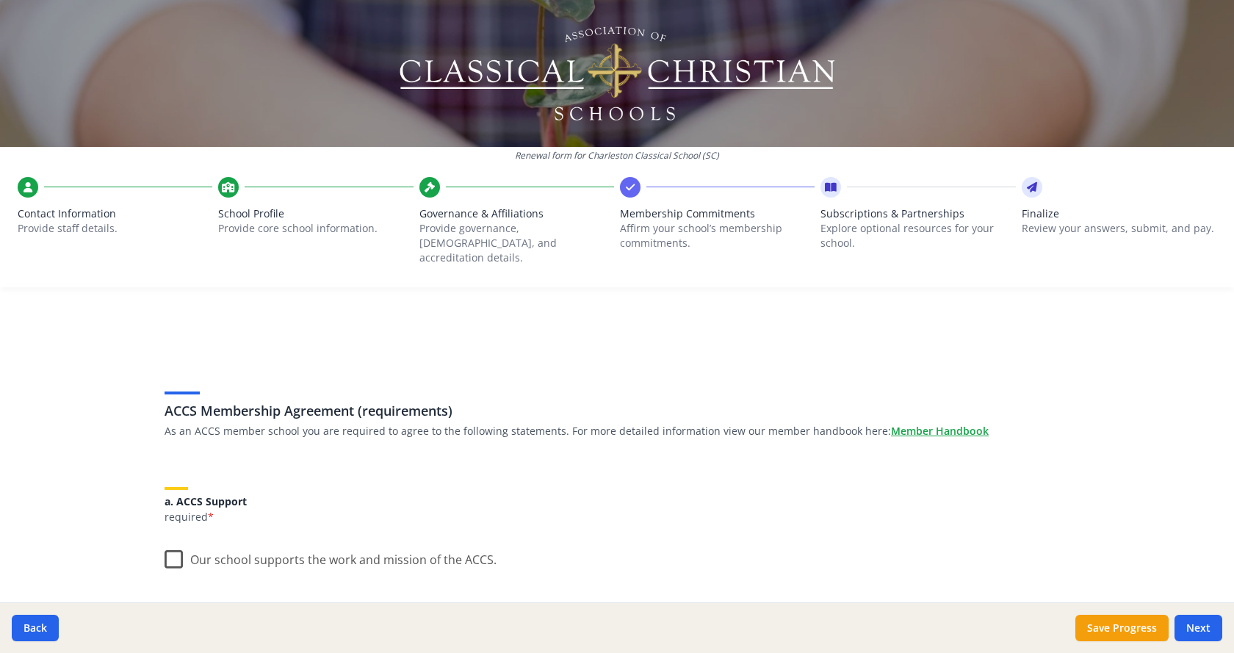
scroll to position [0, 0]
click at [165, 545] on label "Our school supports the work and mission of the ACCS." at bounding box center [331, 558] width 332 height 32
click at [0, 0] on input "Our school supports the work and mission of the ACCS." at bounding box center [0, 0] width 0 height 0
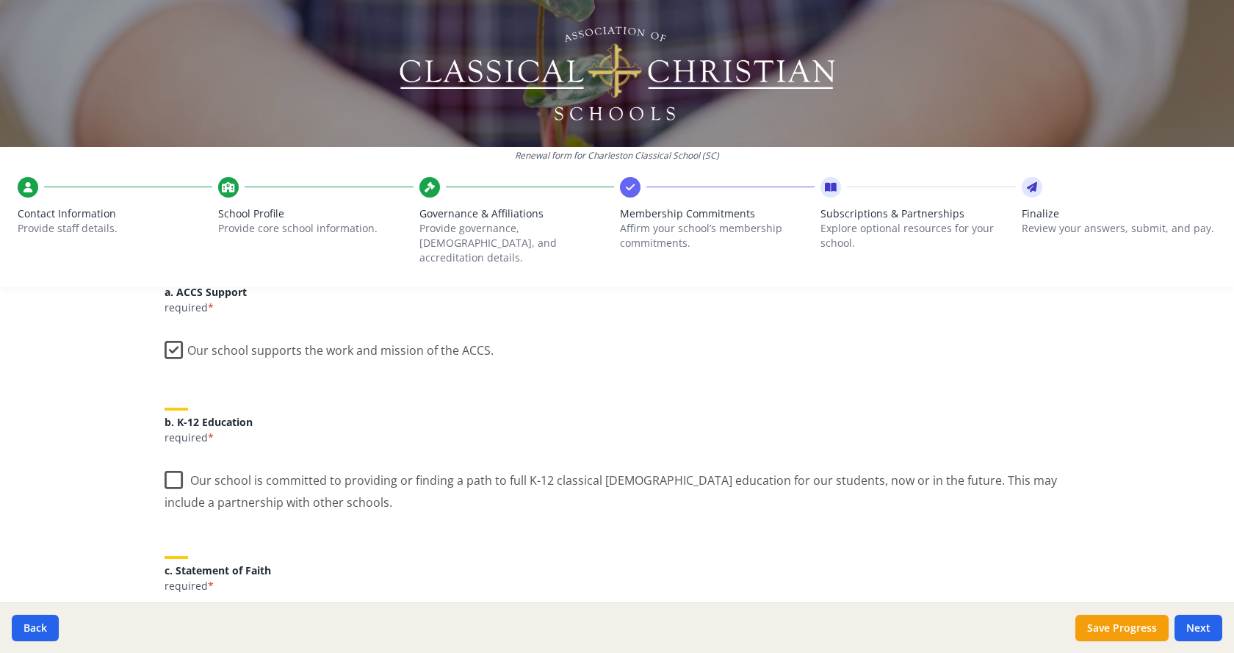
scroll to position [220, 0]
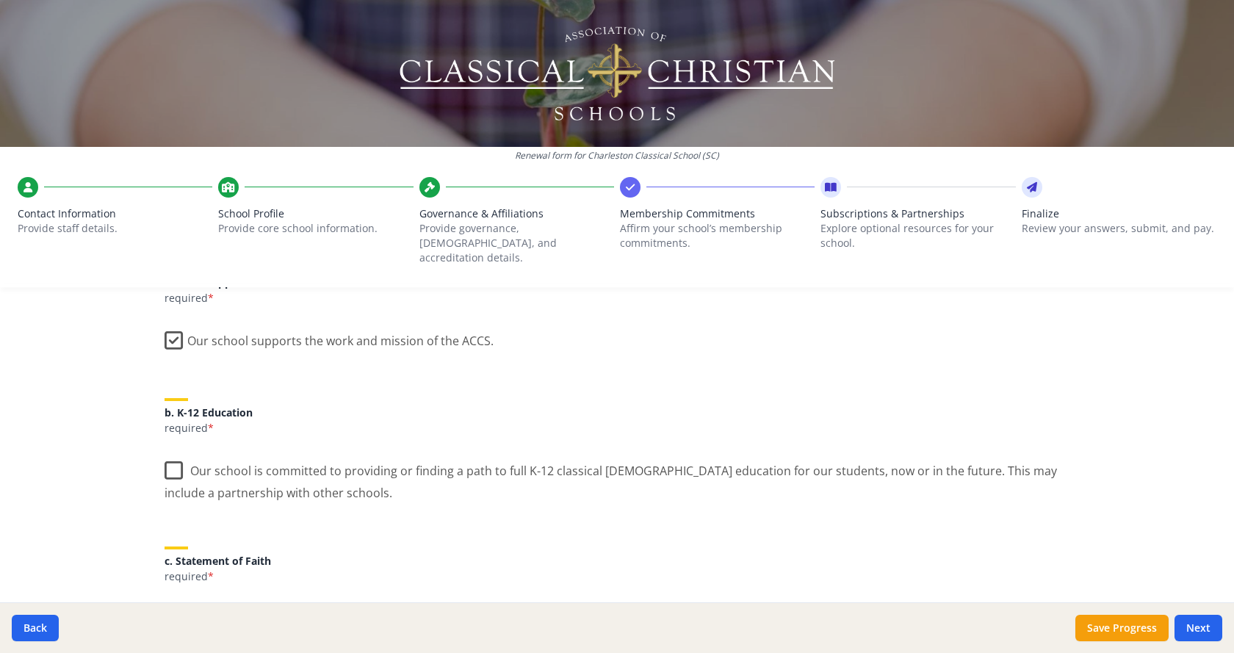
click at [168, 456] on label "Our school is committed to providing or finding a path to full K-12 classical C…" at bounding box center [617, 476] width 905 height 49
click at [0, 0] on input "Our school is committed to providing or finding a path to full K-12 classical C…" at bounding box center [0, 0] width 0 height 0
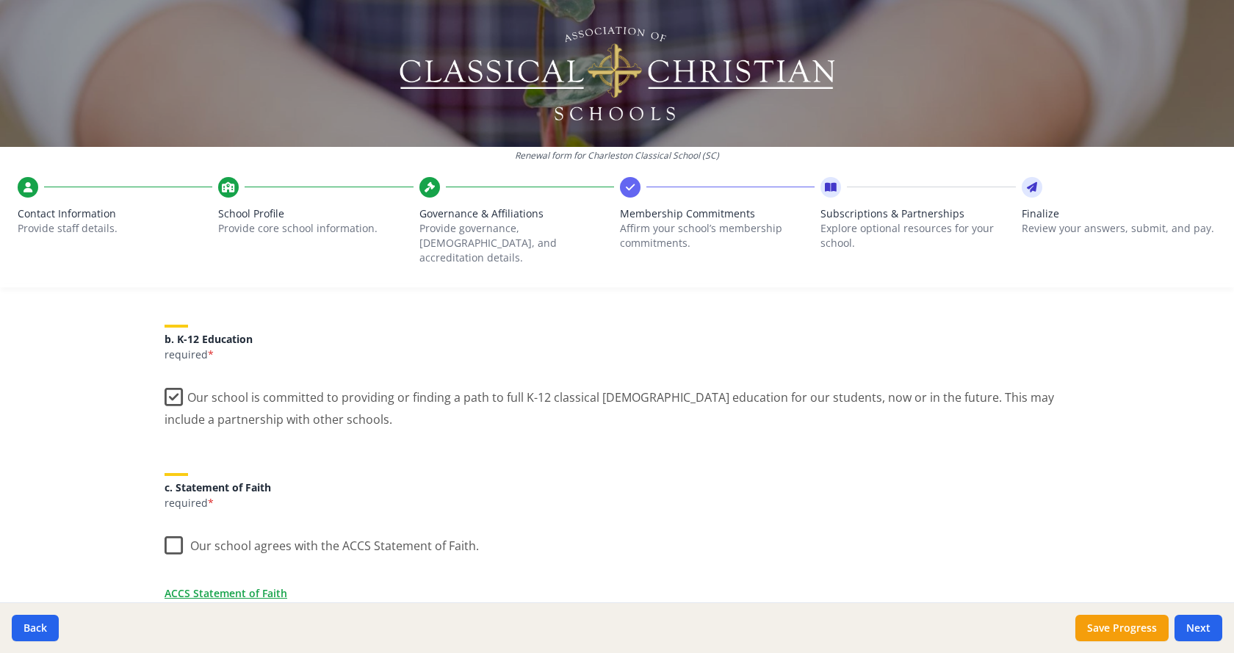
scroll to position [367, 0]
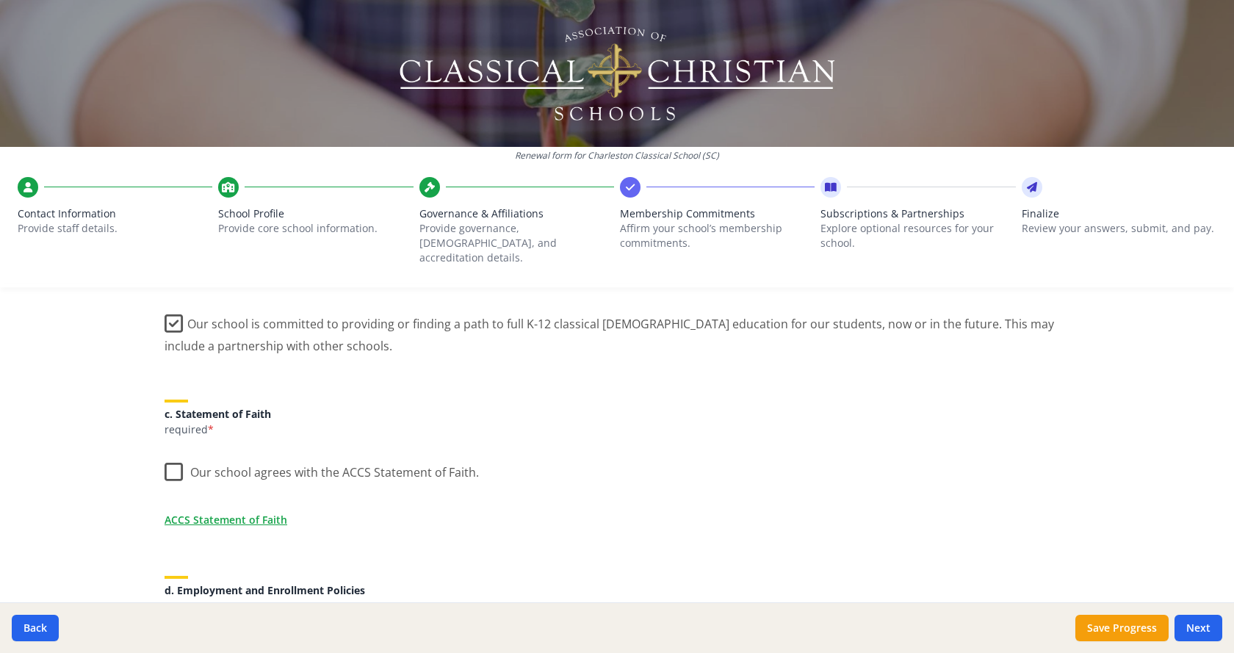
click at [170, 456] on label "Our school agrees with the ACCS Statement of Faith." at bounding box center [322, 469] width 314 height 32
click at [0, 0] on input "Our school agrees with the ACCS Statement of Faith." at bounding box center [0, 0] width 0 height 0
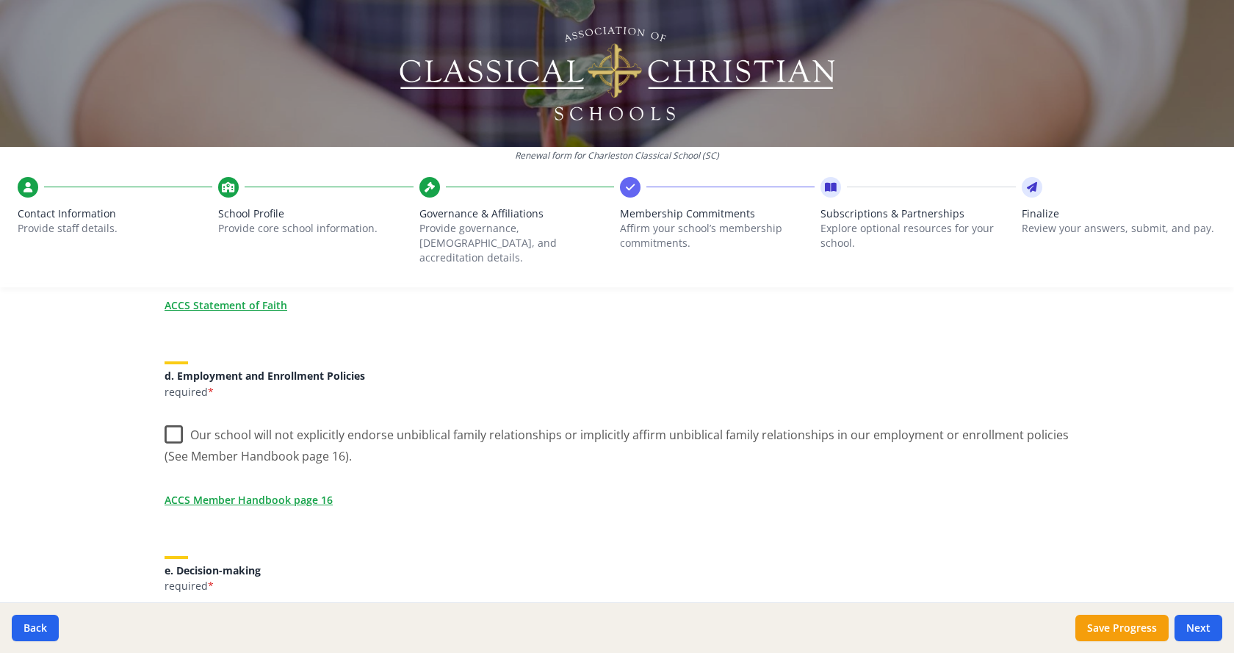
scroll to position [588, 0]
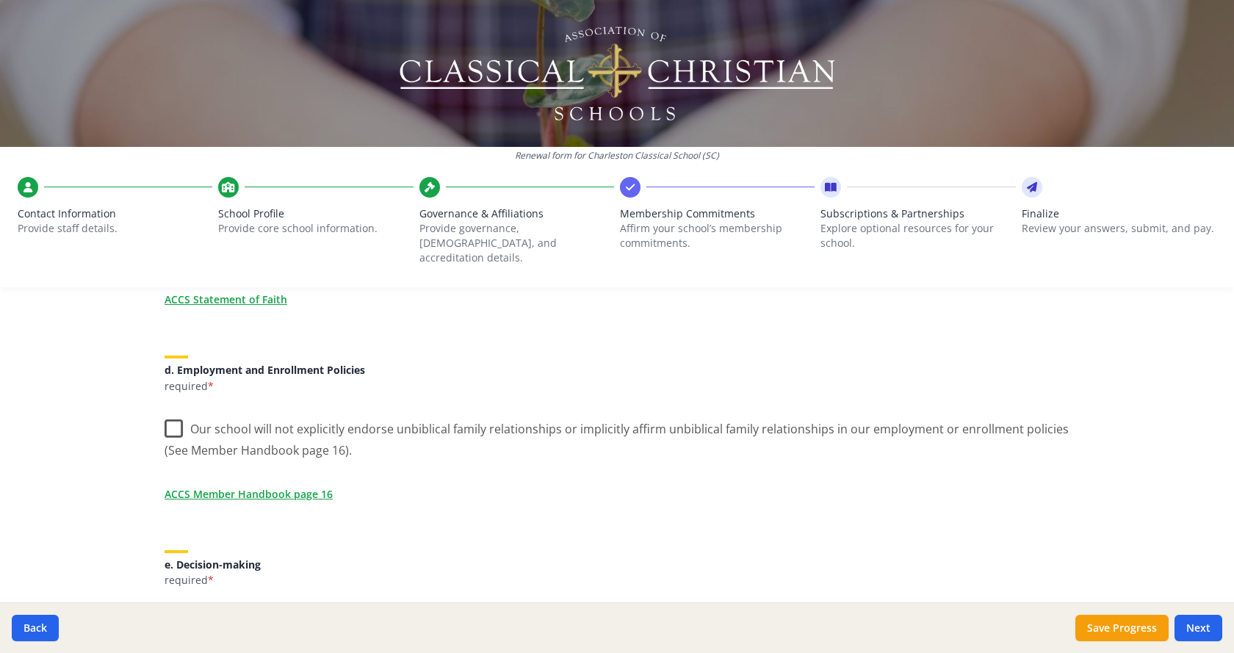
click at [171, 415] on label "Our school will not explicitly endorse unbiblical family relationships or impli…" at bounding box center [617, 434] width 905 height 49
click at [0, 0] on input "Our school will not explicitly endorse unbiblical family relationships or impli…" at bounding box center [0, 0] width 0 height 0
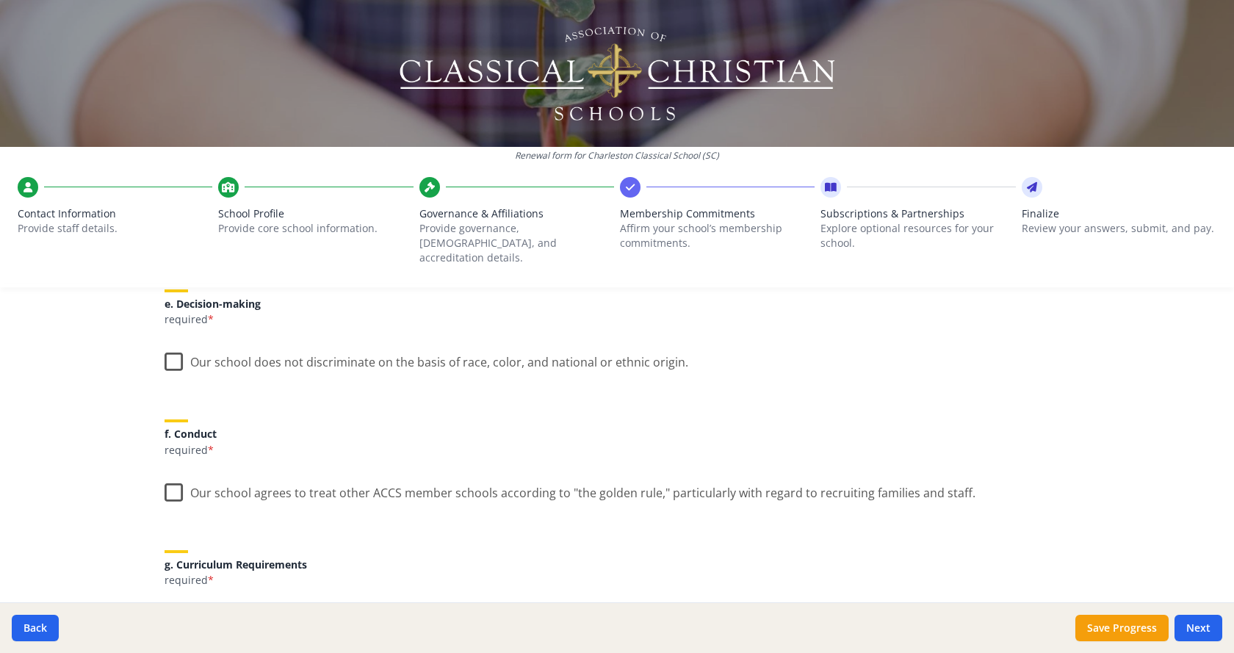
scroll to position [808, 0]
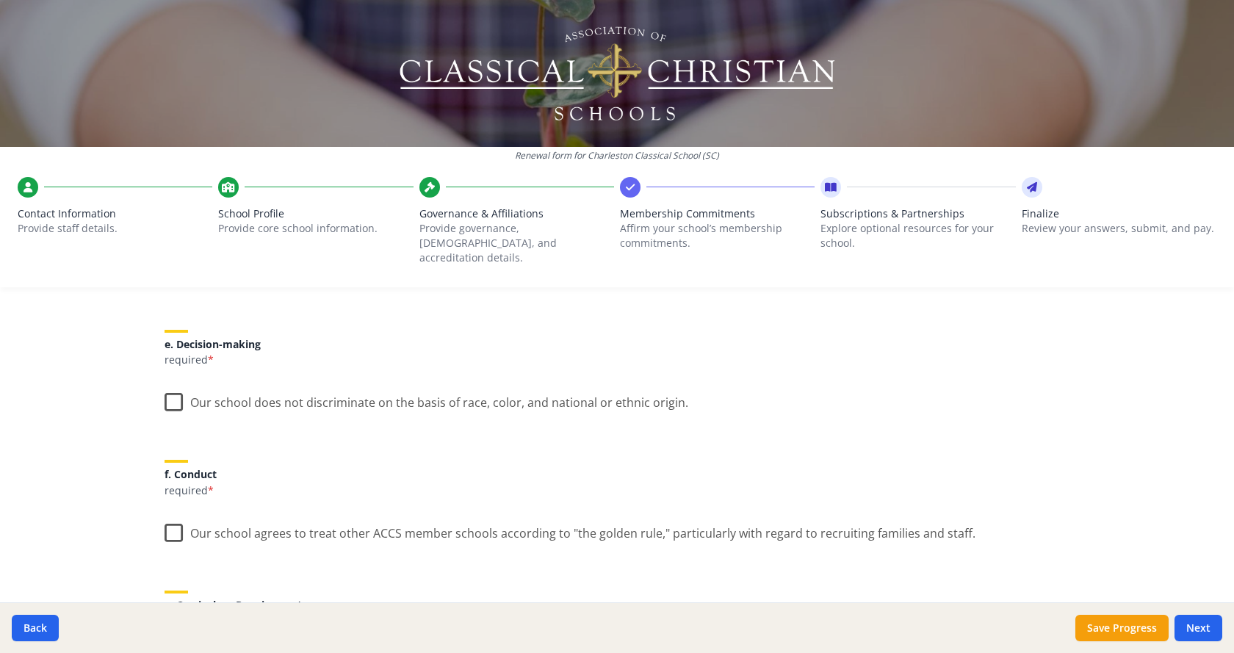
click at [167, 387] on label "Our school does not discriminate on the basis of race, color, and national or e…" at bounding box center [427, 400] width 524 height 32
click at [0, 0] on input "Our school does not discriminate on the basis of race, color, and national or e…" at bounding box center [0, 0] width 0 height 0
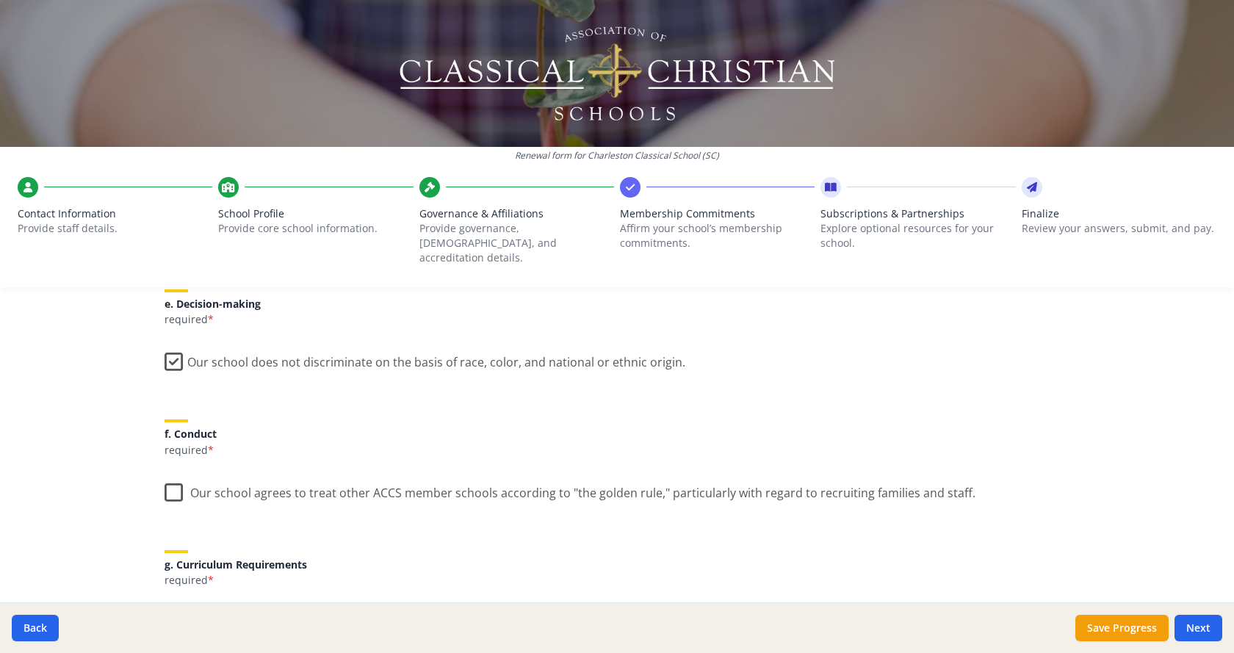
scroll to position [882, 0]
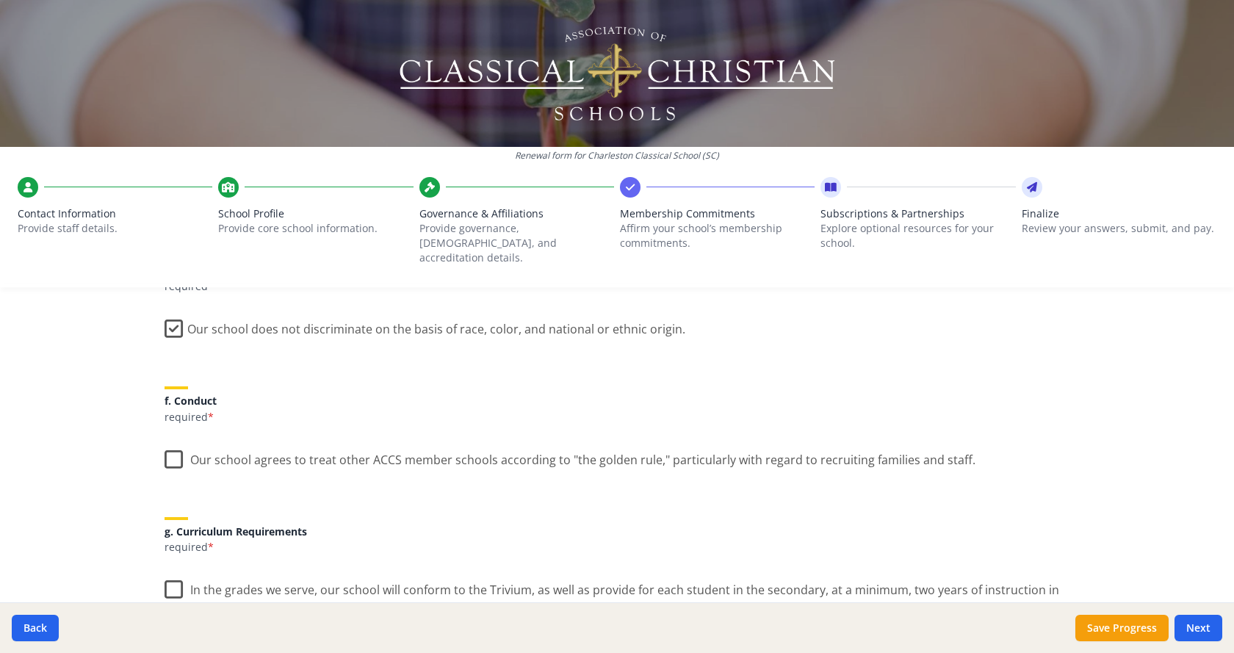
click at [165, 446] on label "Our school agrees to treat other ACCS member schools according to "the golden r…" at bounding box center [570, 457] width 811 height 32
click at [0, 0] on input "Our school agrees to treat other ACCS member schools according to "the golden r…" at bounding box center [0, 0] width 0 height 0
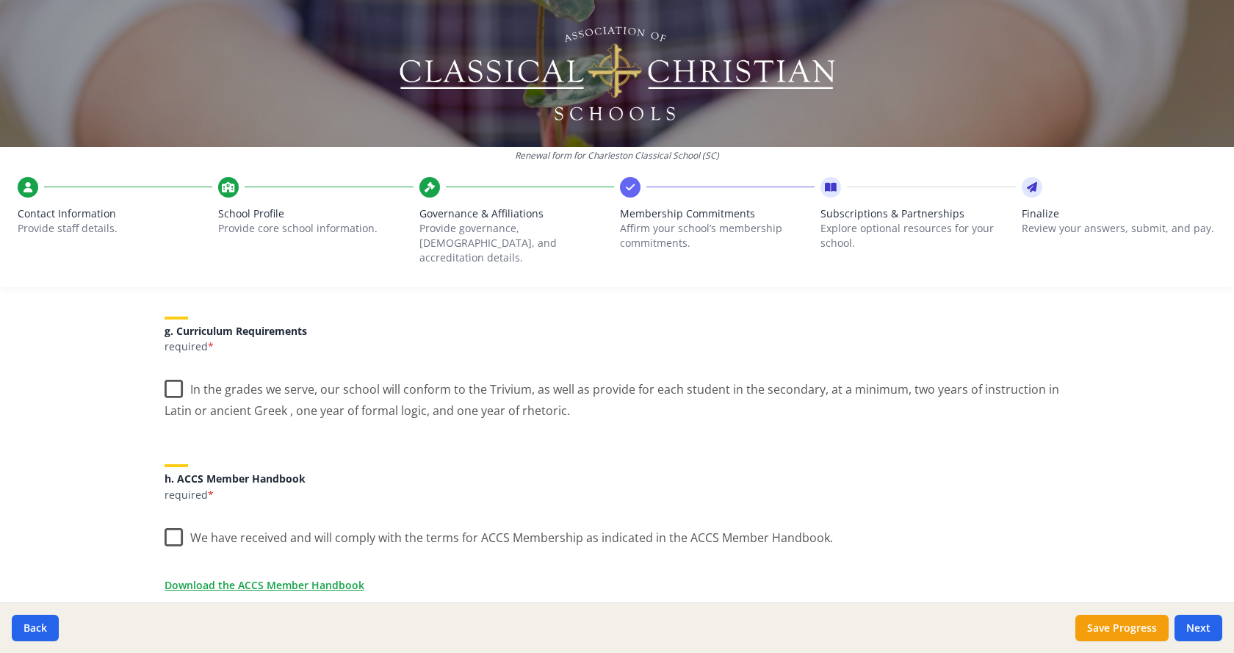
scroll to position [1102, 0]
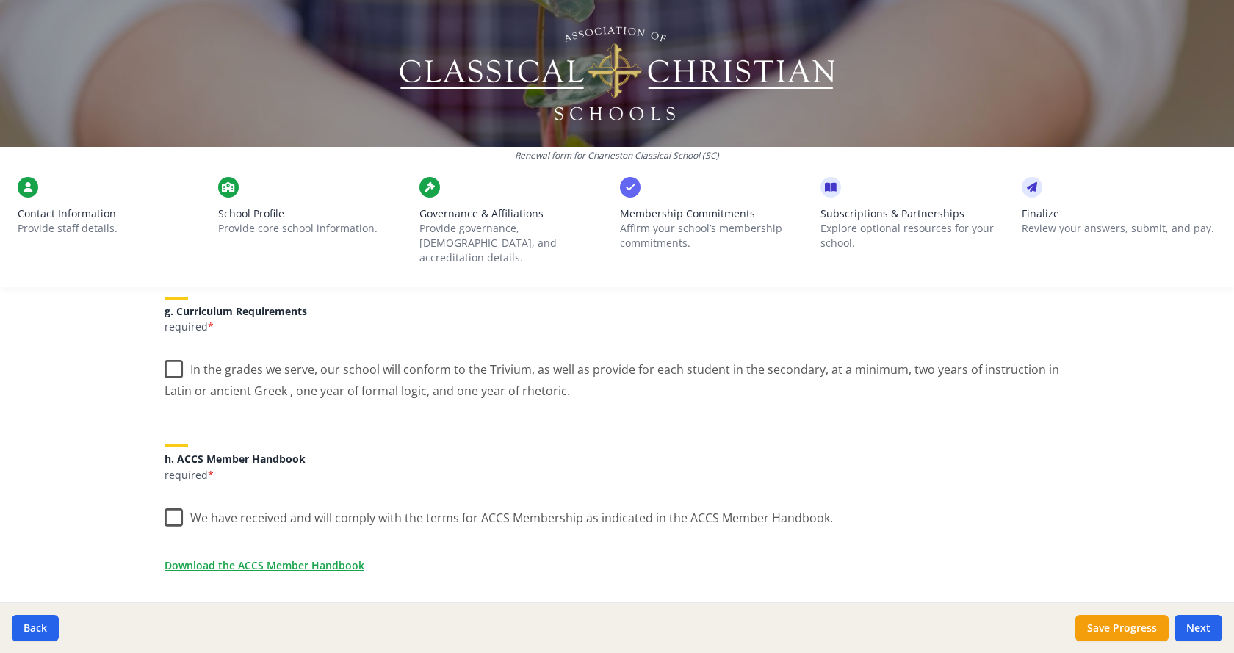
click at [167, 351] on label "In the grades we serve, our school will conform to the Trivium, as well as prov…" at bounding box center [617, 374] width 905 height 49
click at [0, 0] on input "In the grades we serve, our school will conform to the Trivium, as well as prov…" at bounding box center [0, 0] width 0 height 0
click at [165, 504] on label "We have received and will comply with the terms for ACCS Membership as indicate…" at bounding box center [499, 515] width 669 height 32
click at [0, 0] on input "We have received and will comply with the terms for ACCS Membership as indicate…" at bounding box center [0, 0] width 0 height 0
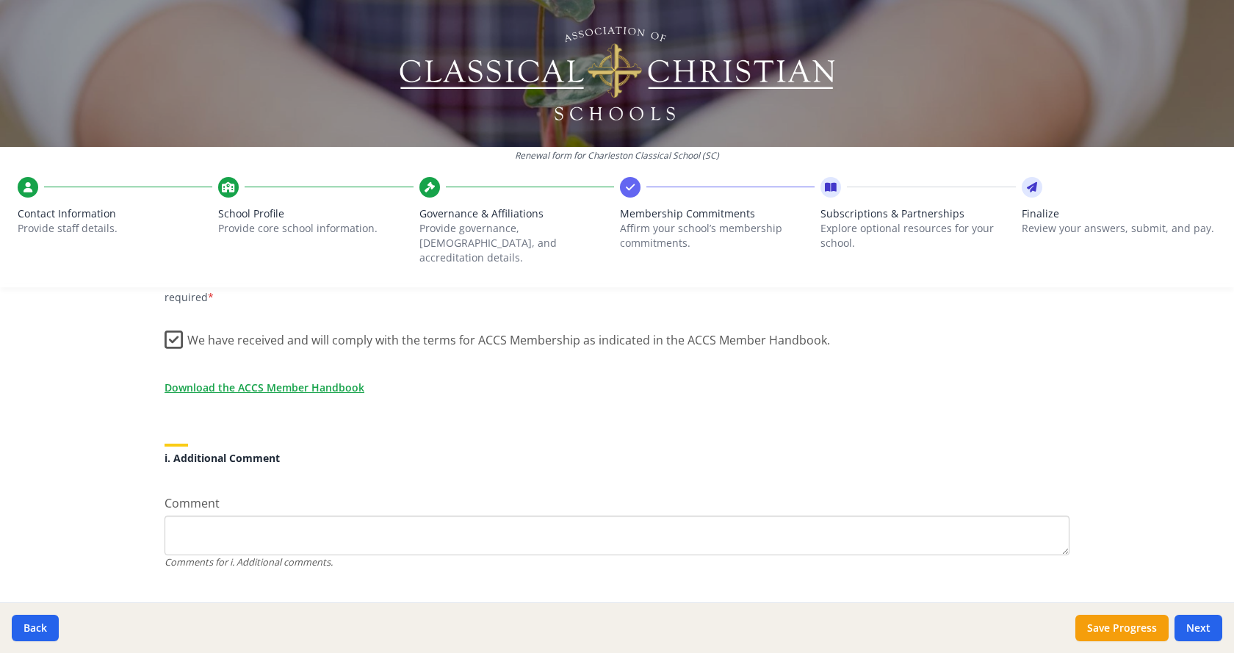
scroll to position [1295, 0]
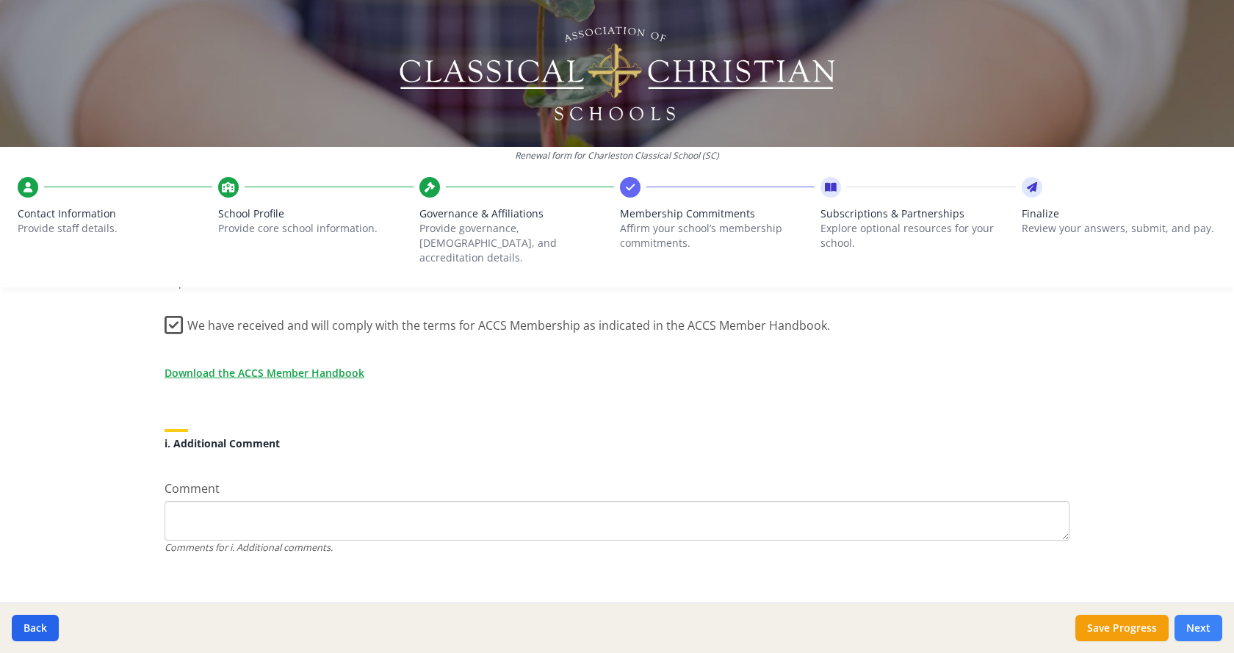
click at [1209, 624] on button "Next" at bounding box center [1199, 628] width 48 height 26
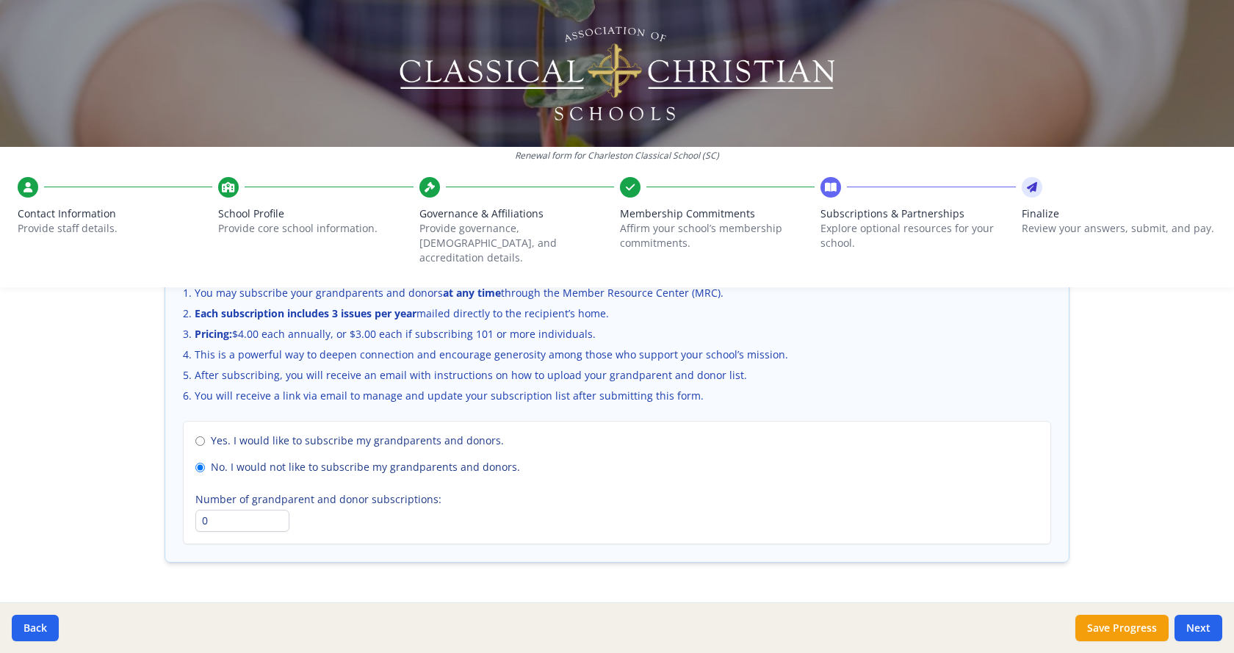
scroll to position [1026, 0]
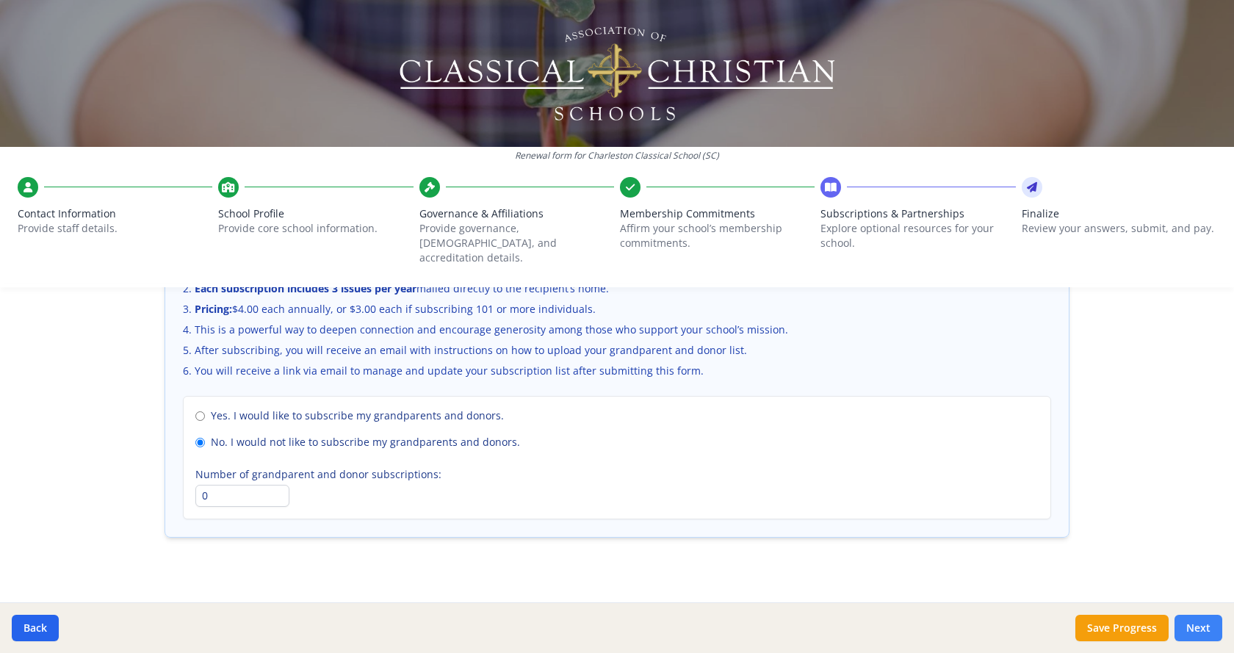
click at [1199, 624] on button "Next" at bounding box center [1199, 628] width 48 height 26
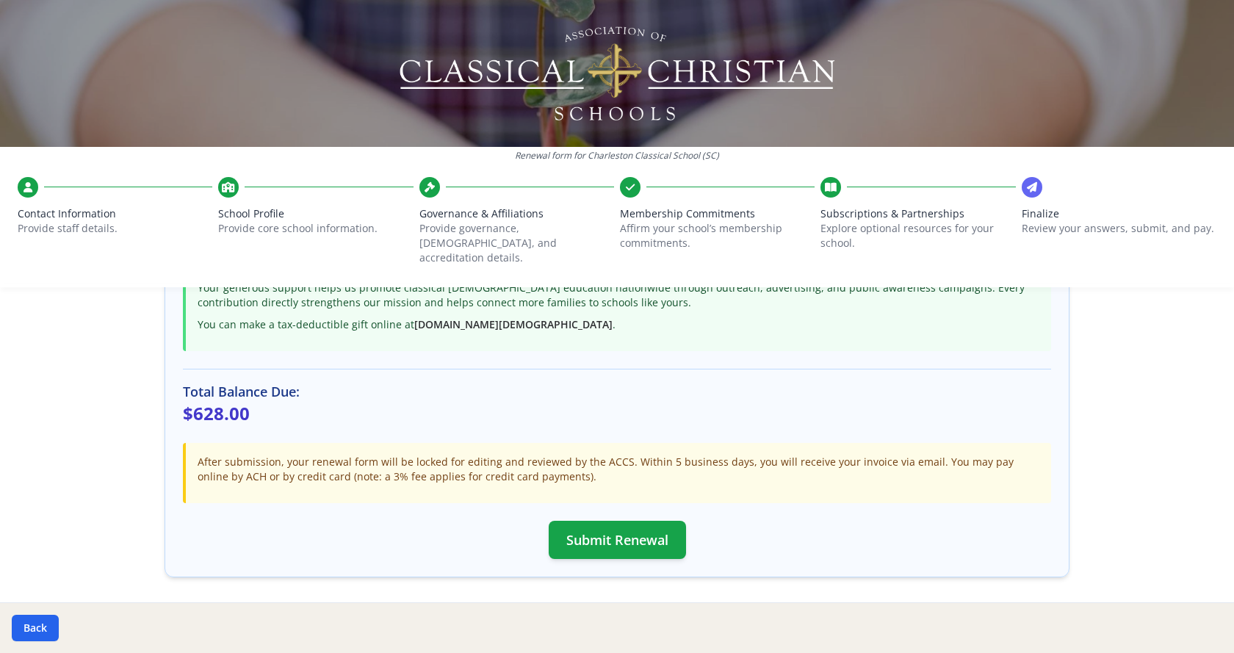
scroll to position [367, 0]
click at [601, 519] on button "Submit Renewal" at bounding box center [617, 538] width 137 height 38
